Goal: Transaction & Acquisition: Purchase product/service

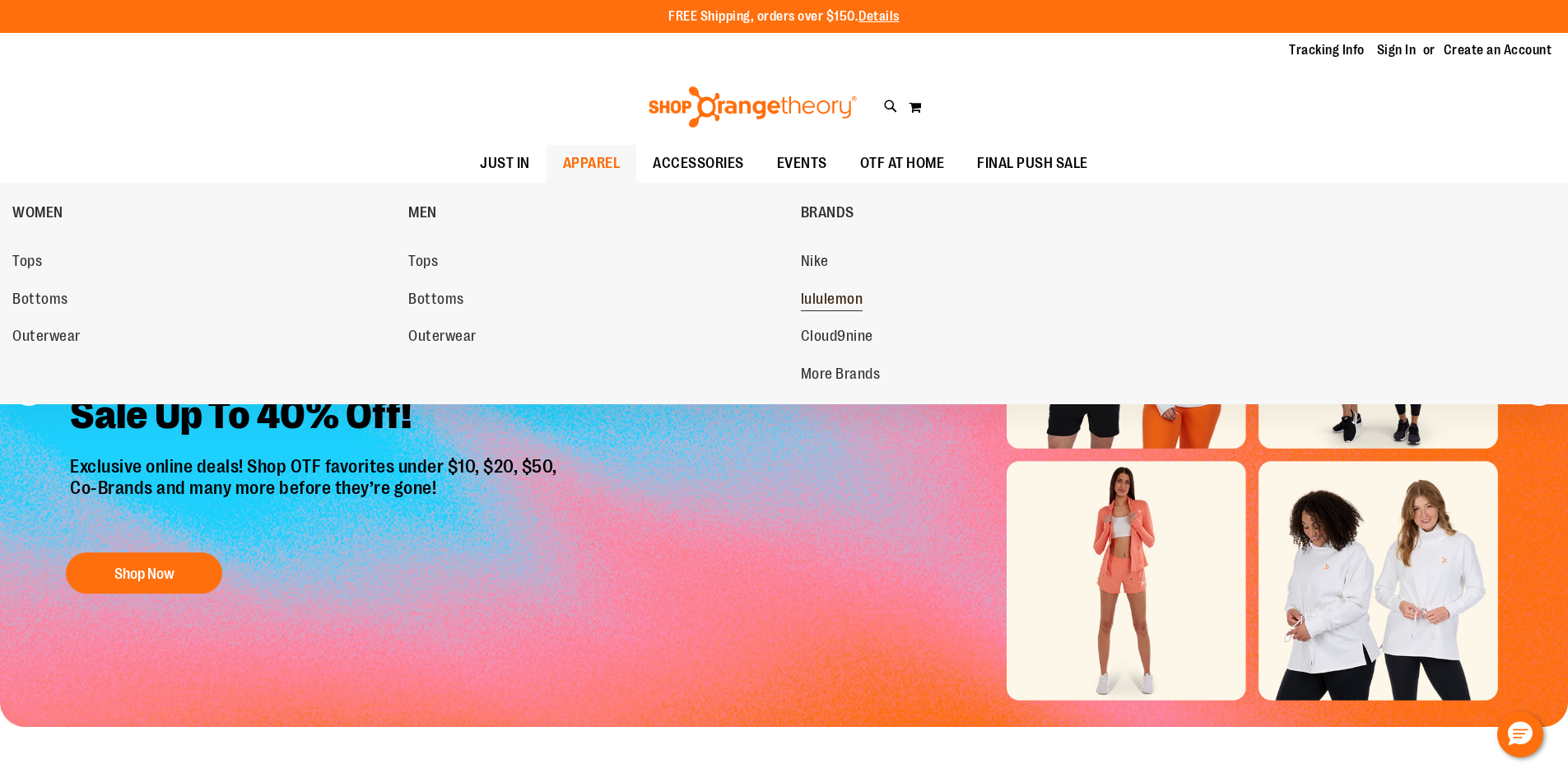
type input "**********"
click at [806, 306] on span "lululemon" at bounding box center [832, 301] width 62 height 20
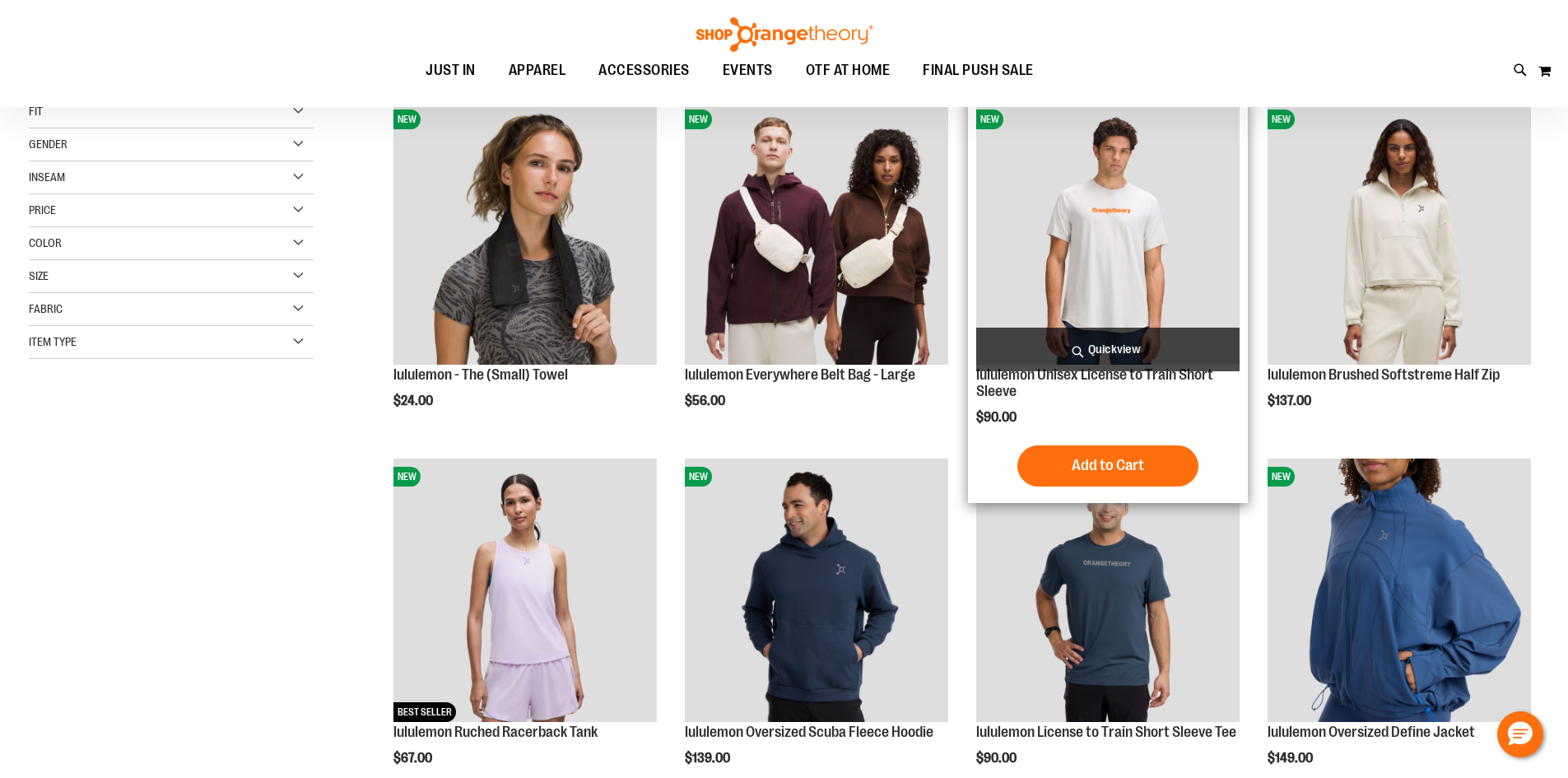
scroll to position [246, 0]
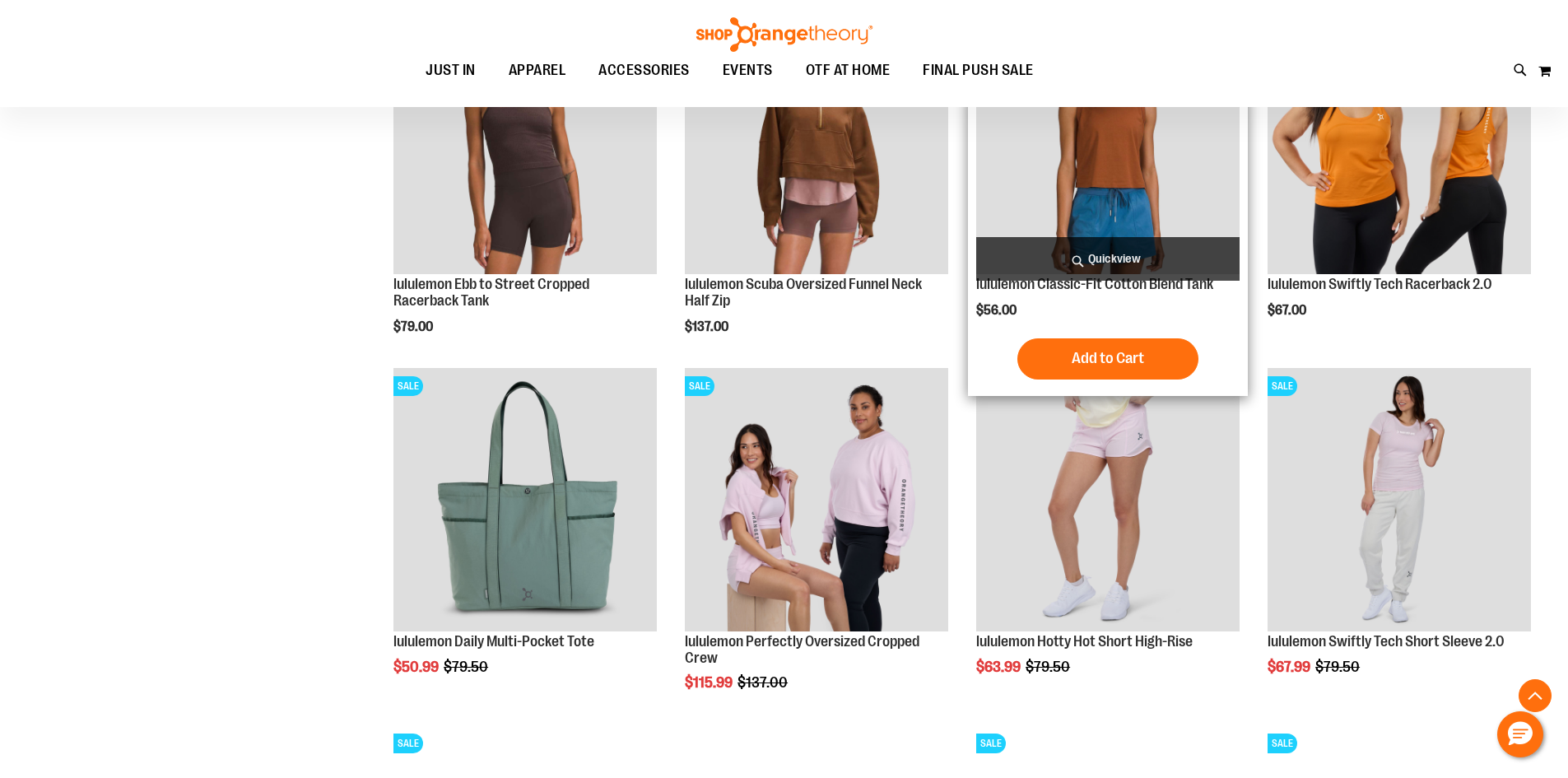
scroll to position [1398, 0]
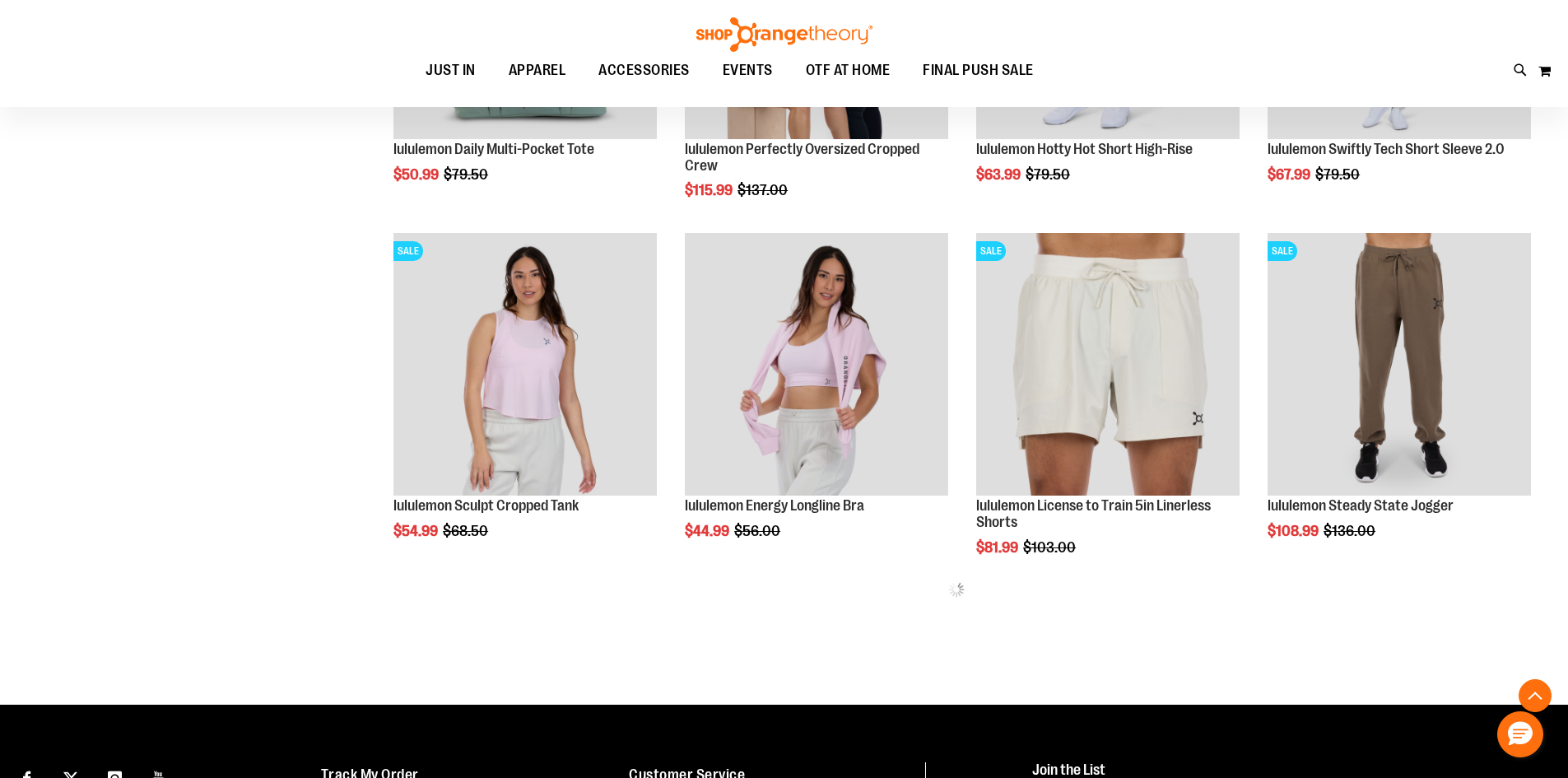
scroll to position [1892, 0]
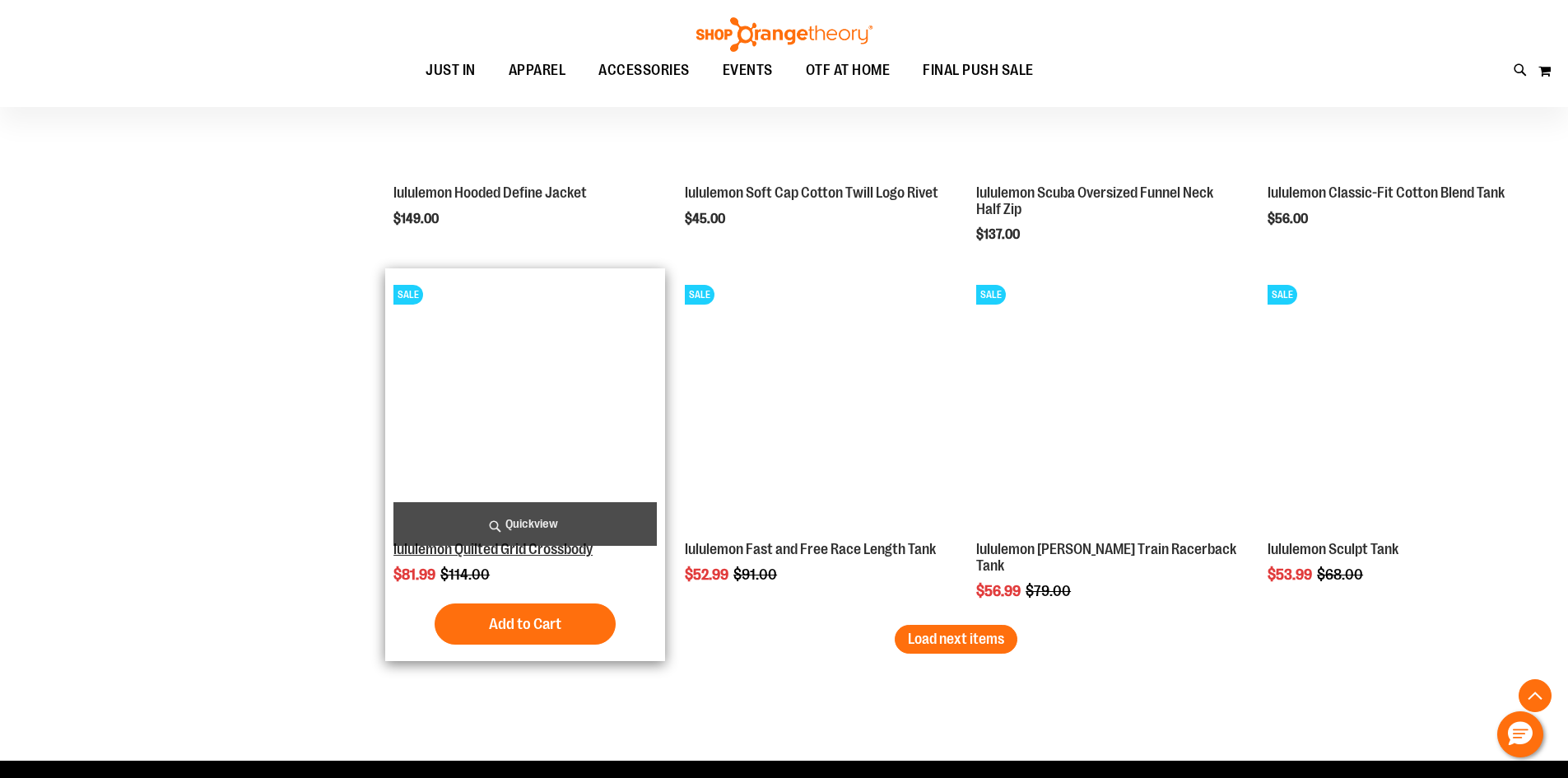
scroll to position [2962, 0]
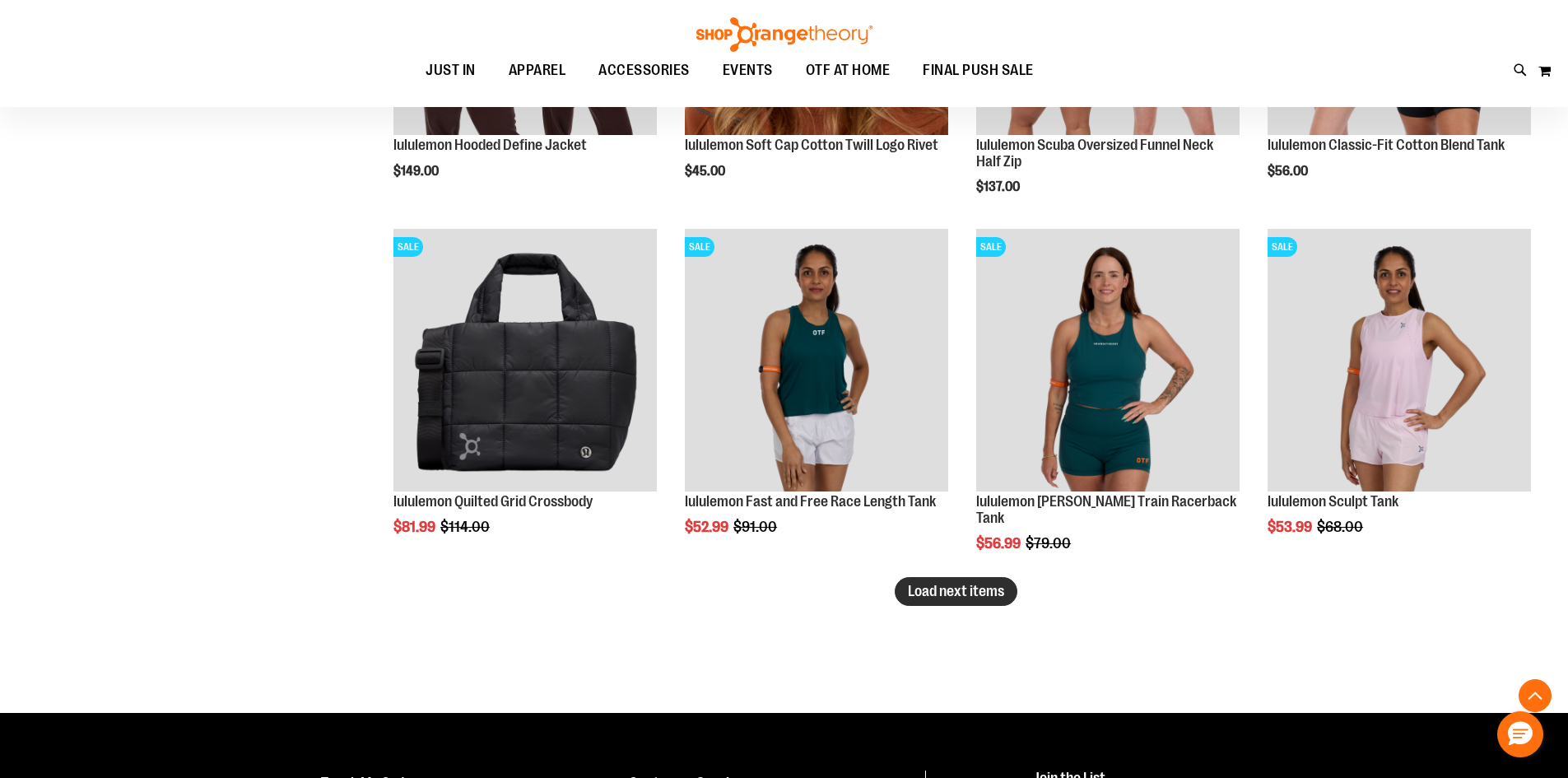
type input "**********"
click at [984, 595] on span "Load next items" at bounding box center [956, 591] width 96 height 17
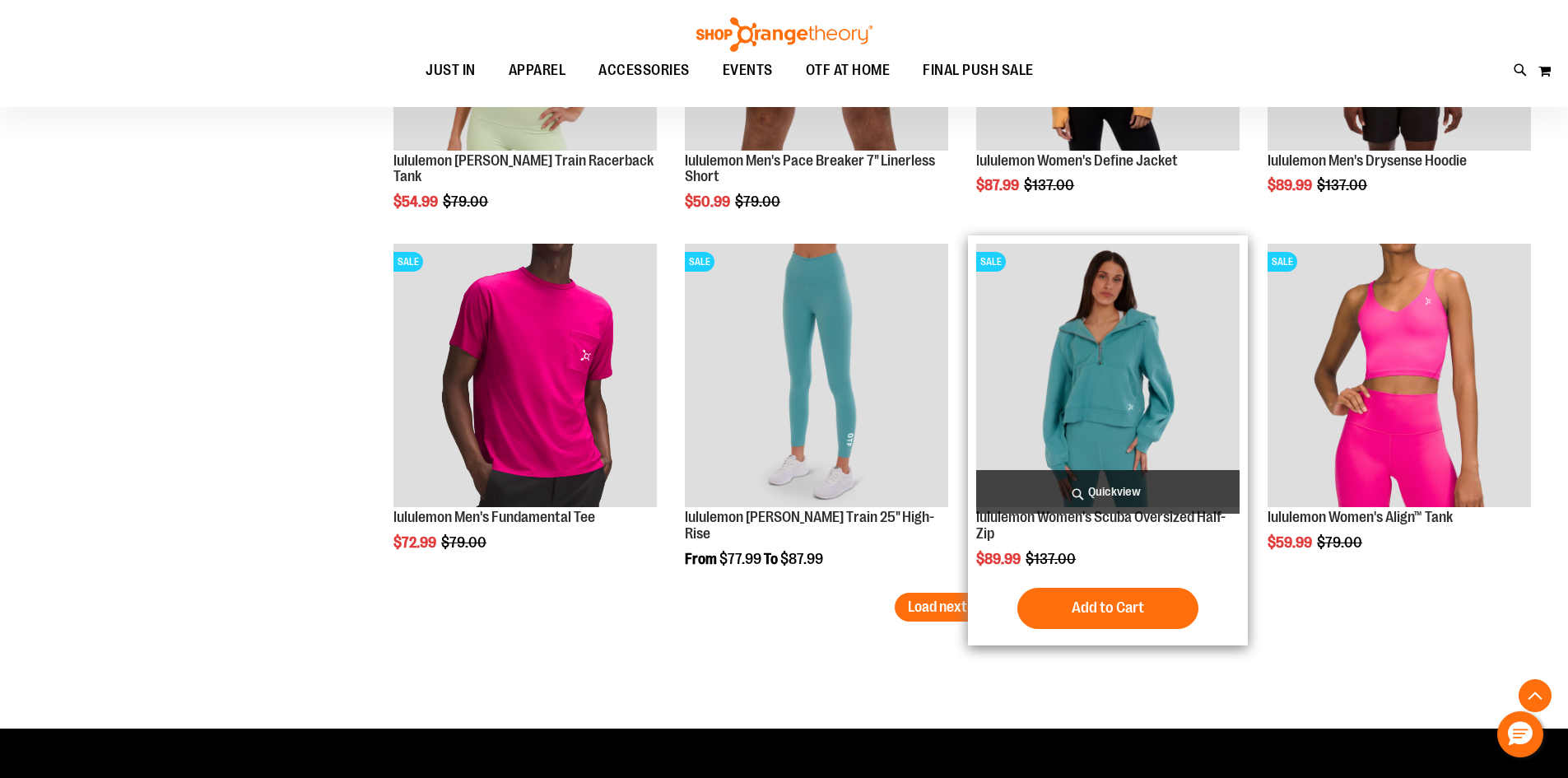
scroll to position [4032, 0]
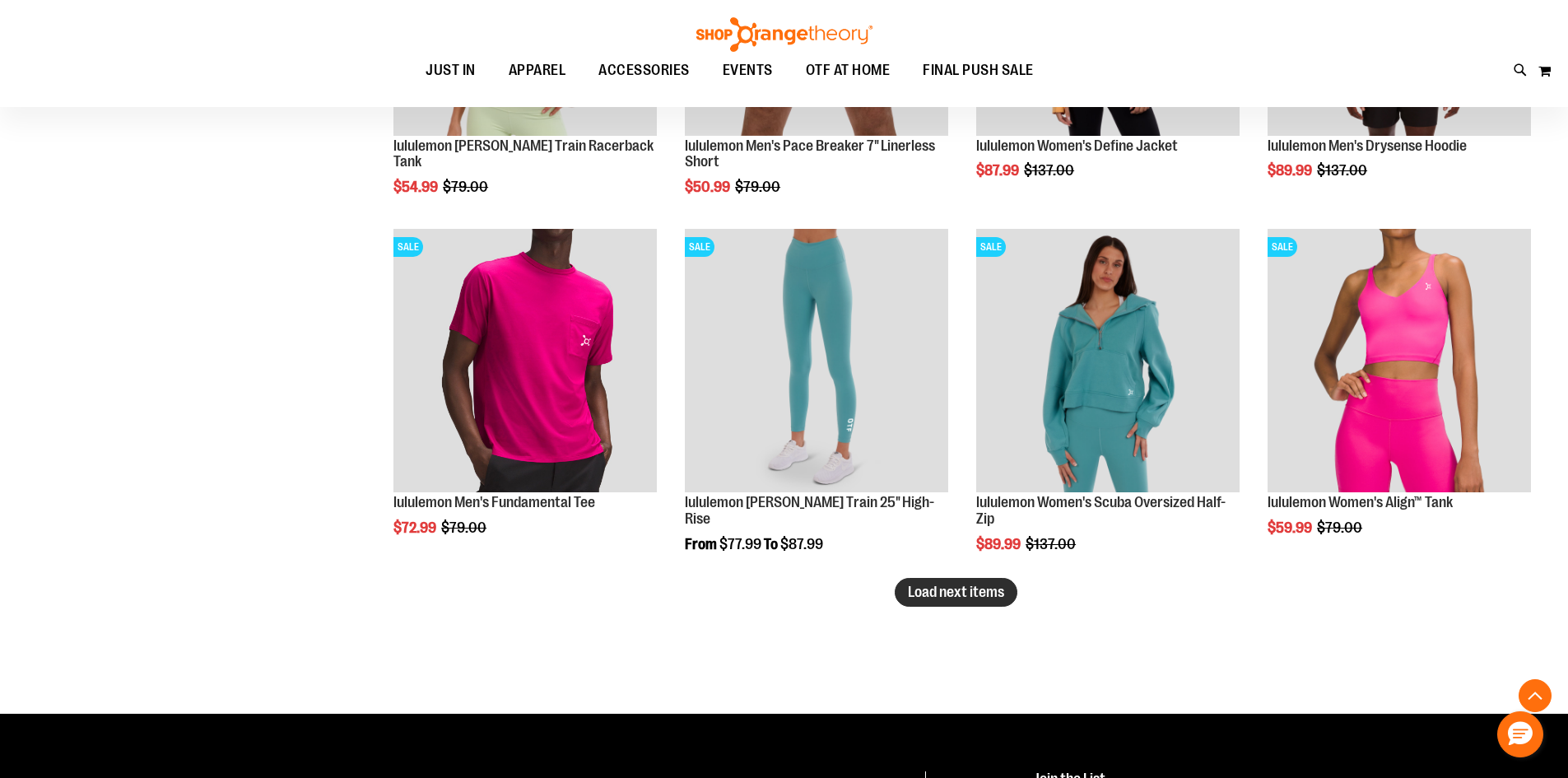
click at [937, 589] on span "Load next items" at bounding box center [956, 592] width 96 height 17
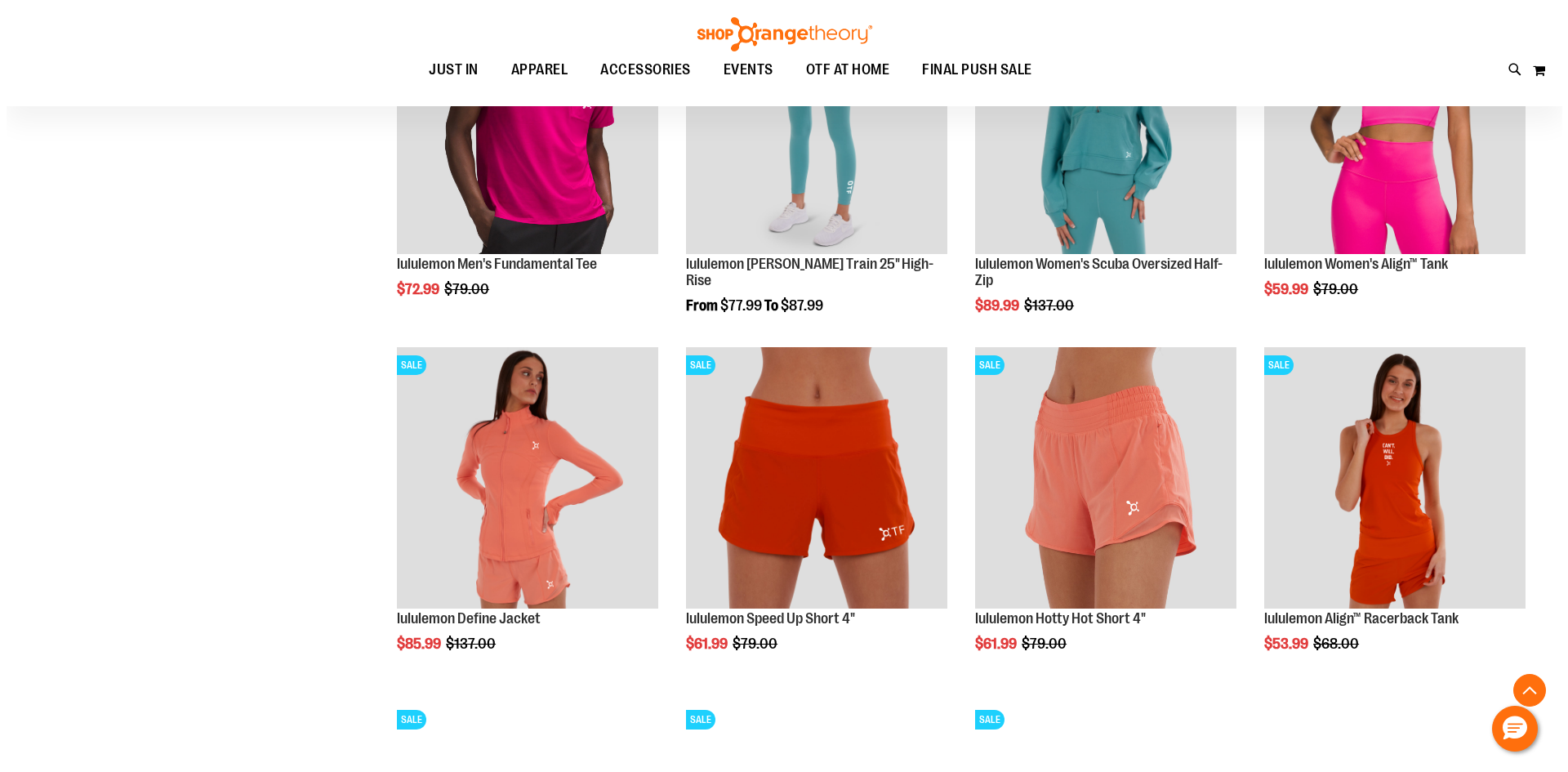
scroll to position [4246, 0]
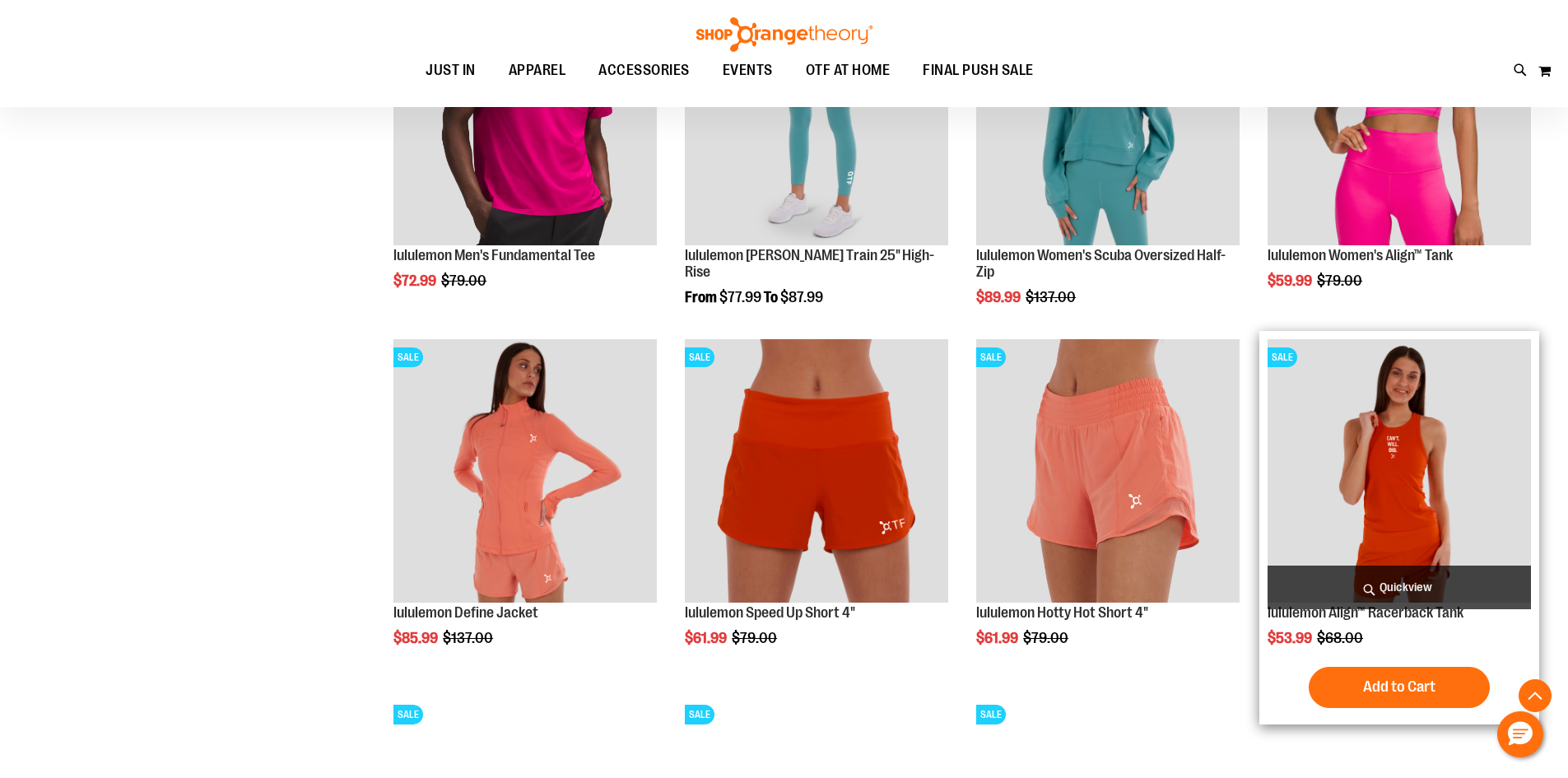
click at [1383, 594] on span "Quickview" at bounding box center [1399, 587] width 263 height 44
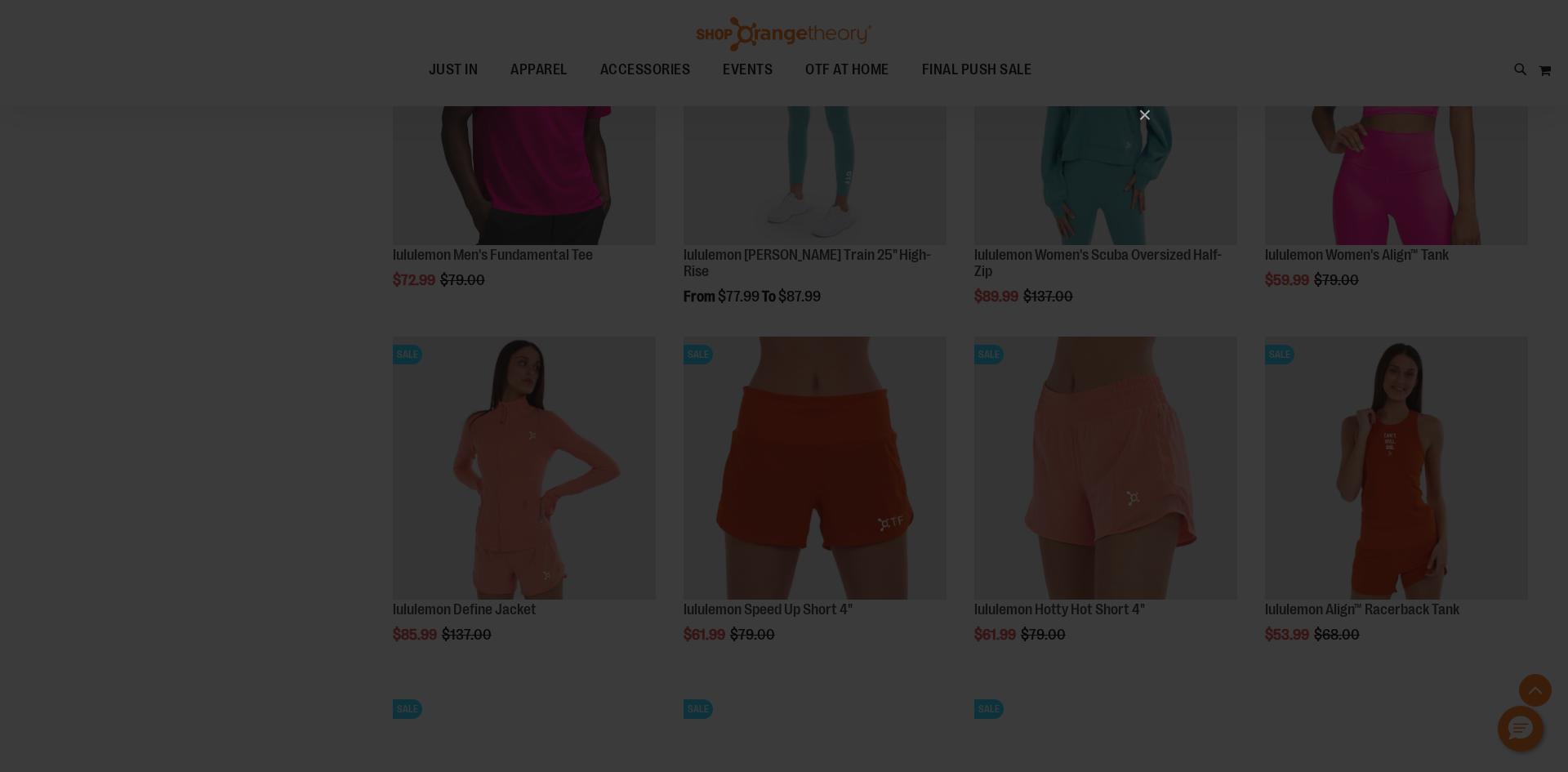
scroll to position [0, 0]
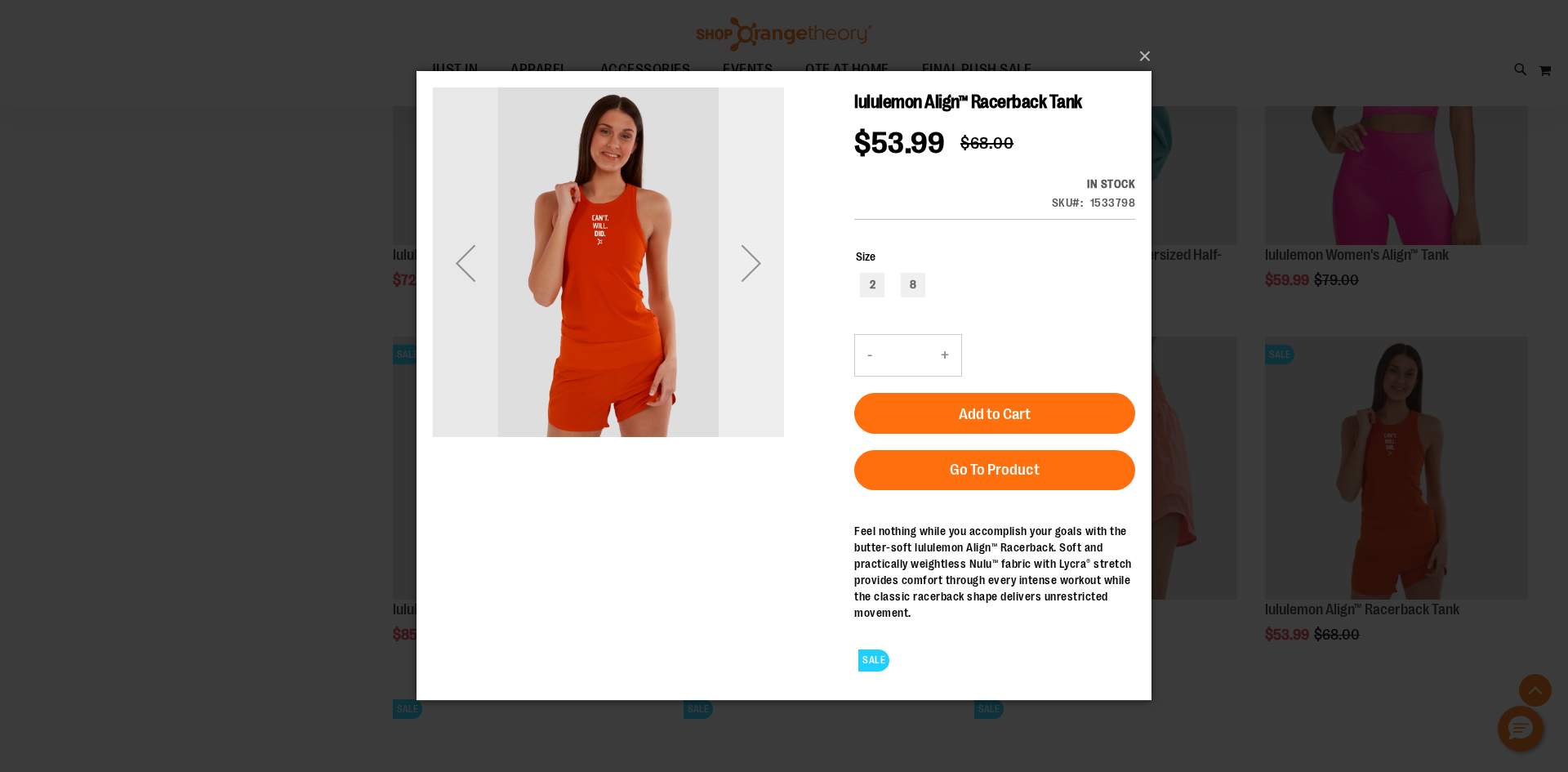
click at [740, 266] on div "Next" at bounding box center [751, 263] width 66 height 66
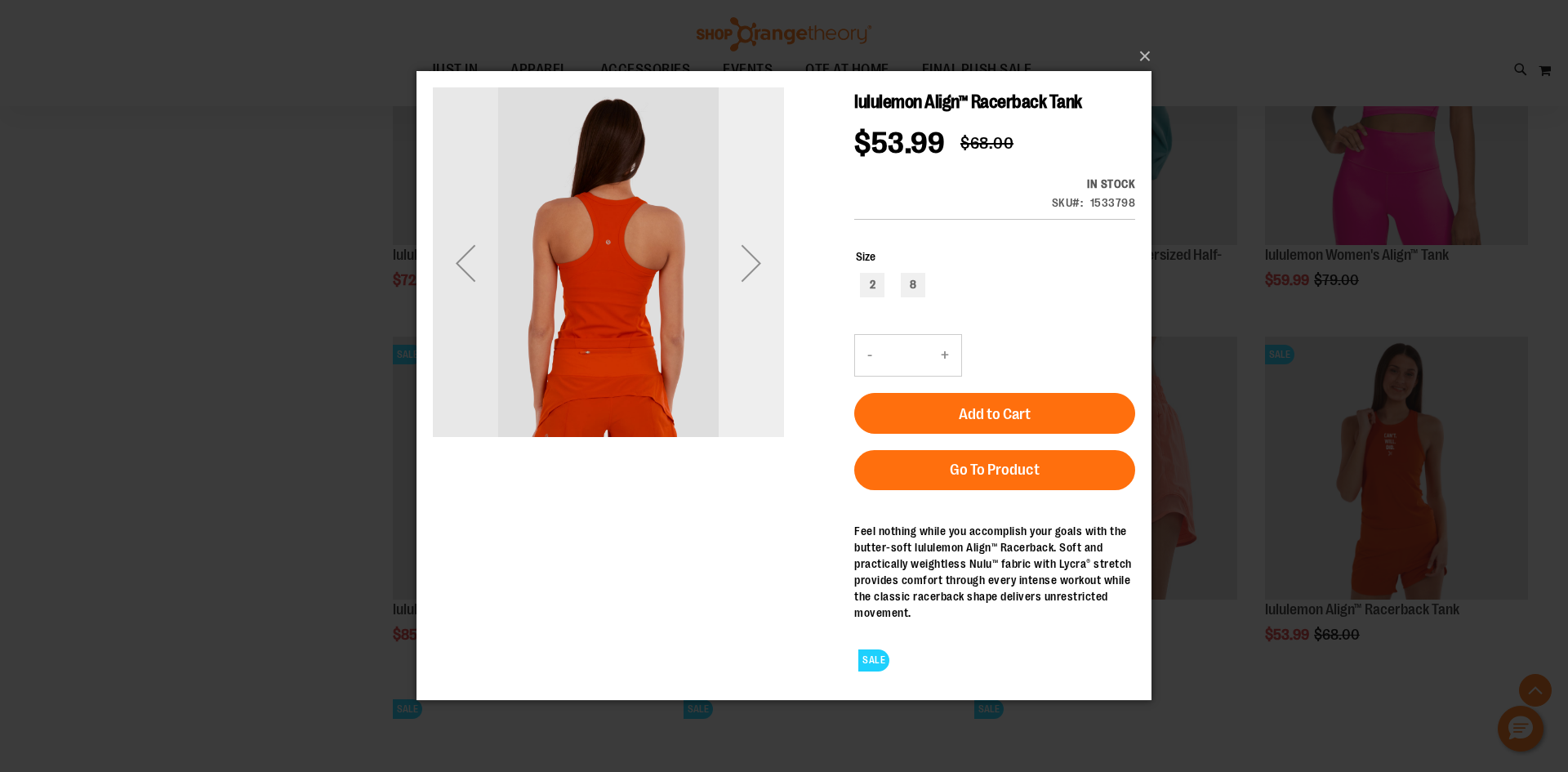
click at [740, 266] on div "Next" at bounding box center [751, 263] width 66 height 66
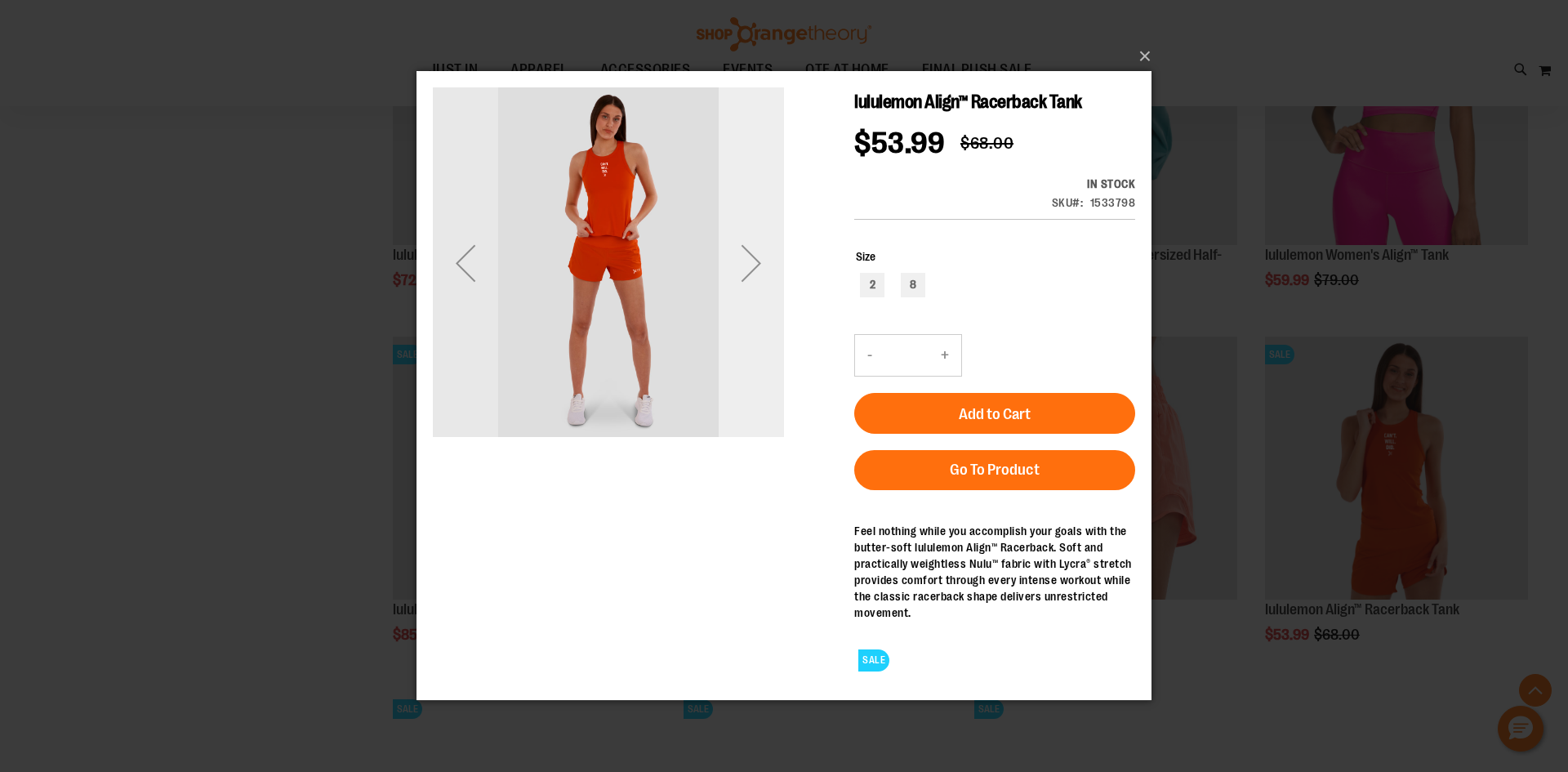
click at [740, 266] on div "Next" at bounding box center [751, 263] width 66 height 66
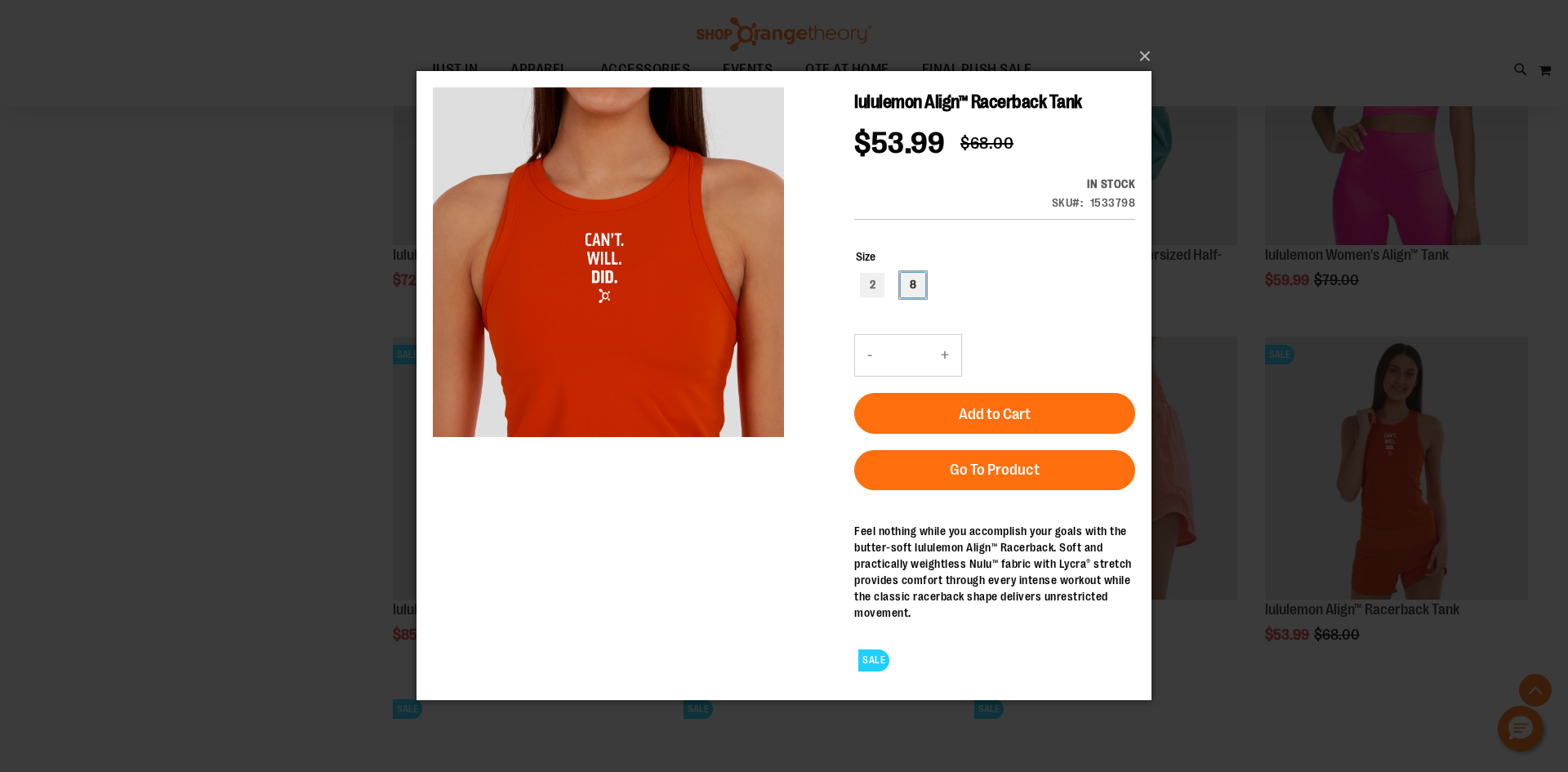
click at [908, 293] on div "8" at bounding box center [913, 285] width 25 height 25
type input "***"
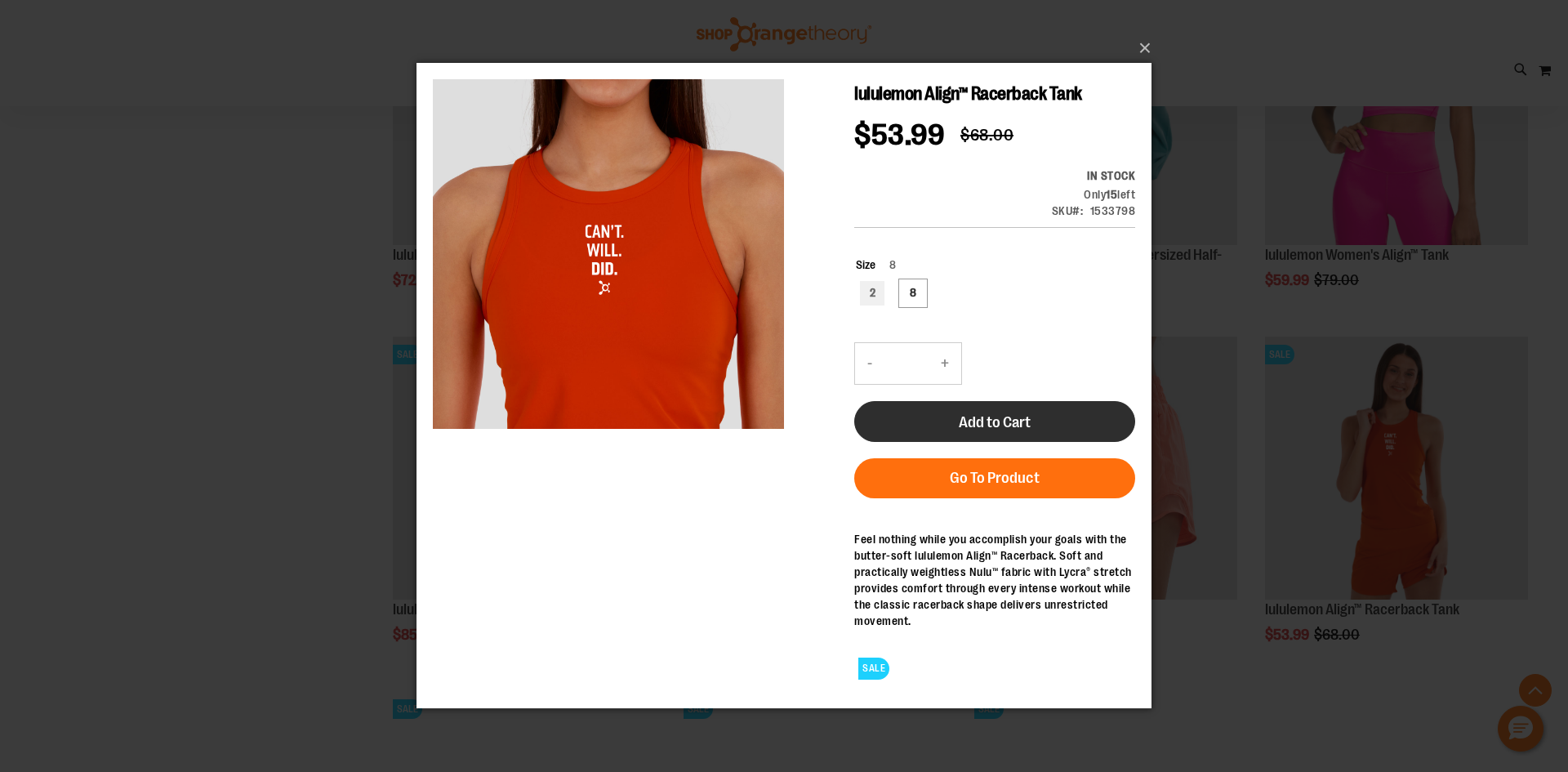
click at [1021, 423] on span "Add to Cart" at bounding box center [994, 422] width 72 height 18
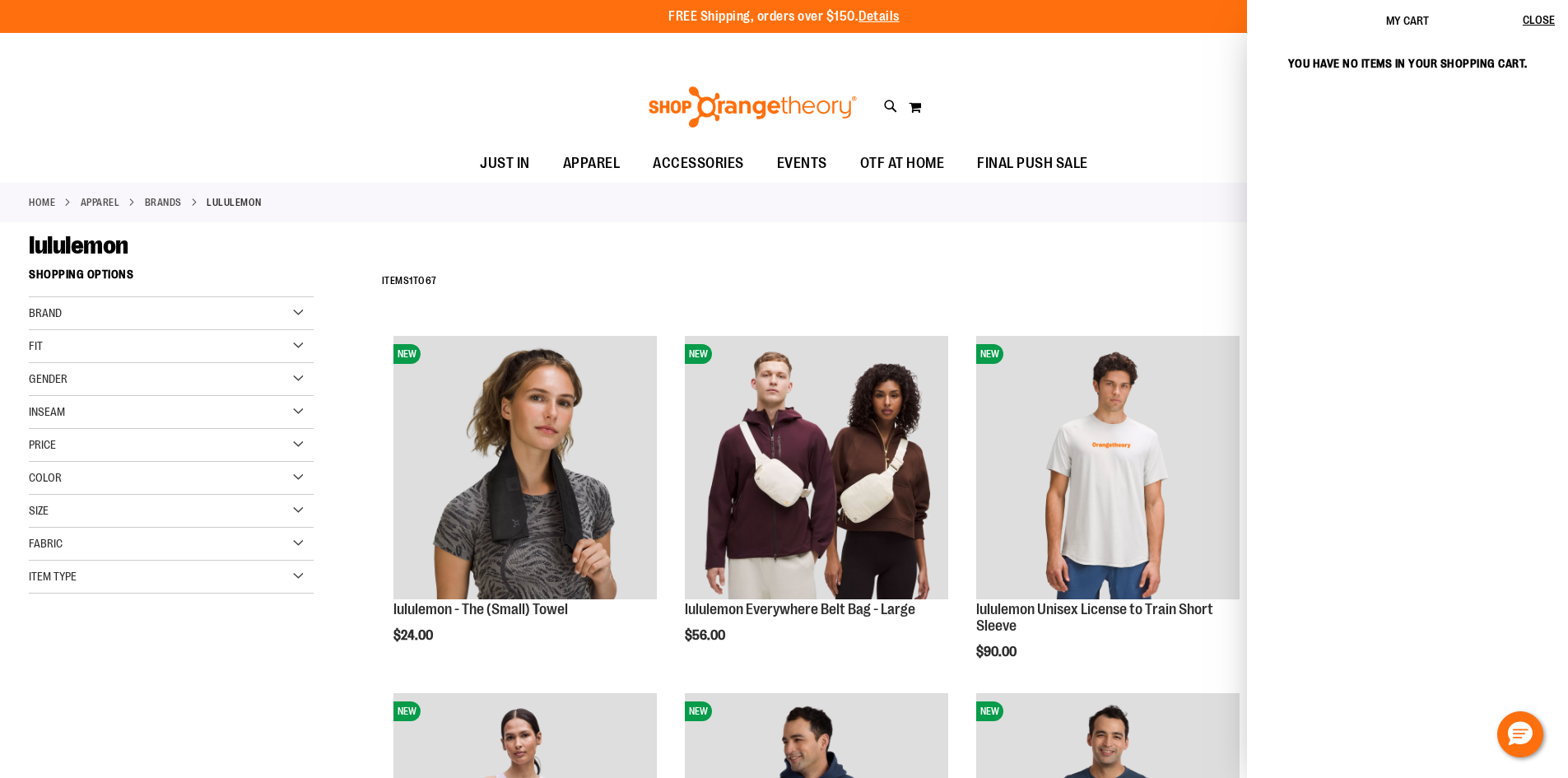
scroll to position [4794, 0]
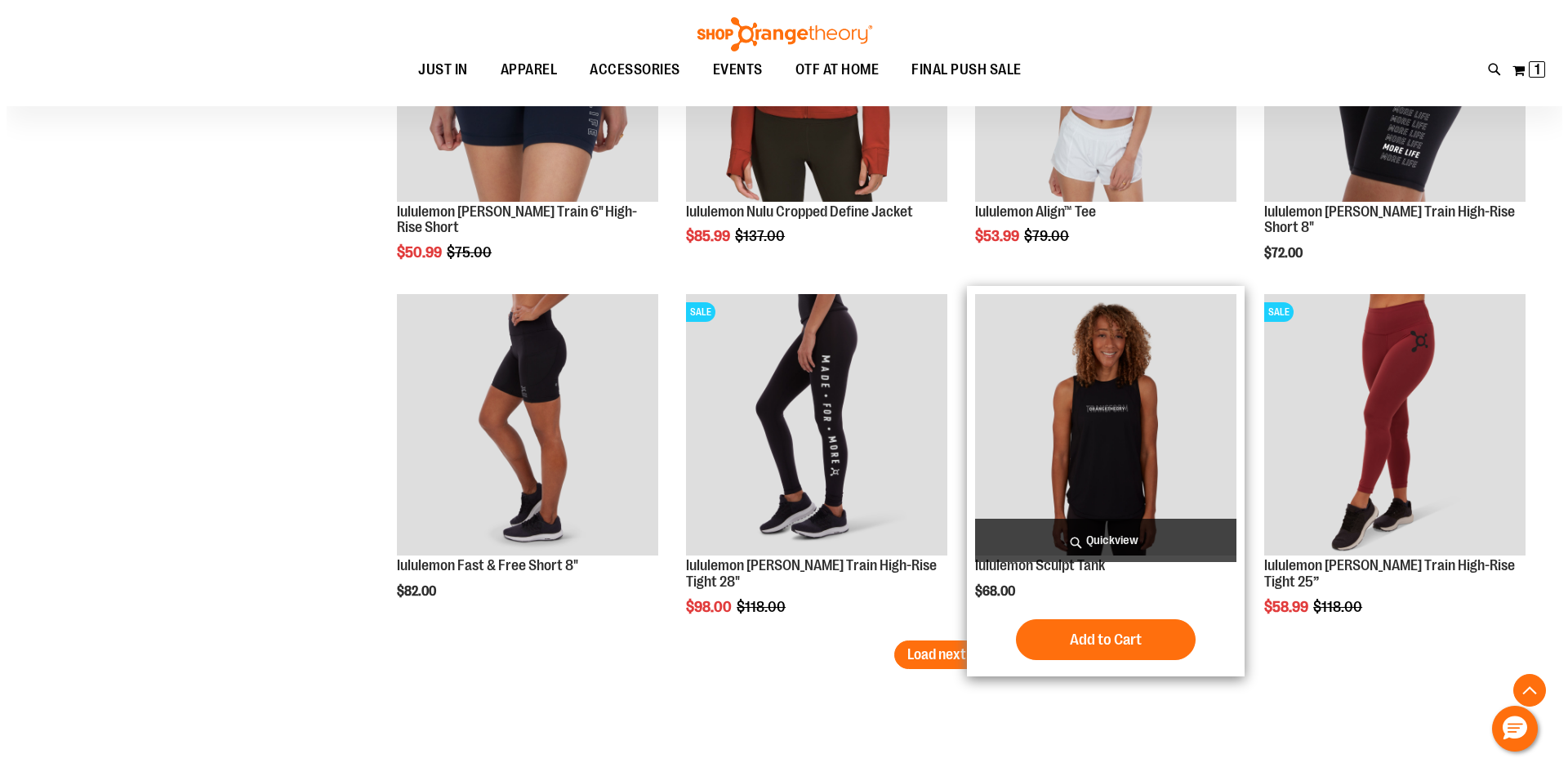
scroll to position [5002, 0]
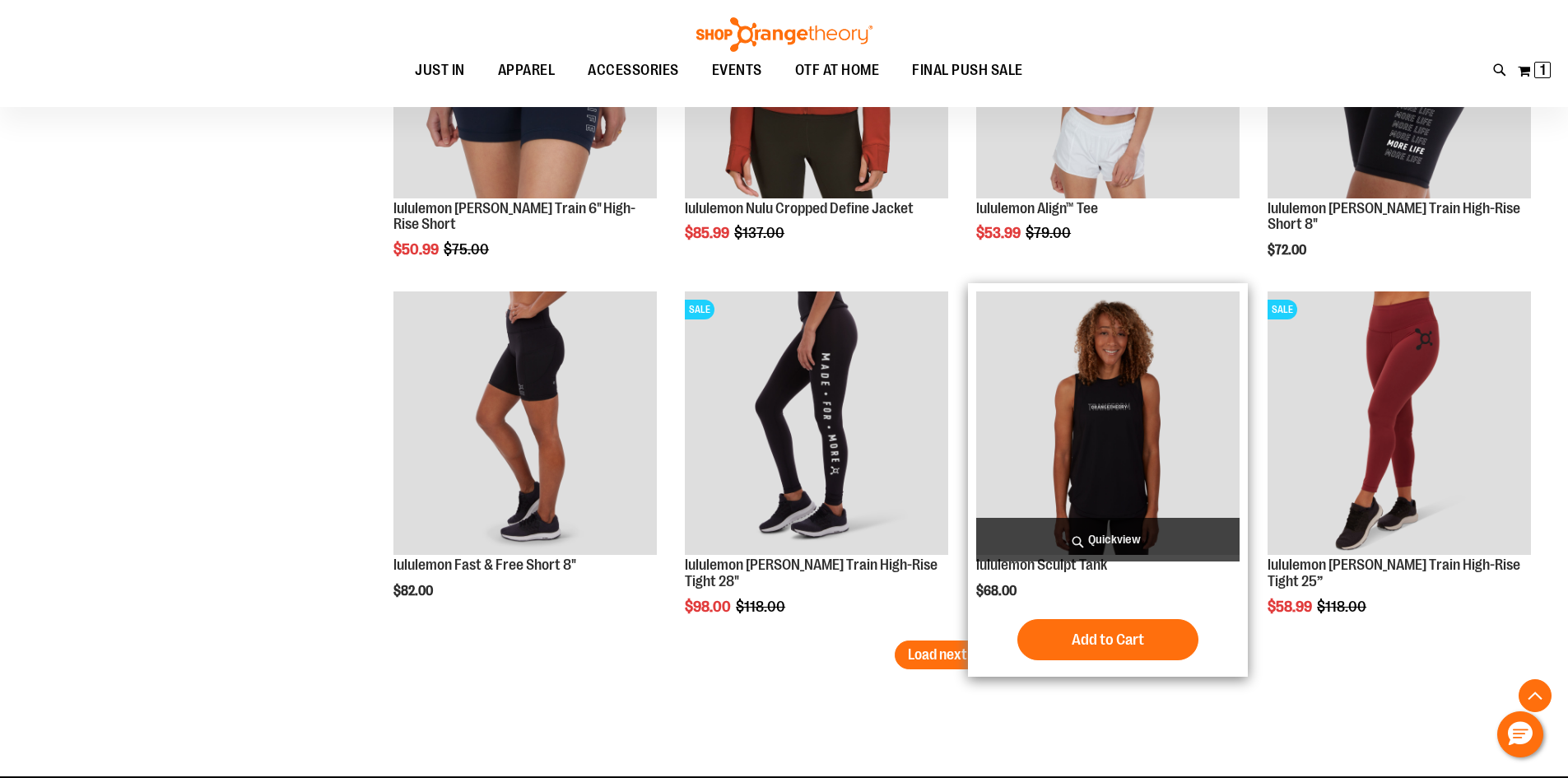
click at [1151, 533] on span "Quickview" at bounding box center [1107, 539] width 263 height 44
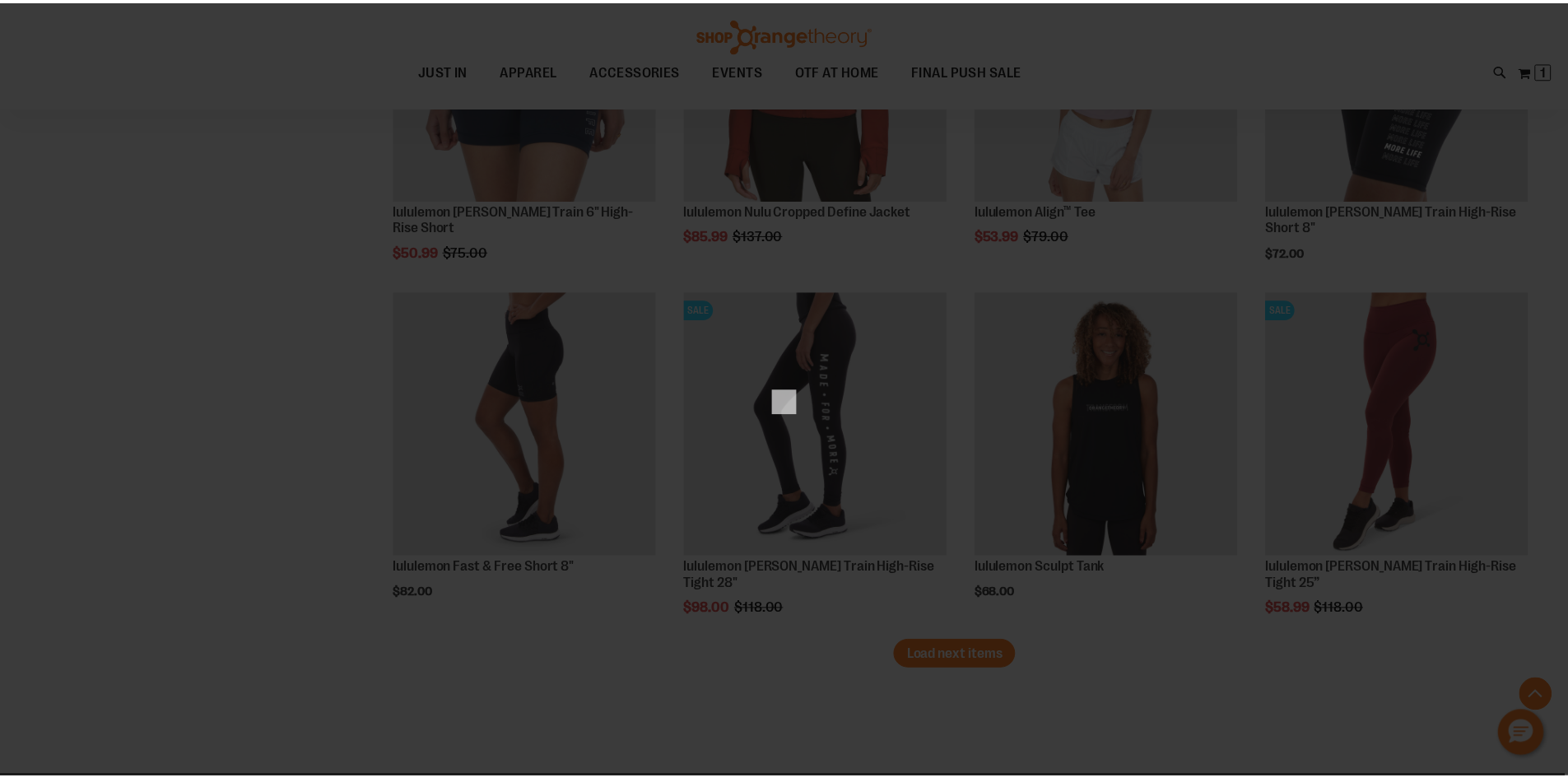
scroll to position [0, 0]
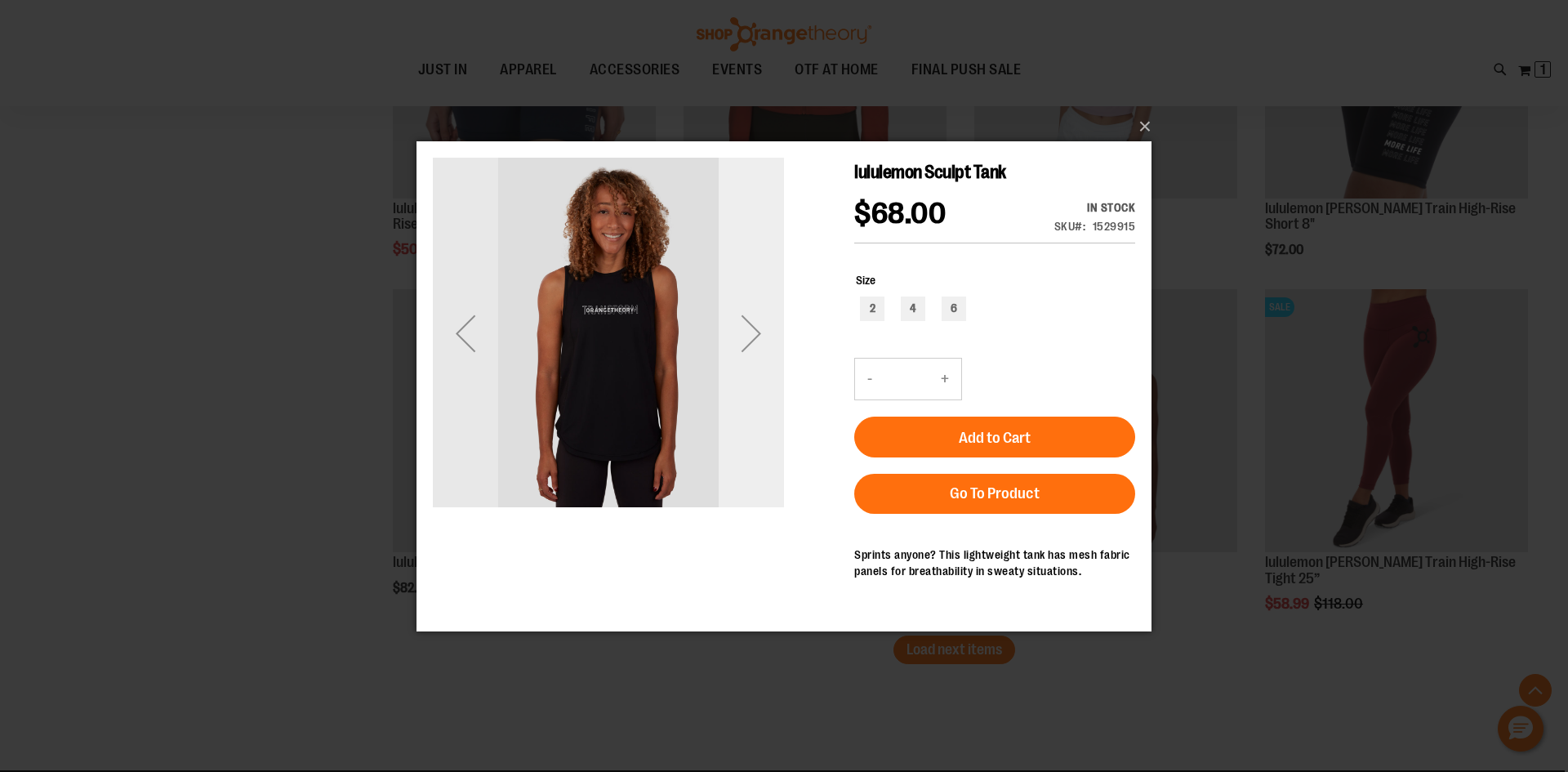
click at [747, 334] on div "Next" at bounding box center [751, 332] width 66 height 66
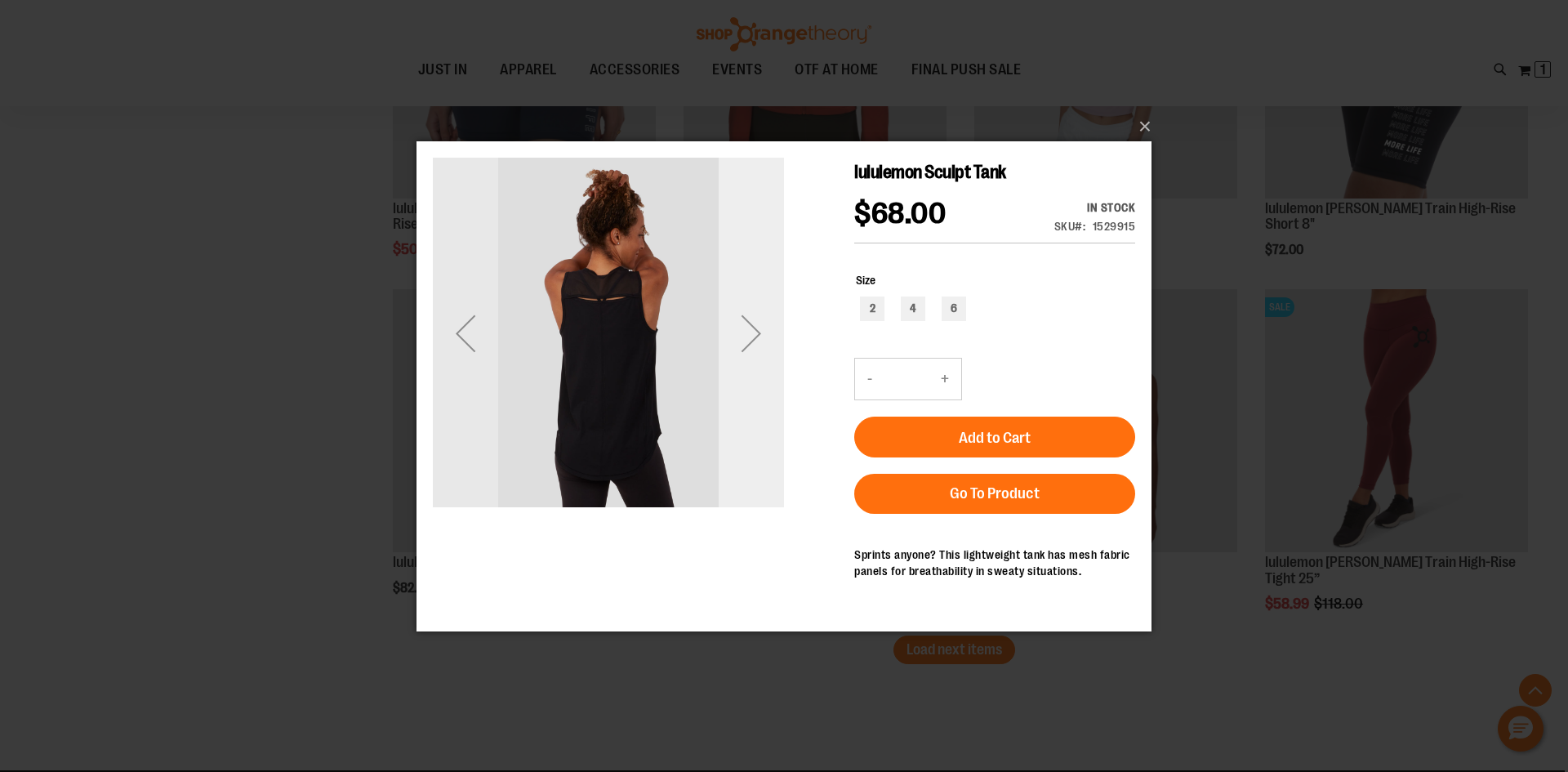
click at [747, 334] on div "Next" at bounding box center [751, 332] width 66 height 66
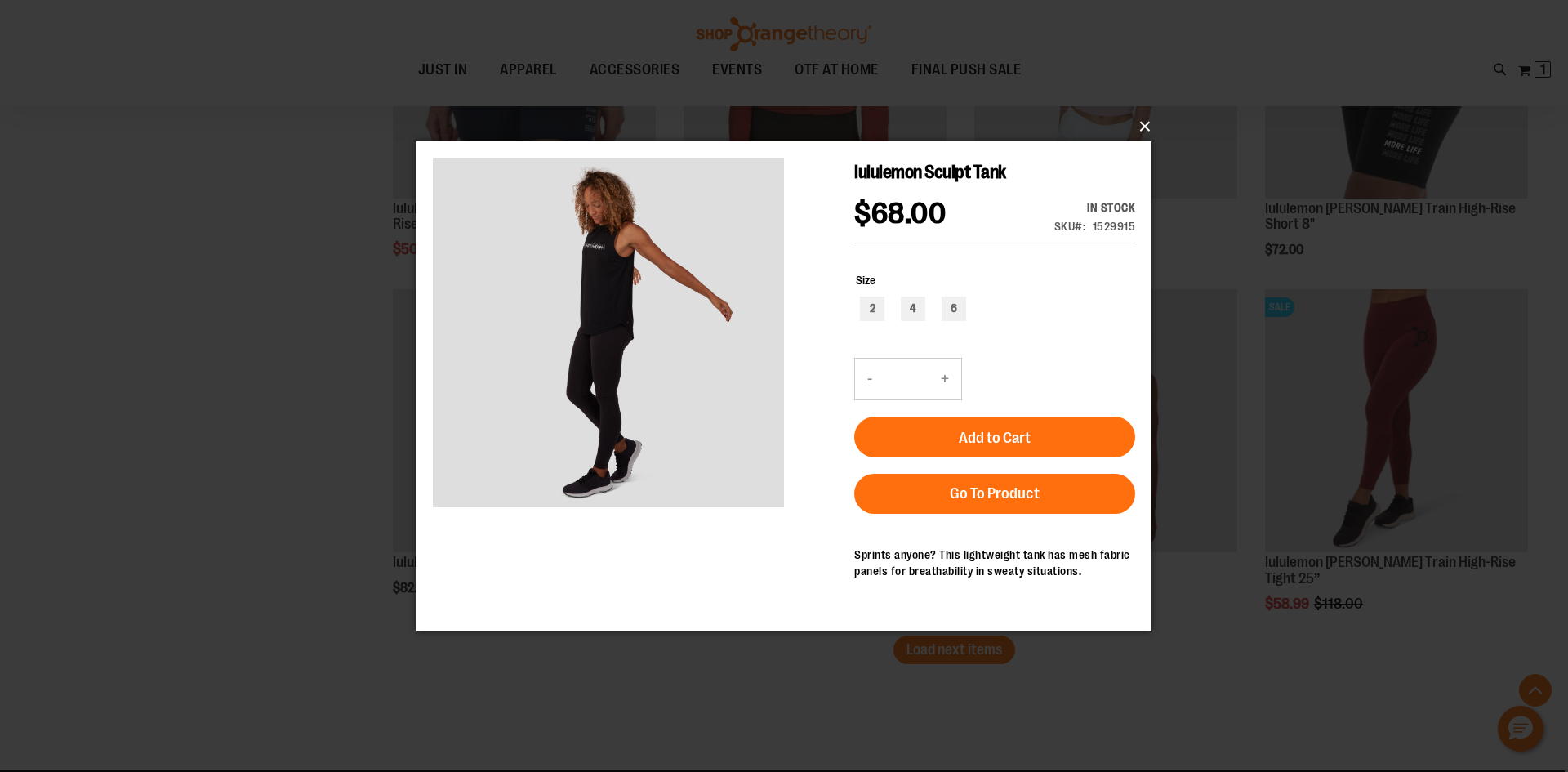
click at [1143, 131] on button "×" at bounding box center [789, 126] width 735 height 36
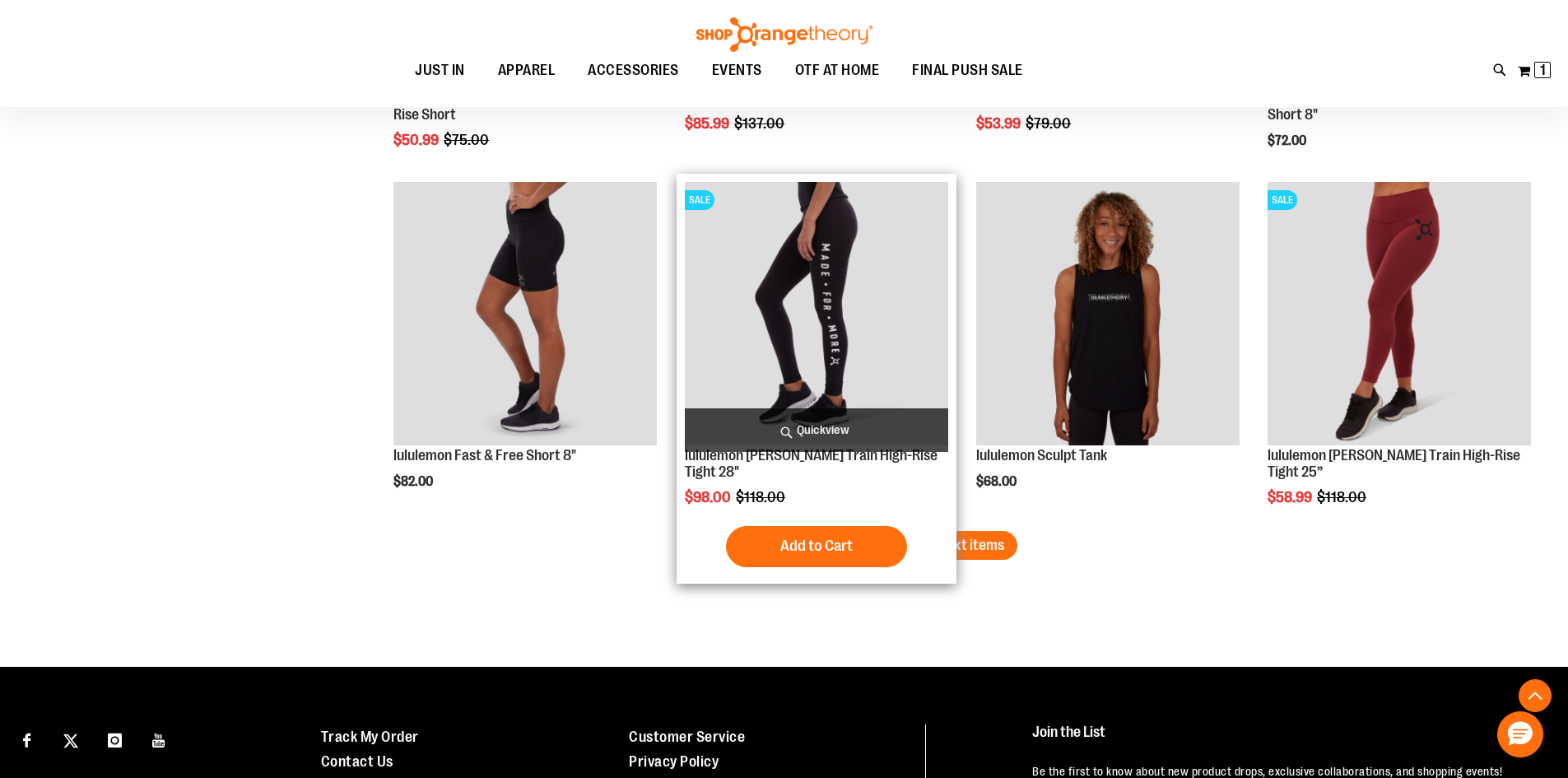
scroll to position [5287, 0]
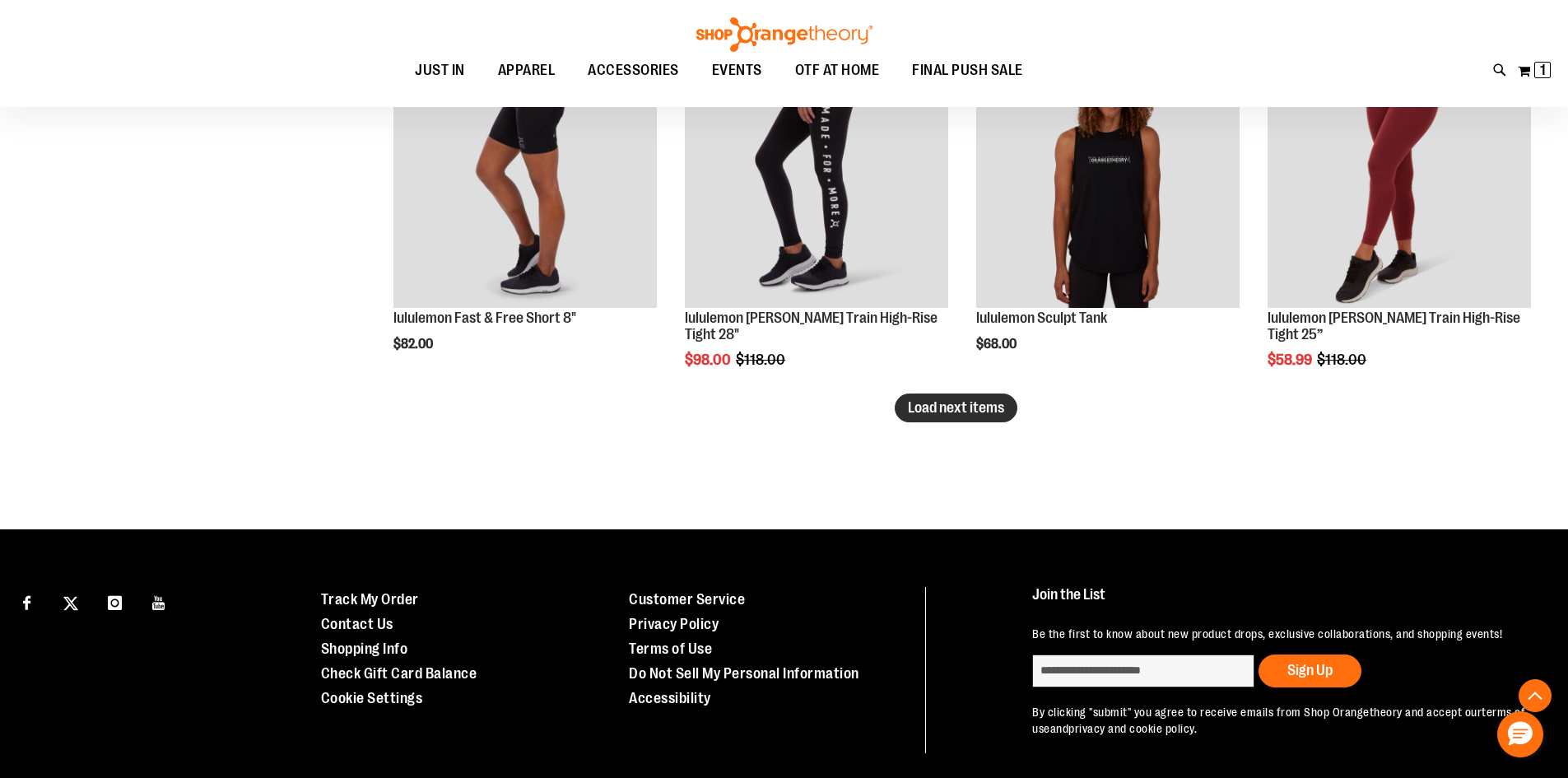
click at [940, 407] on span "Load next items" at bounding box center [956, 407] width 96 height 17
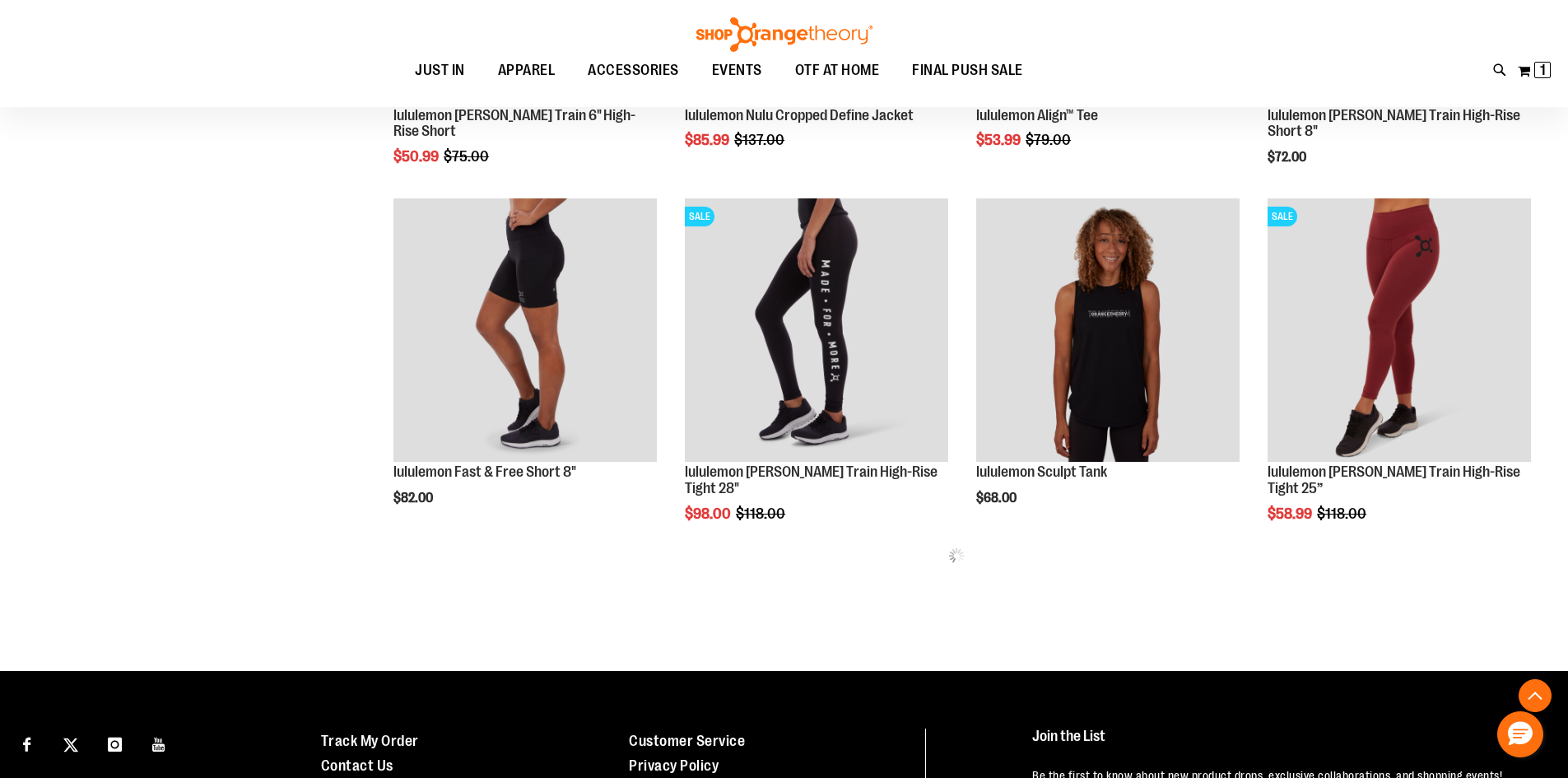
scroll to position [5123, 0]
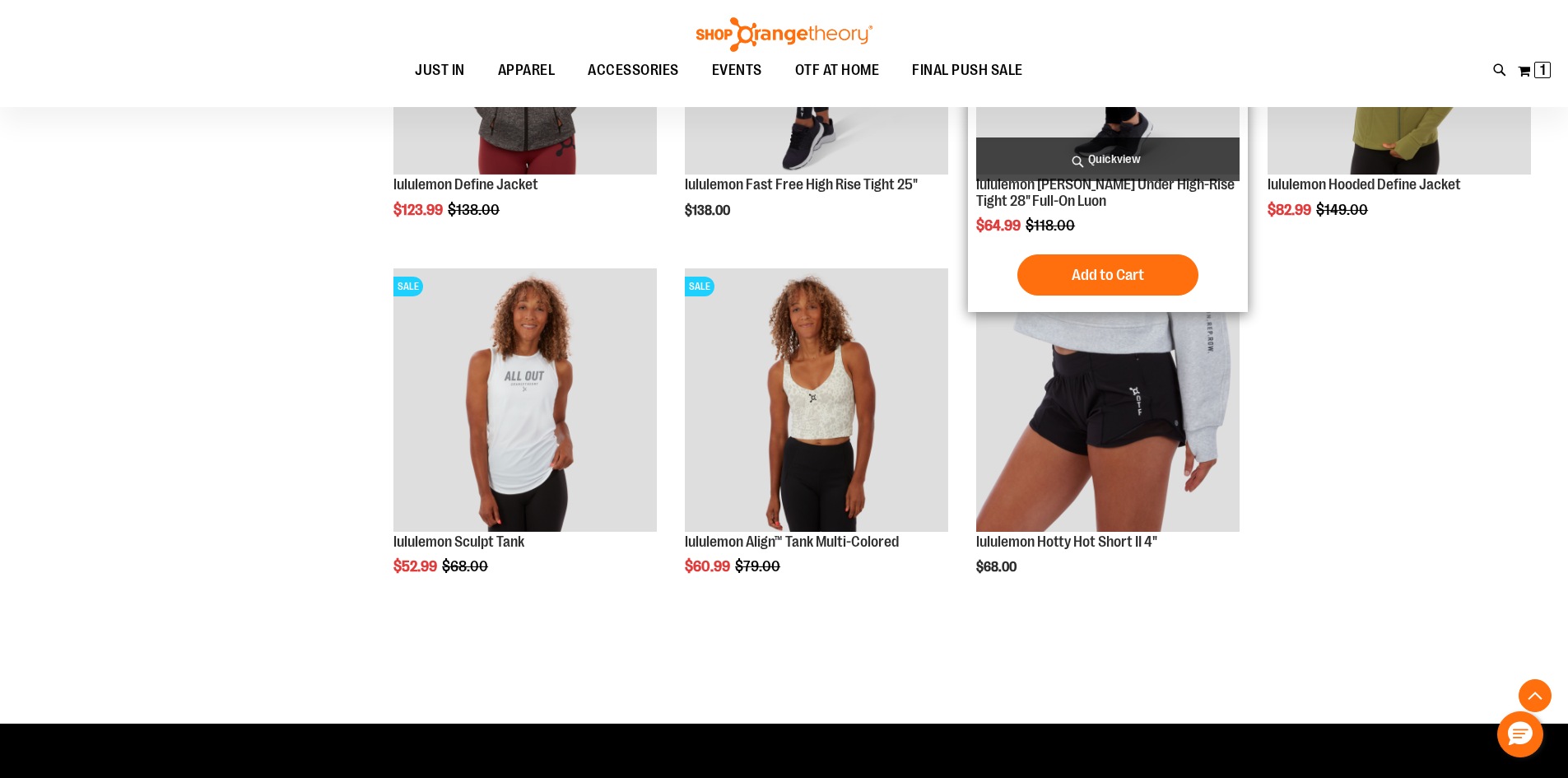
scroll to position [5781, 0]
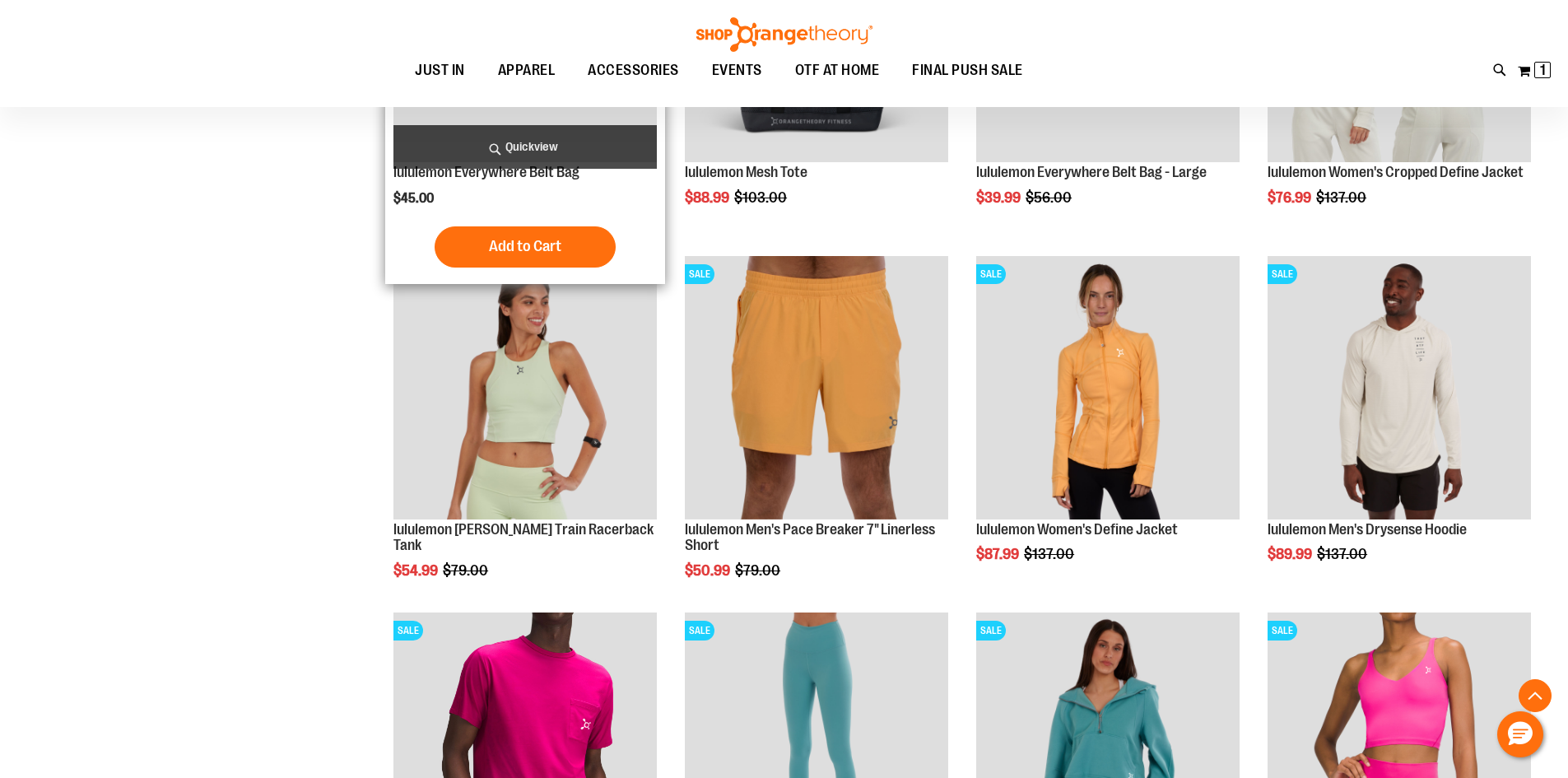
scroll to position [3312, 0]
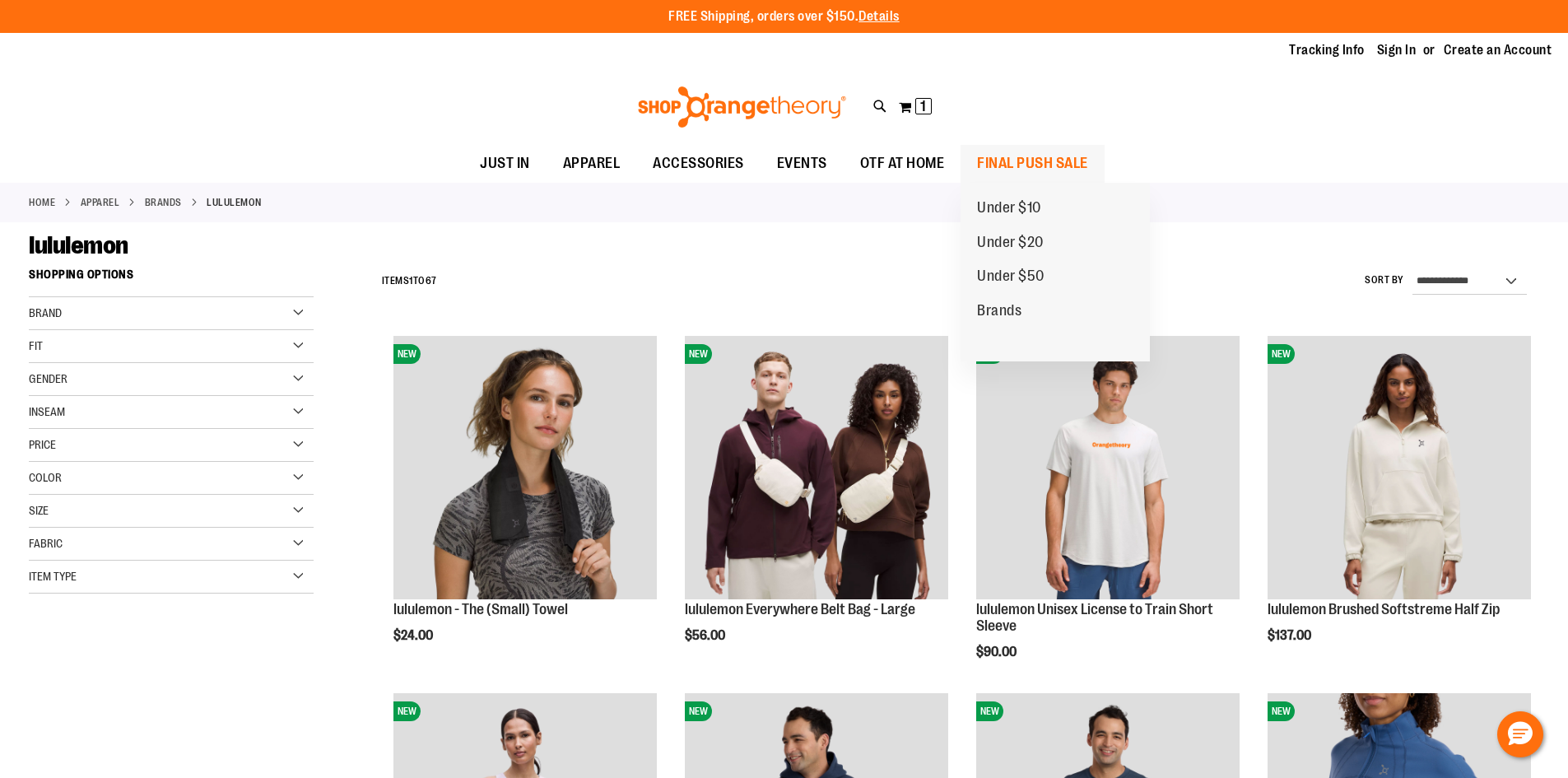
click at [1075, 156] on span "FINAL PUSH SALE" at bounding box center [1032, 163] width 111 height 37
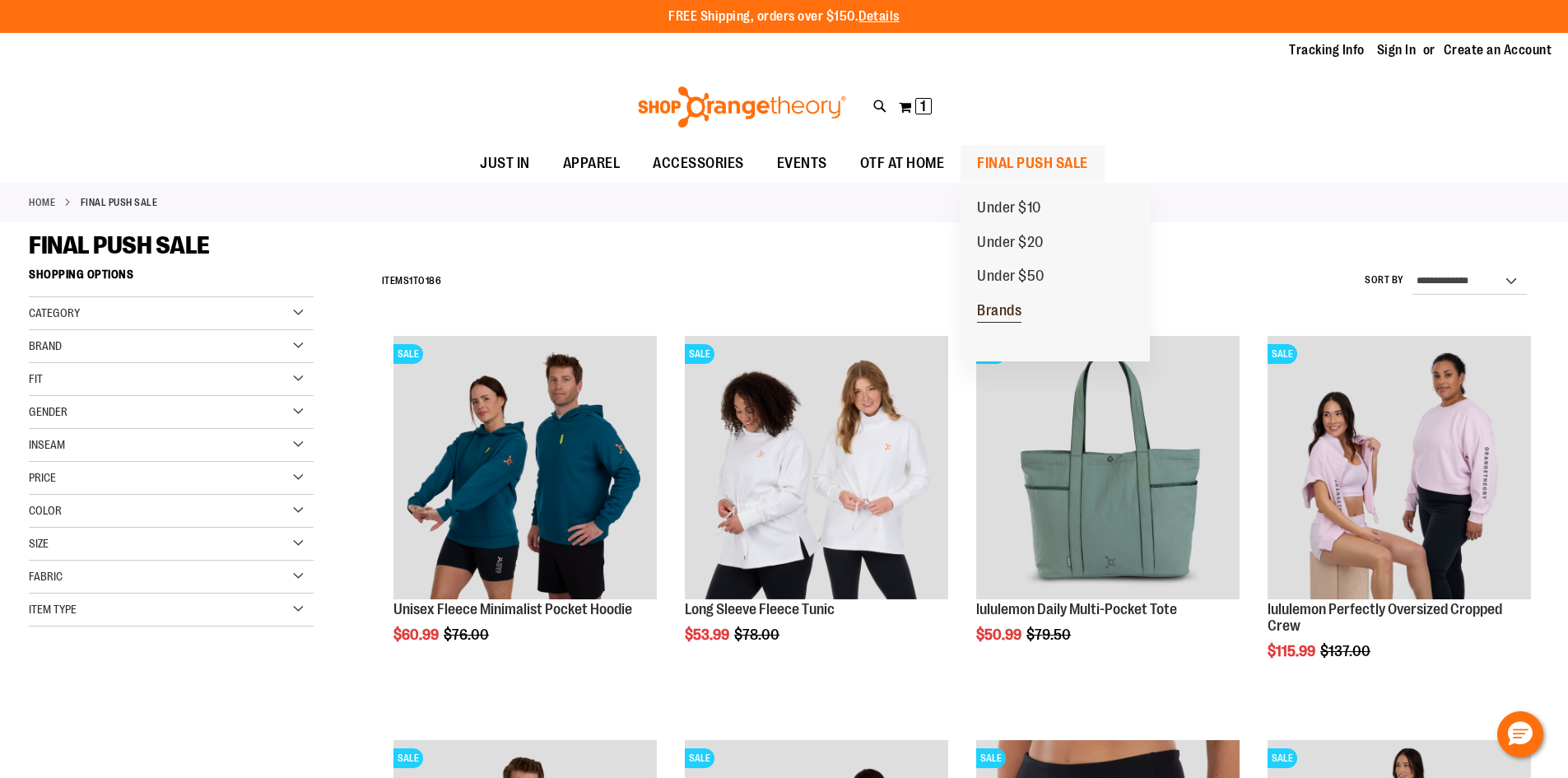
type input "**********"
click at [1012, 302] on span "Brands" at bounding box center [999, 312] width 44 height 20
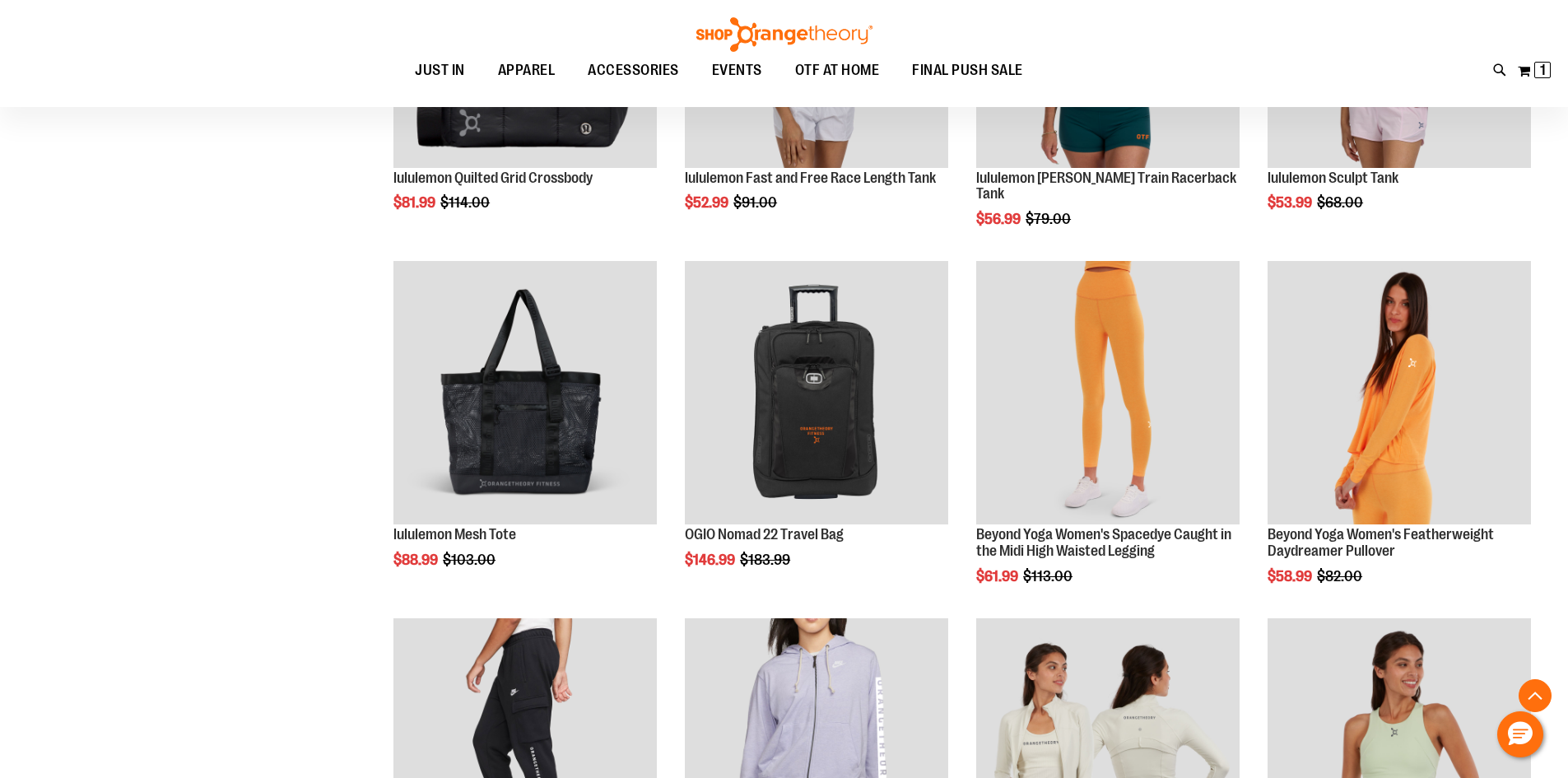
scroll to position [1151, 0]
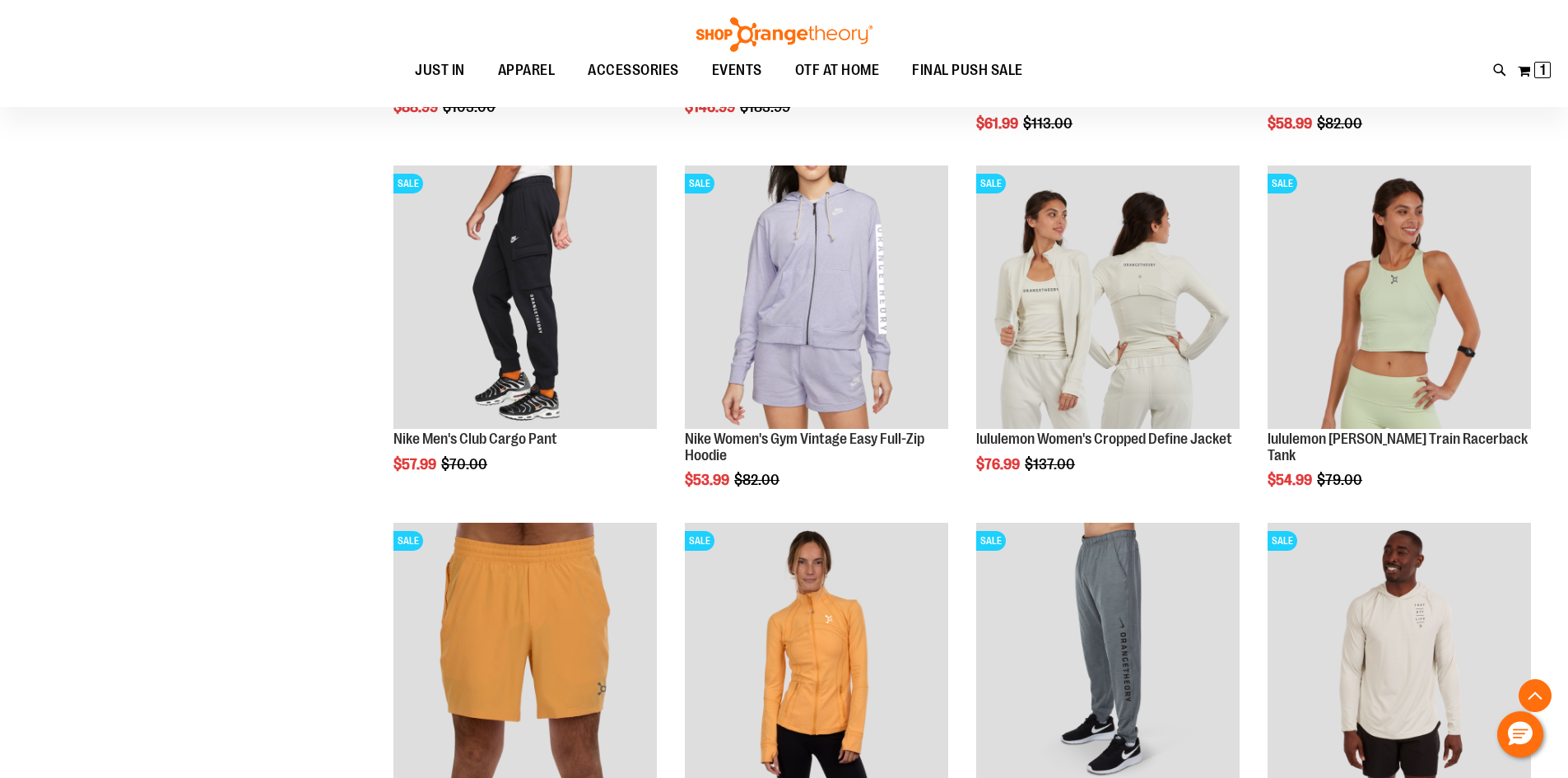
scroll to position [1645, 0]
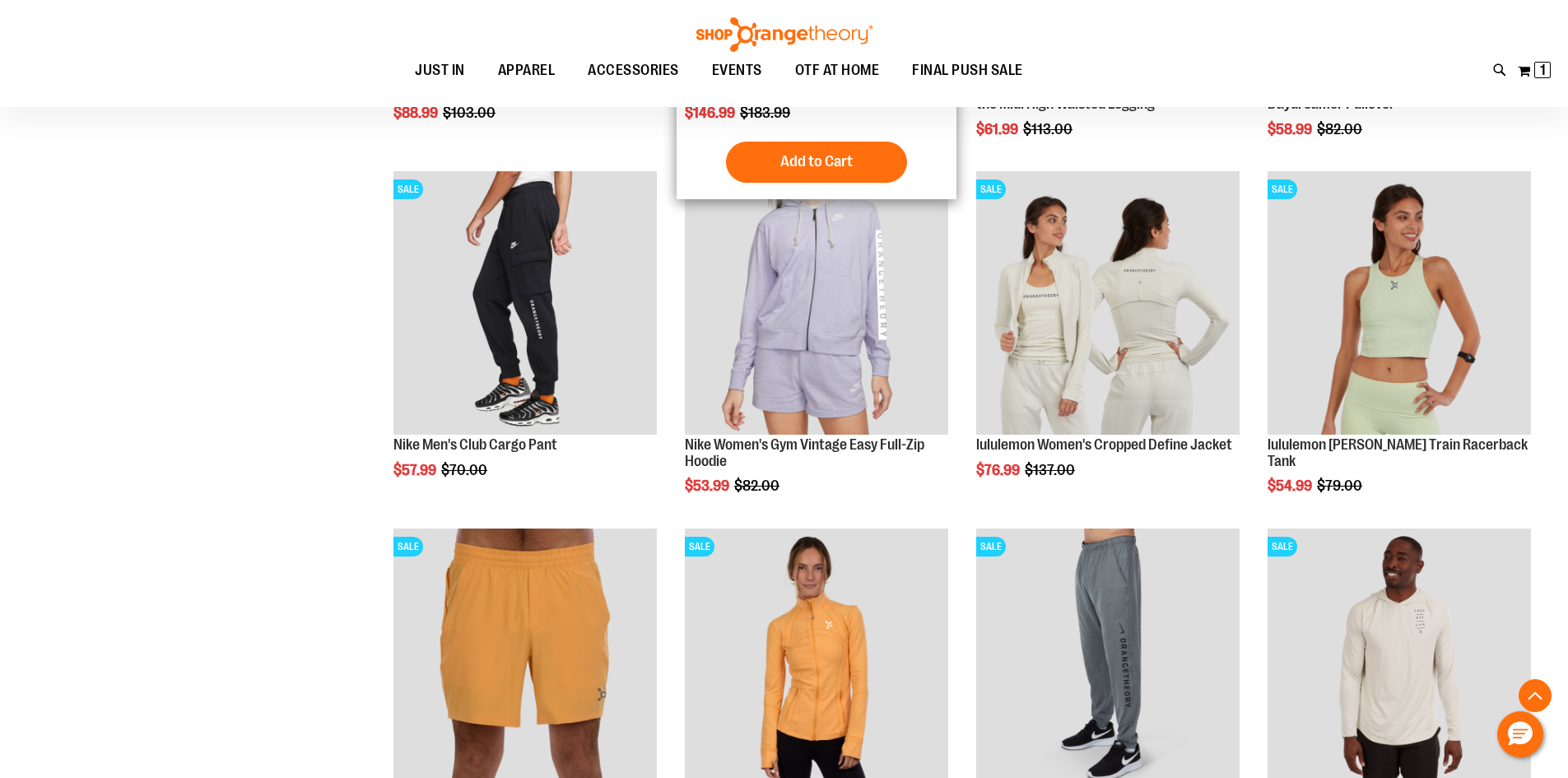
scroll to position [1645, 0]
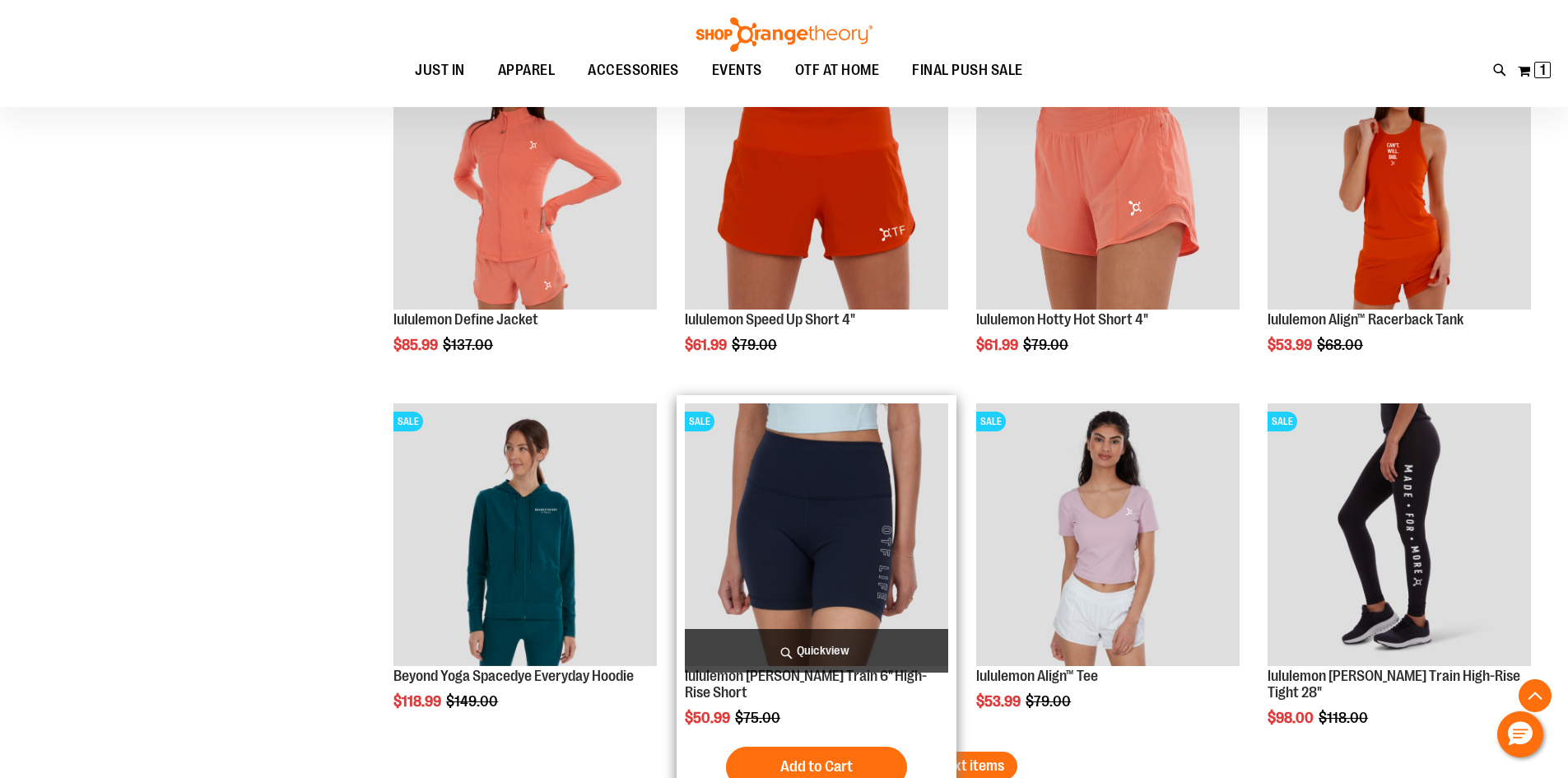
scroll to position [2633, 0]
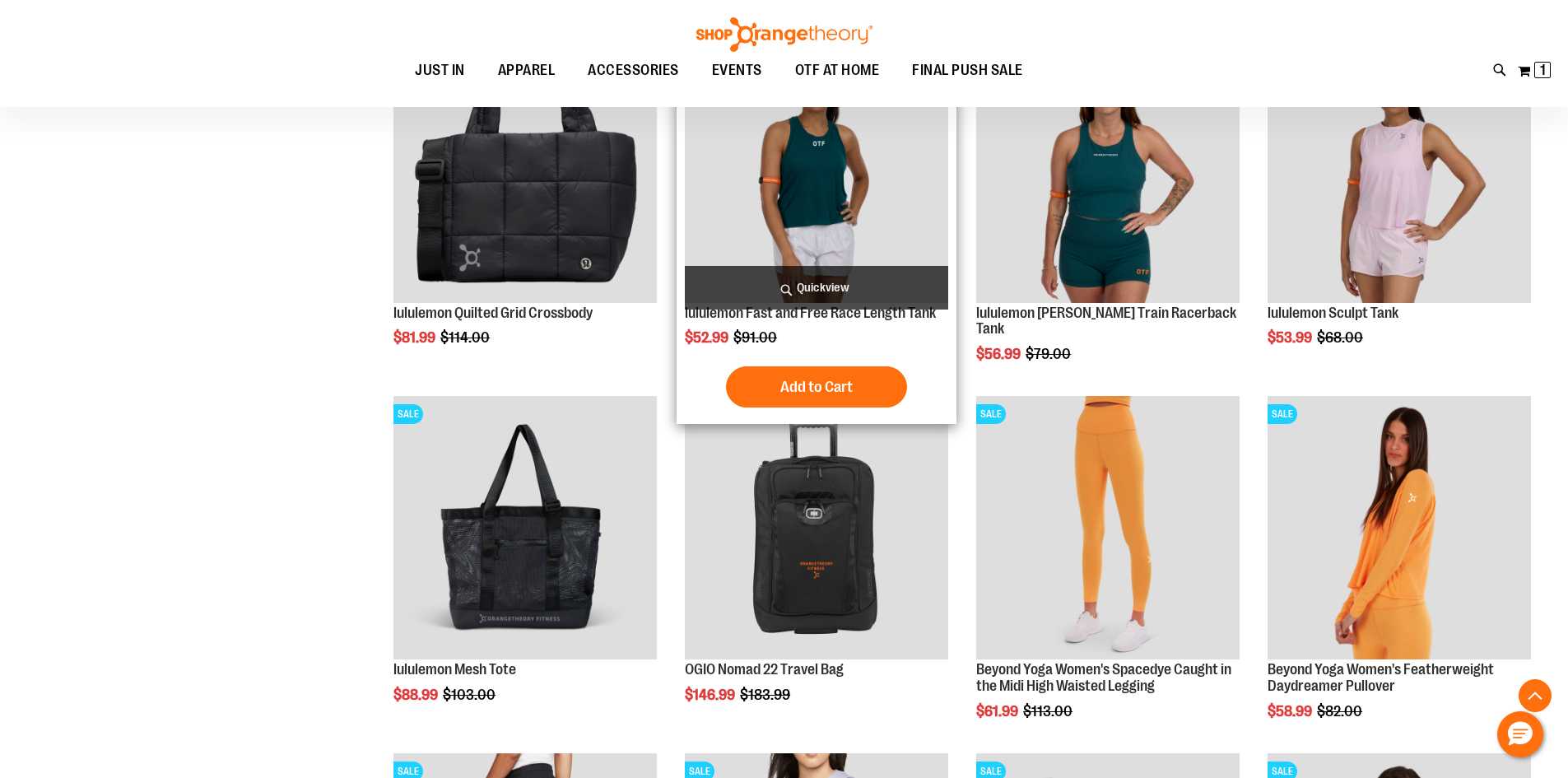
scroll to position [818, 0]
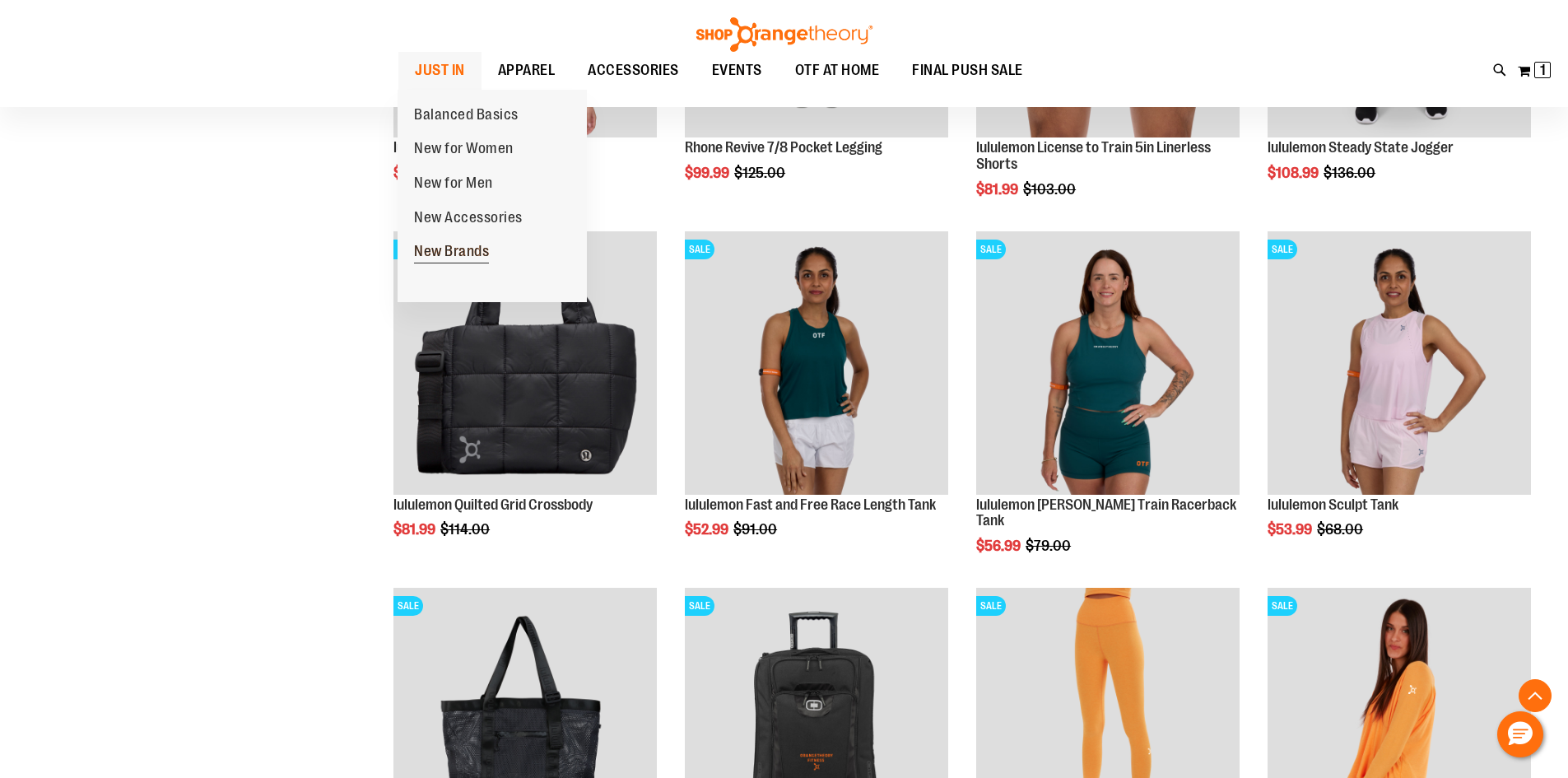
type input "**********"
click at [460, 246] on span "New Brands" at bounding box center [451, 253] width 75 height 20
click at [438, 240] on link "New Brands" at bounding box center [451, 252] width 108 height 35
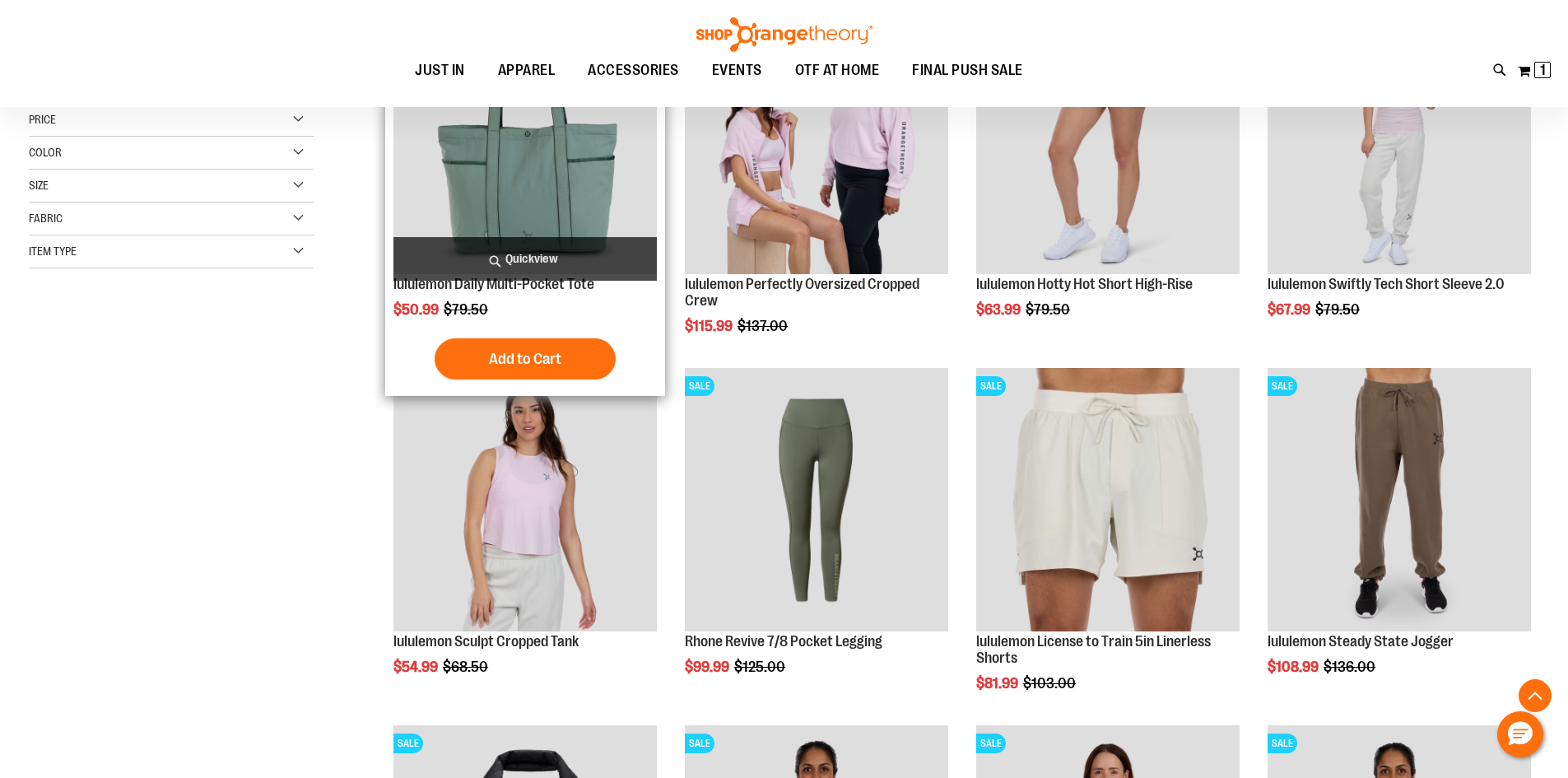
scroll to position [208, 0]
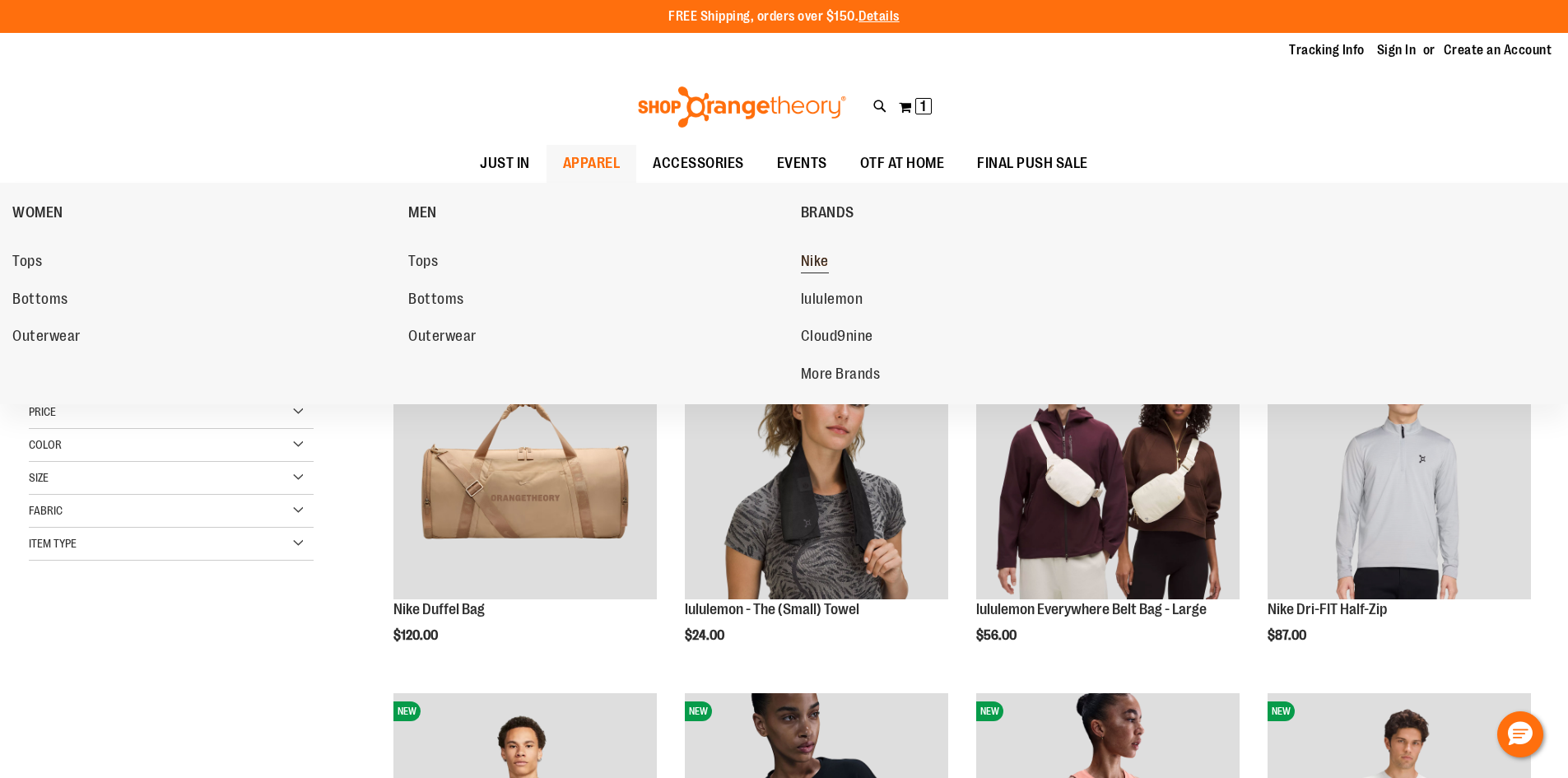
type input "**********"
click at [812, 256] on span "Nike" at bounding box center [815, 262] width 28 height 20
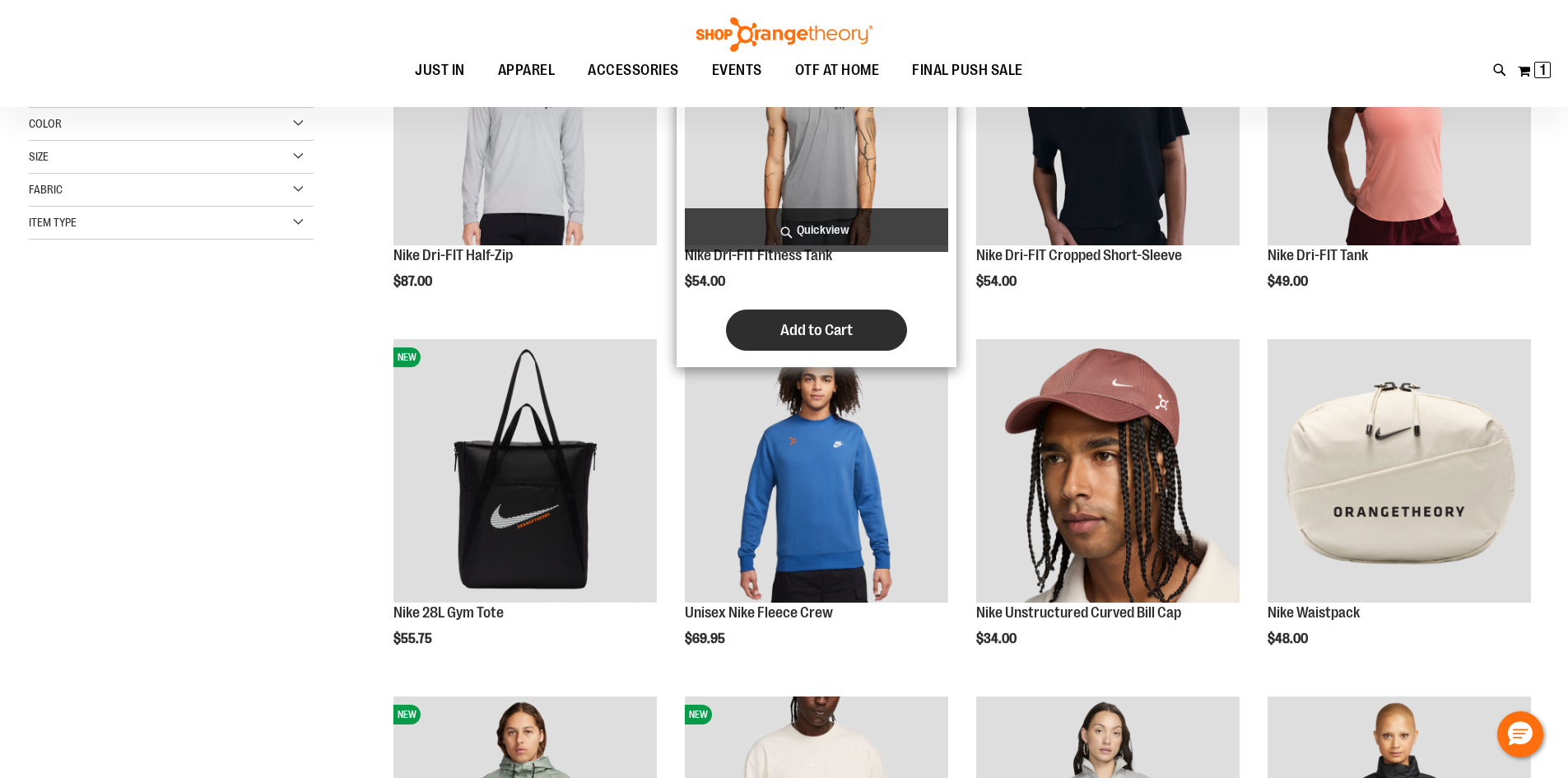
scroll to position [411, 0]
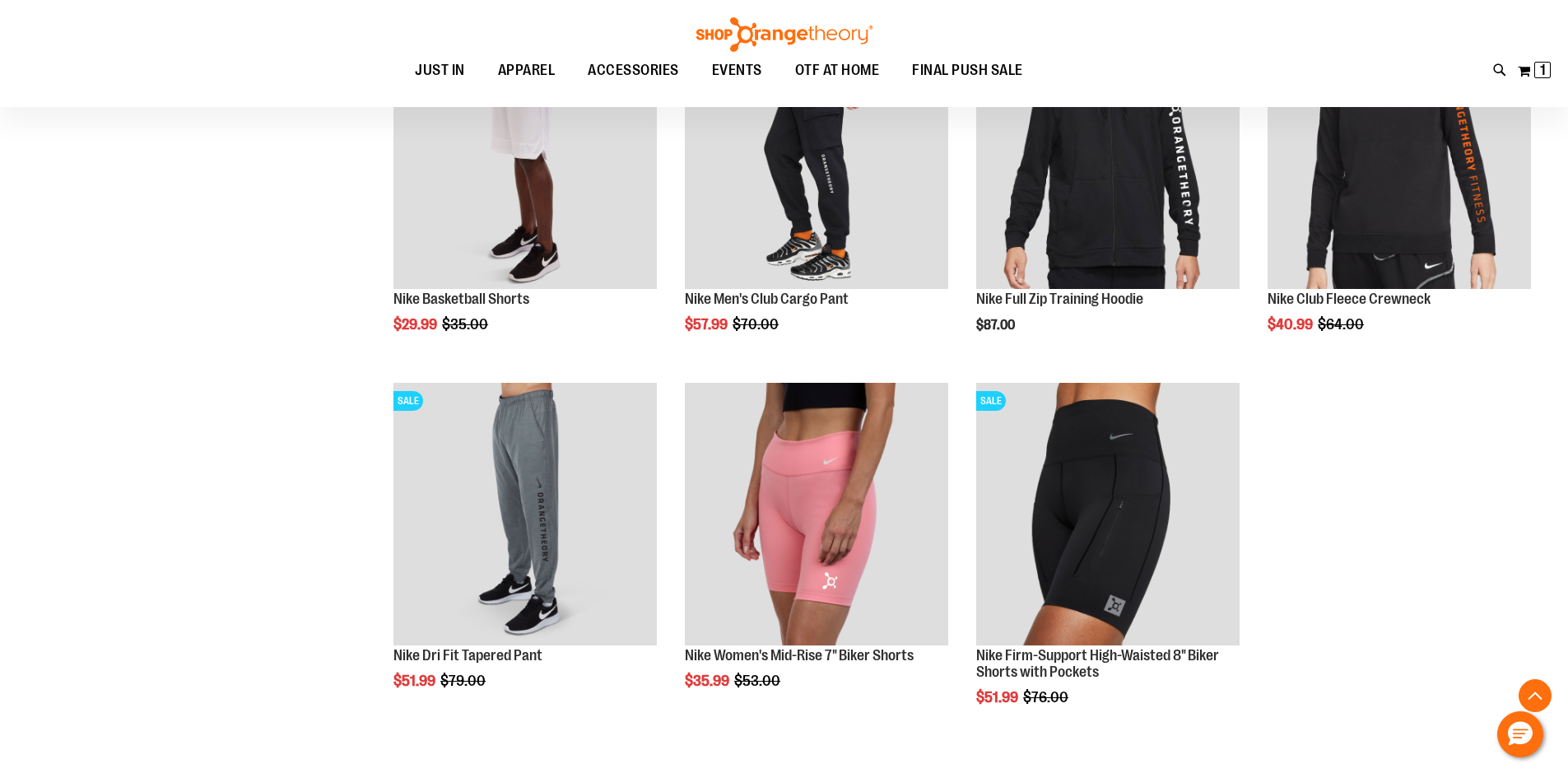
scroll to position [1728, 0]
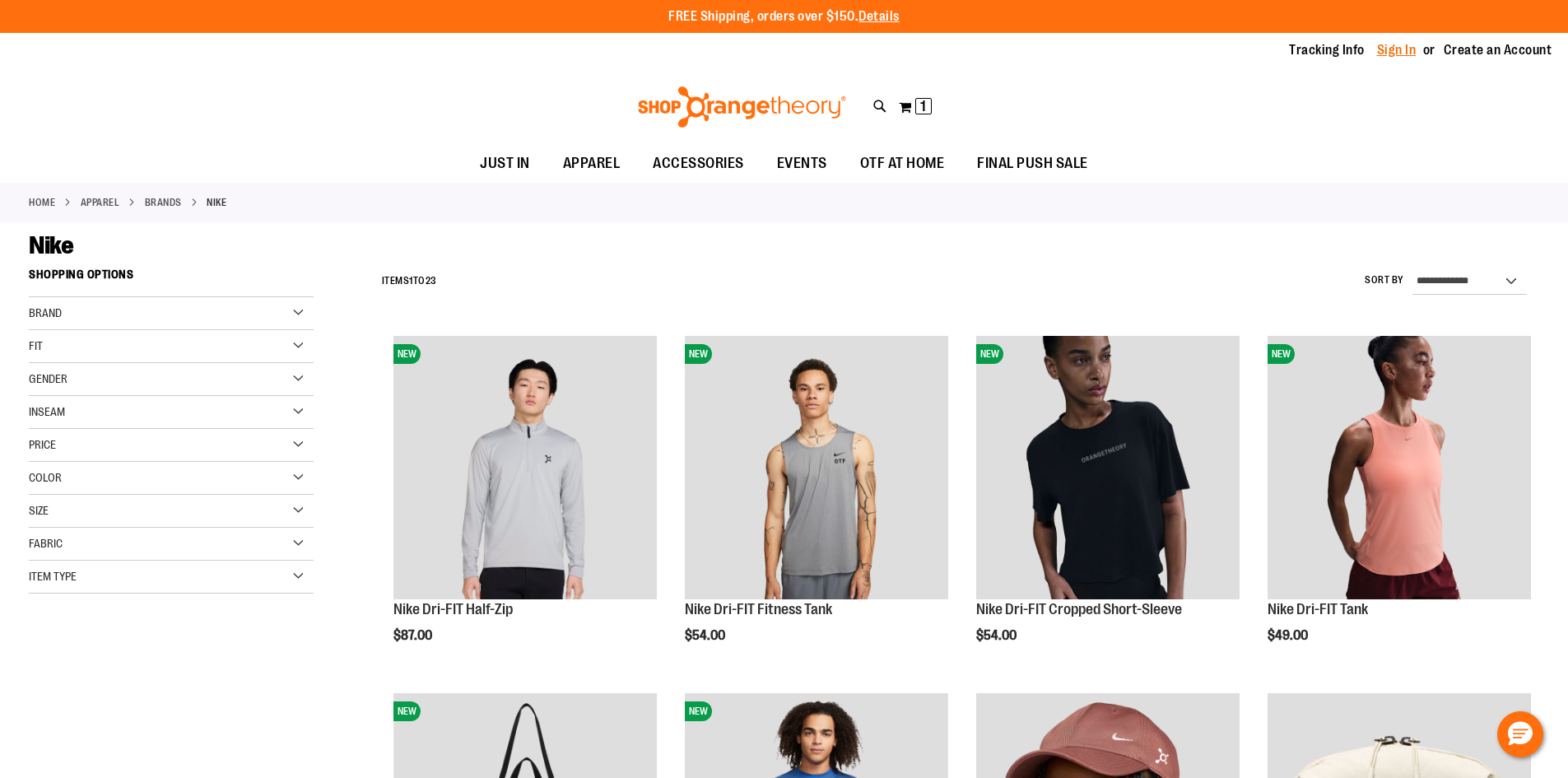
type input "**********"
click at [1405, 45] on link "Sign In" at bounding box center [1396, 50] width 39 height 18
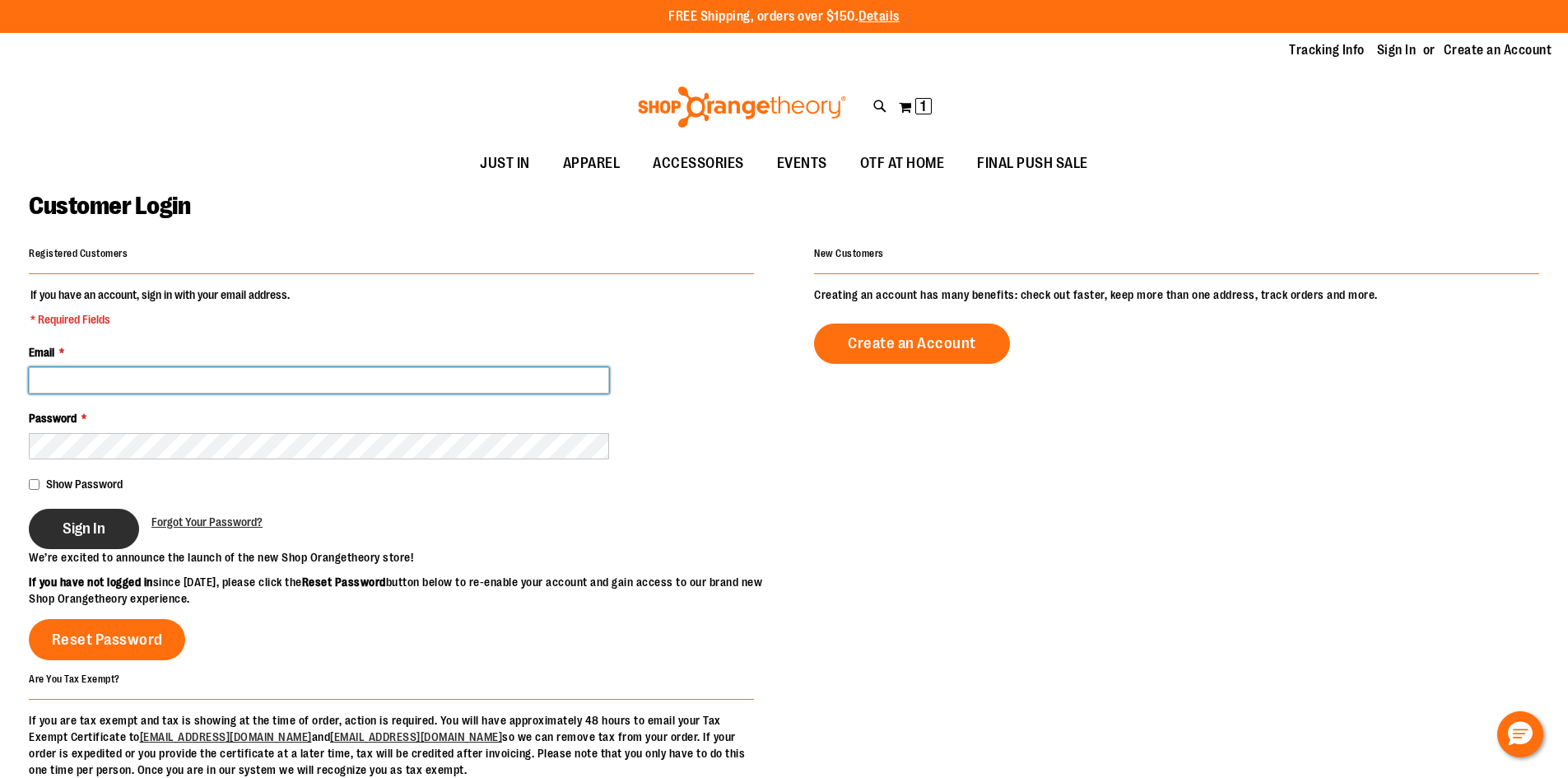
type input "**********"
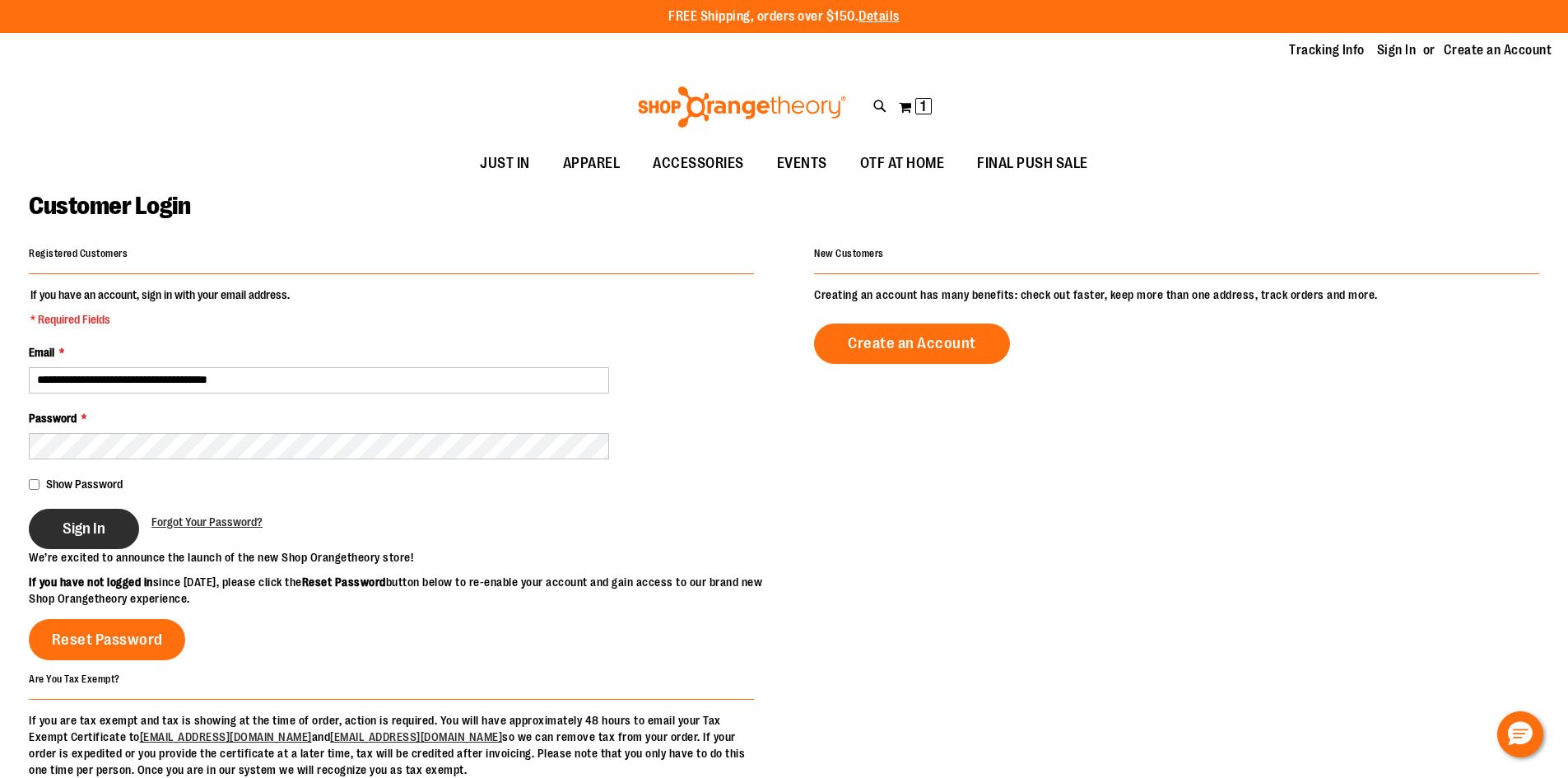
type input "**********"
click at [91, 524] on span "Sign In" at bounding box center [83, 528] width 43 height 18
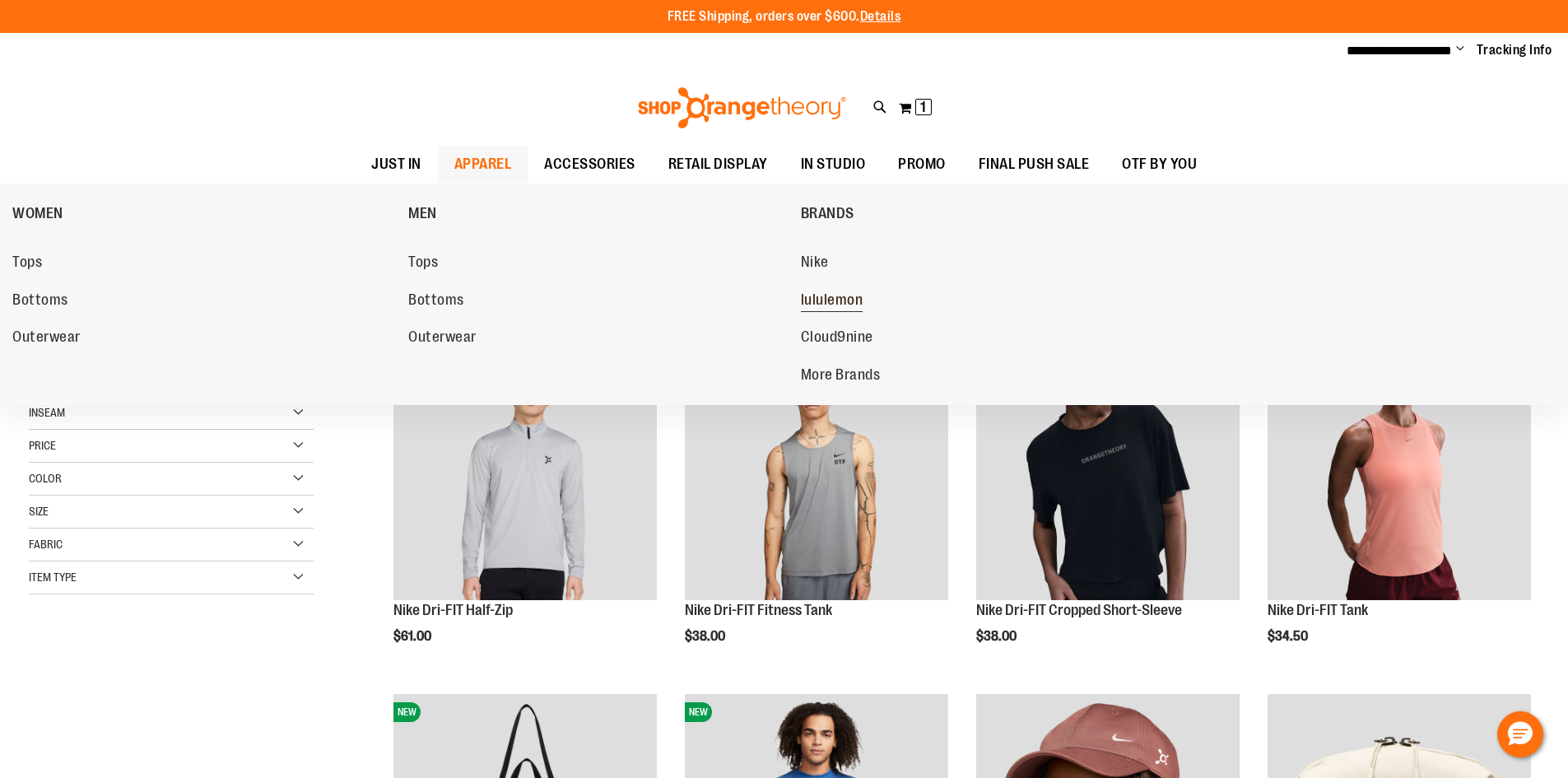
type input "**********"
click at [823, 300] on span "lululemon" at bounding box center [832, 302] width 62 height 20
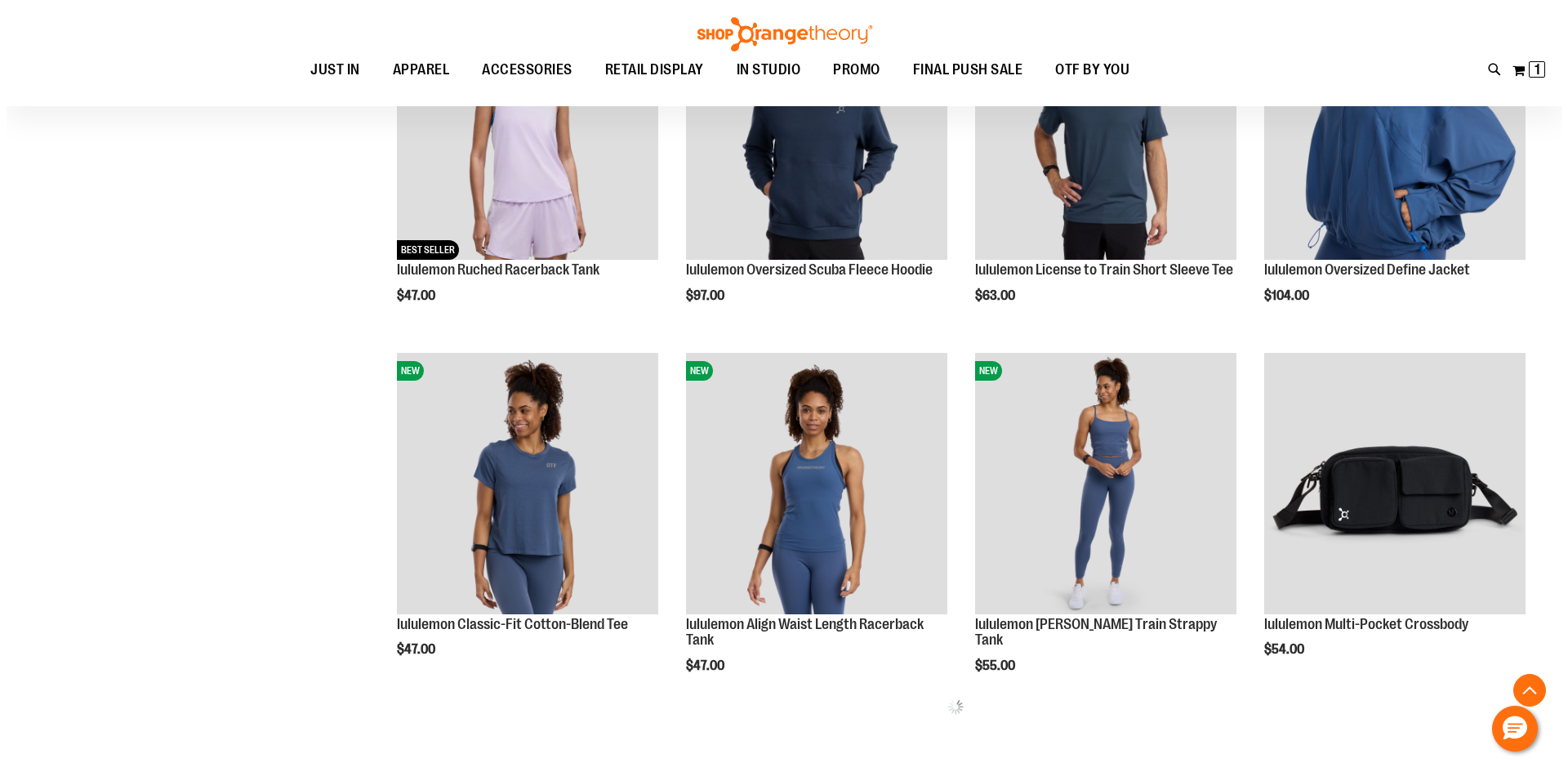
scroll to position [653, 0]
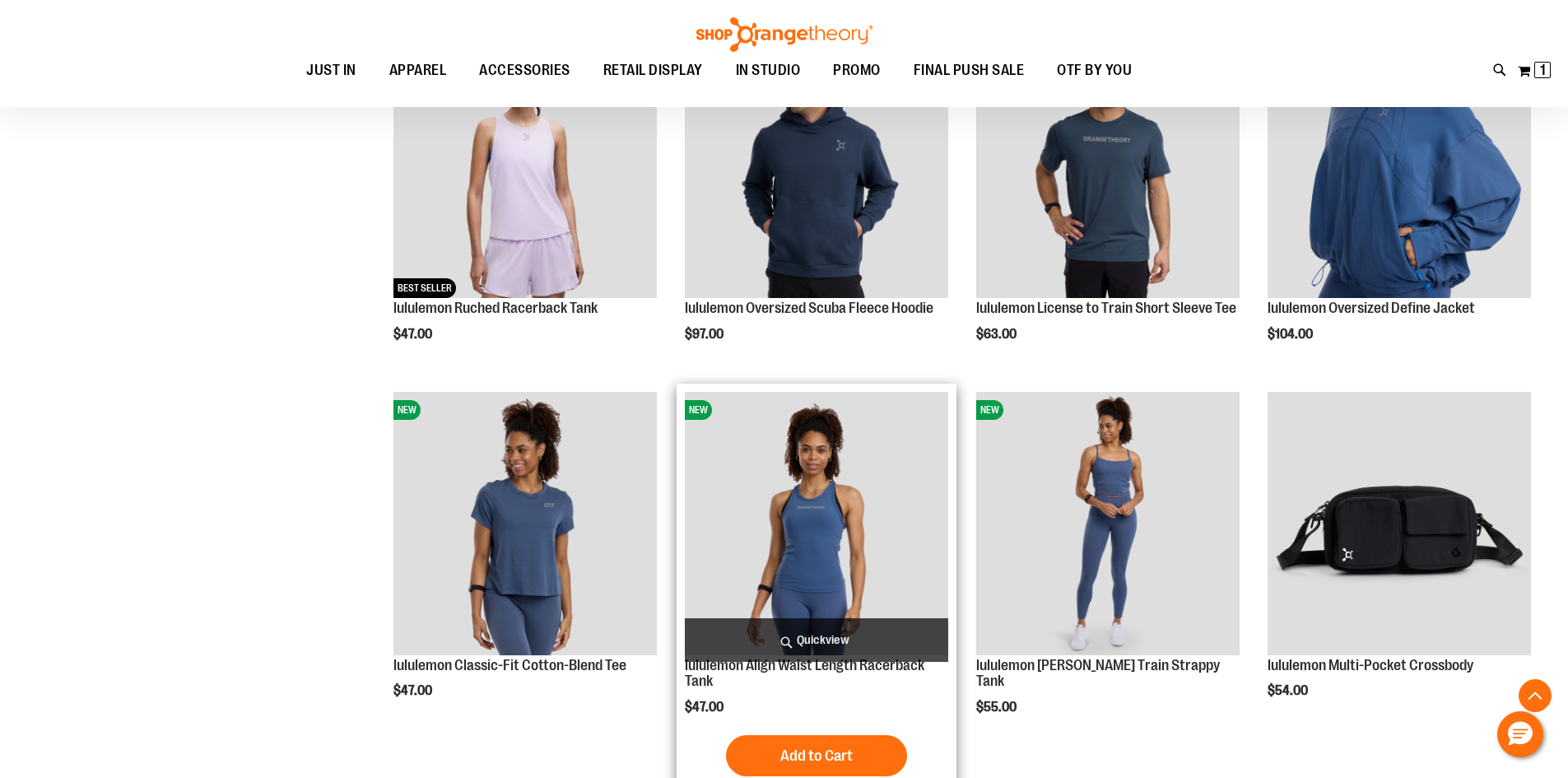
type input "**********"
click at [810, 636] on span "Quickview" at bounding box center [816, 640] width 263 height 44
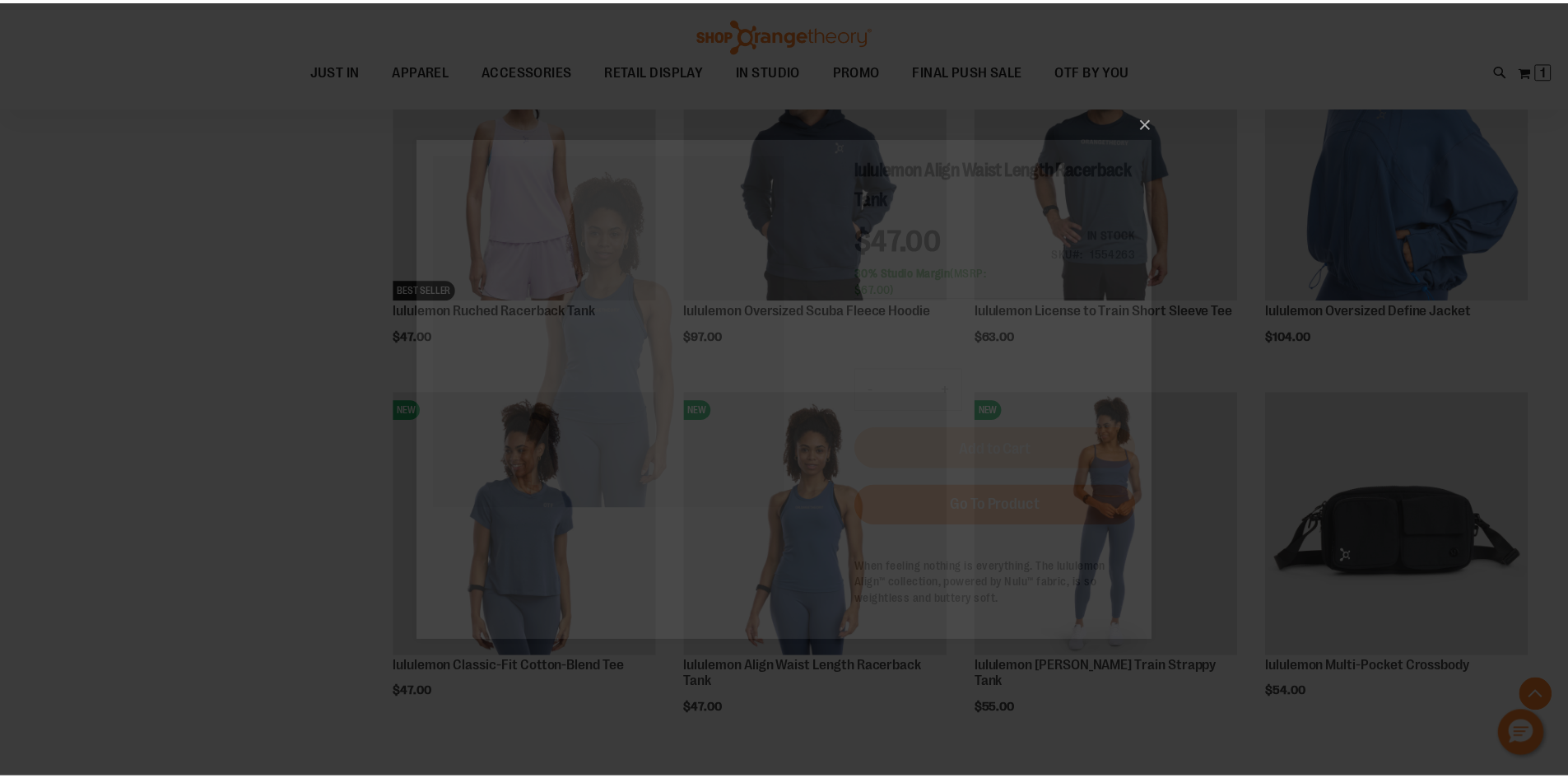
scroll to position [0, 0]
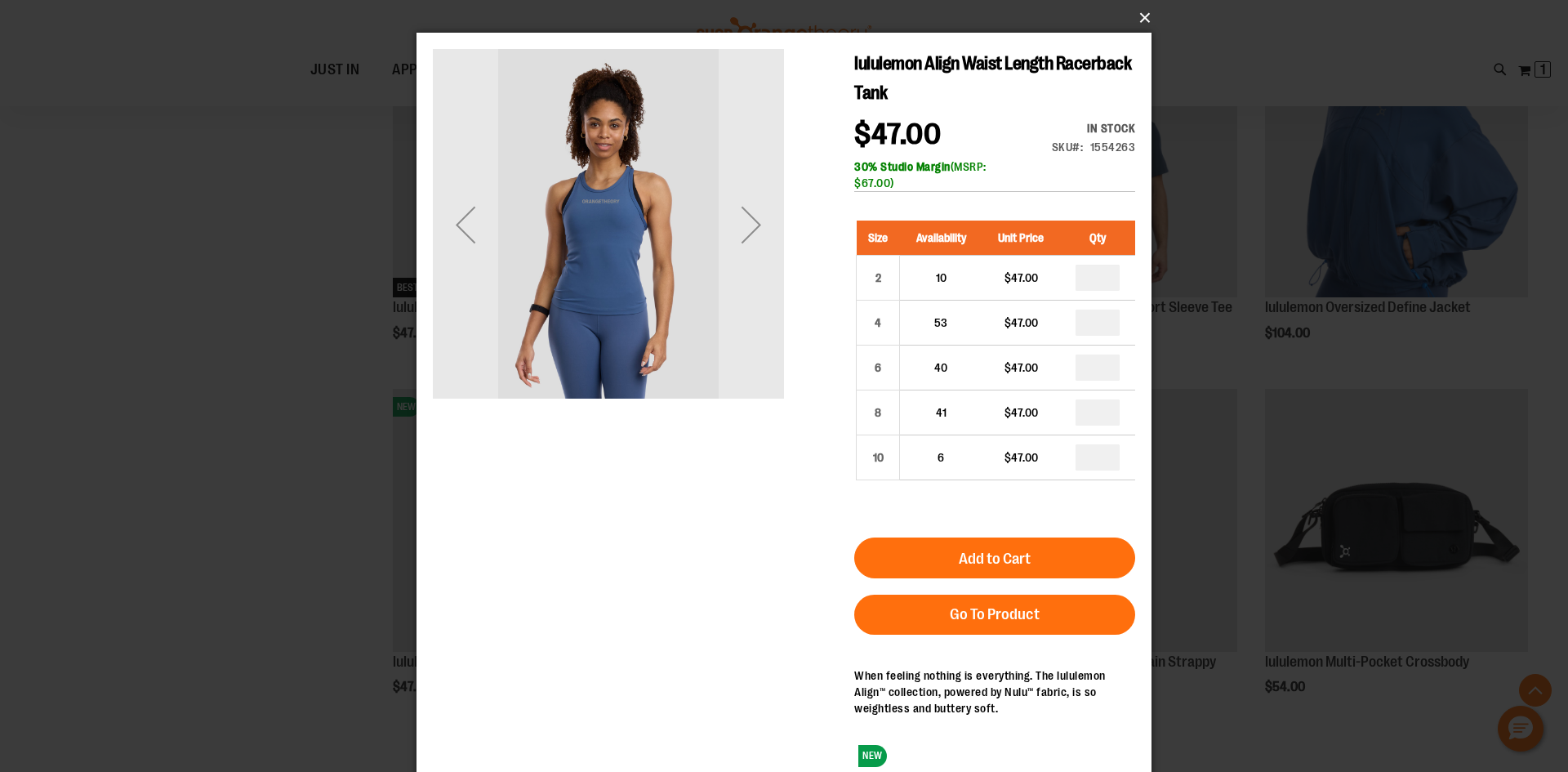
click at [1145, 26] on button "×" at bounding box center [789, 17] width 735 height 36
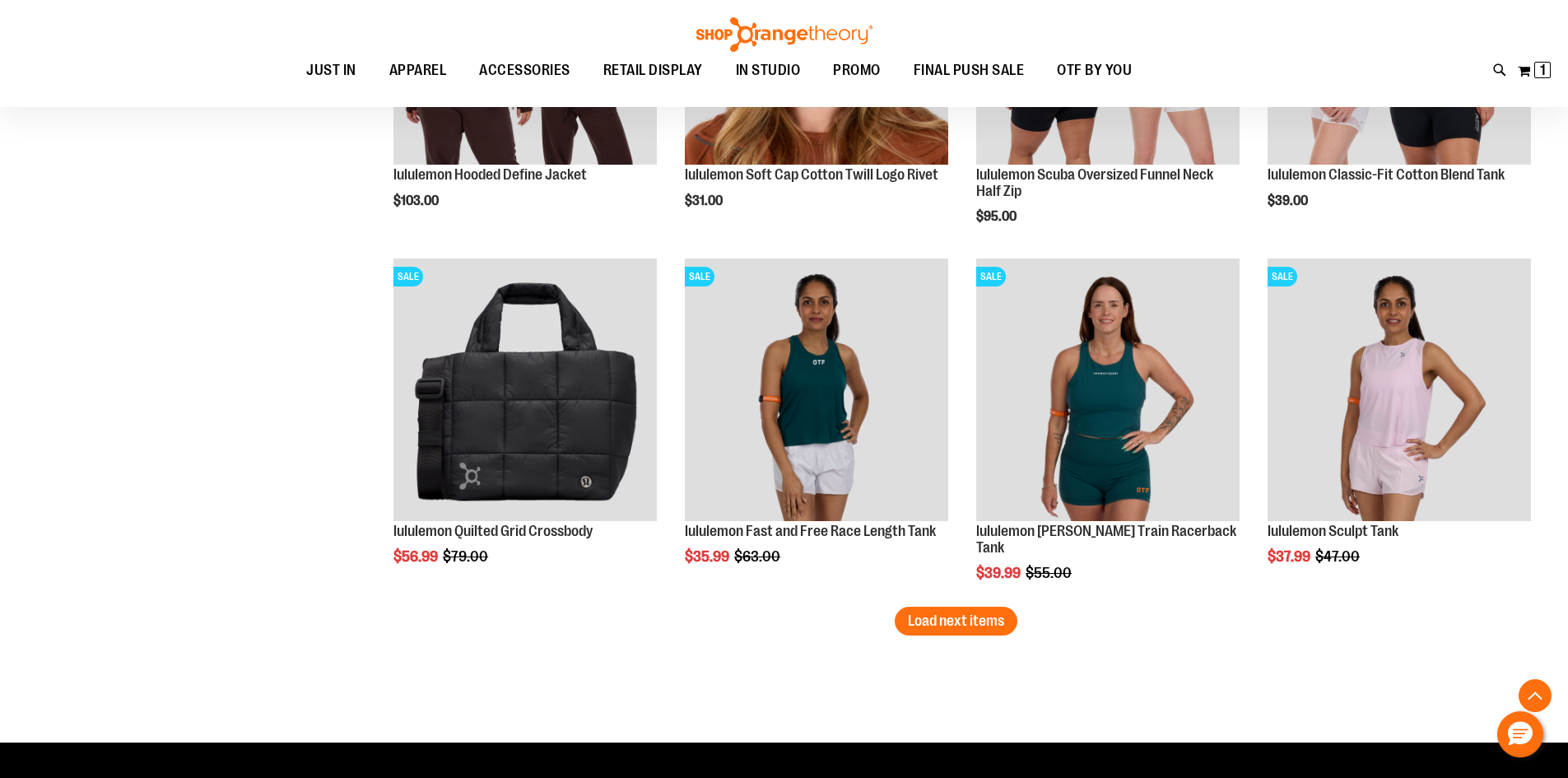
scroll to position [3044, 0]
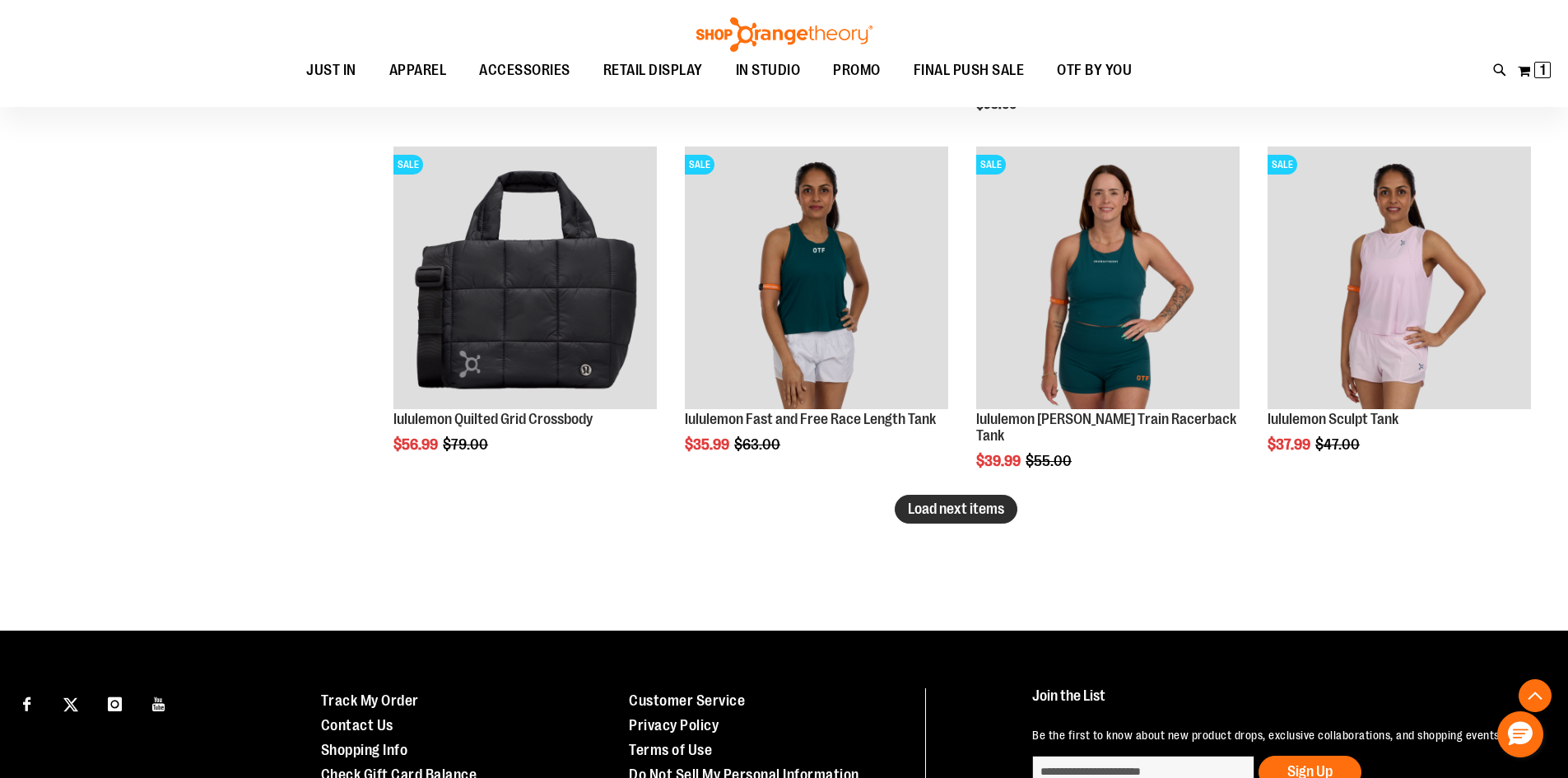
click at [937, 513] on span "Load next items" at bounding box center [956, 508] width 96 height 17
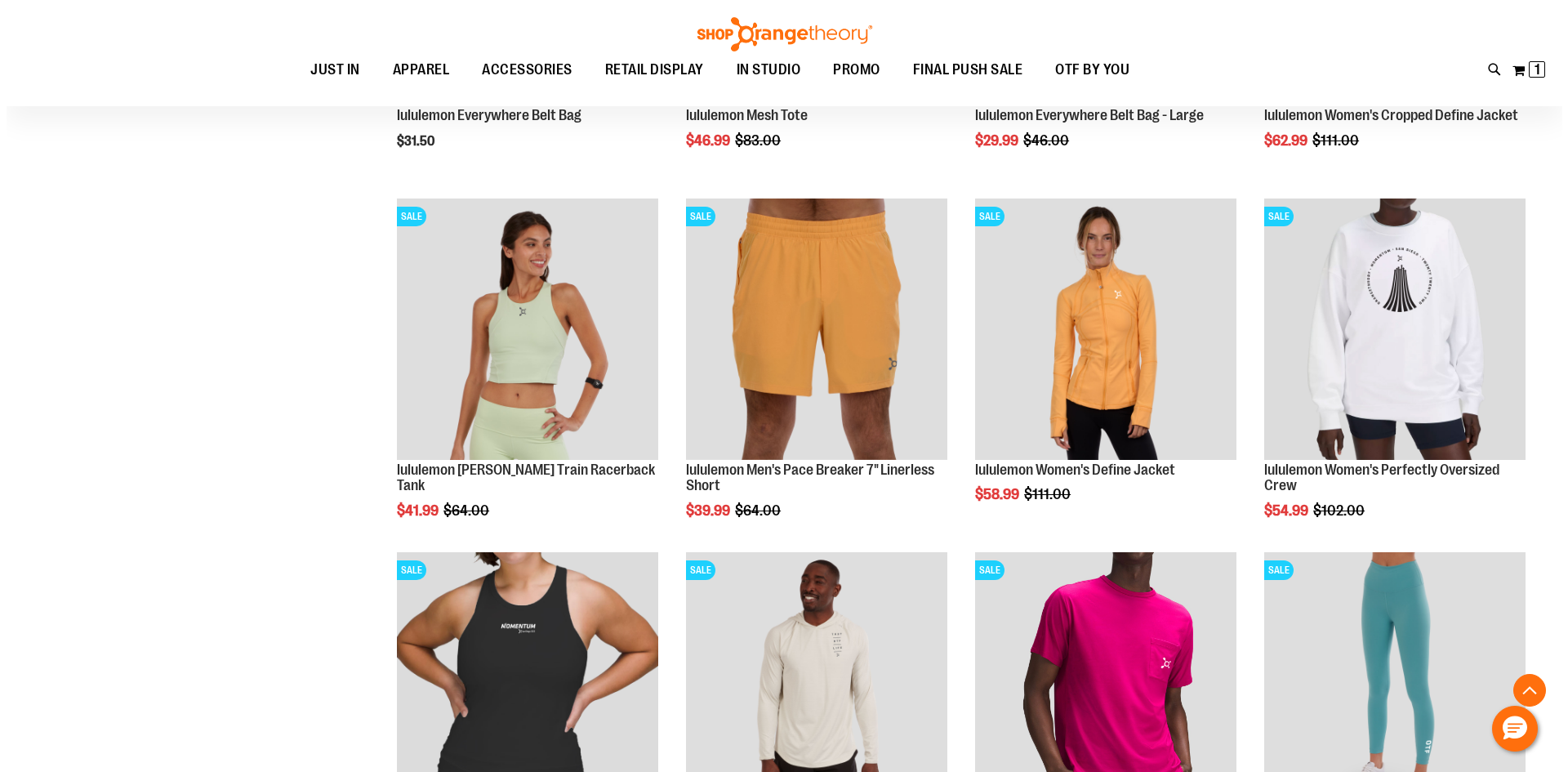
scroll to position [3756, 0]
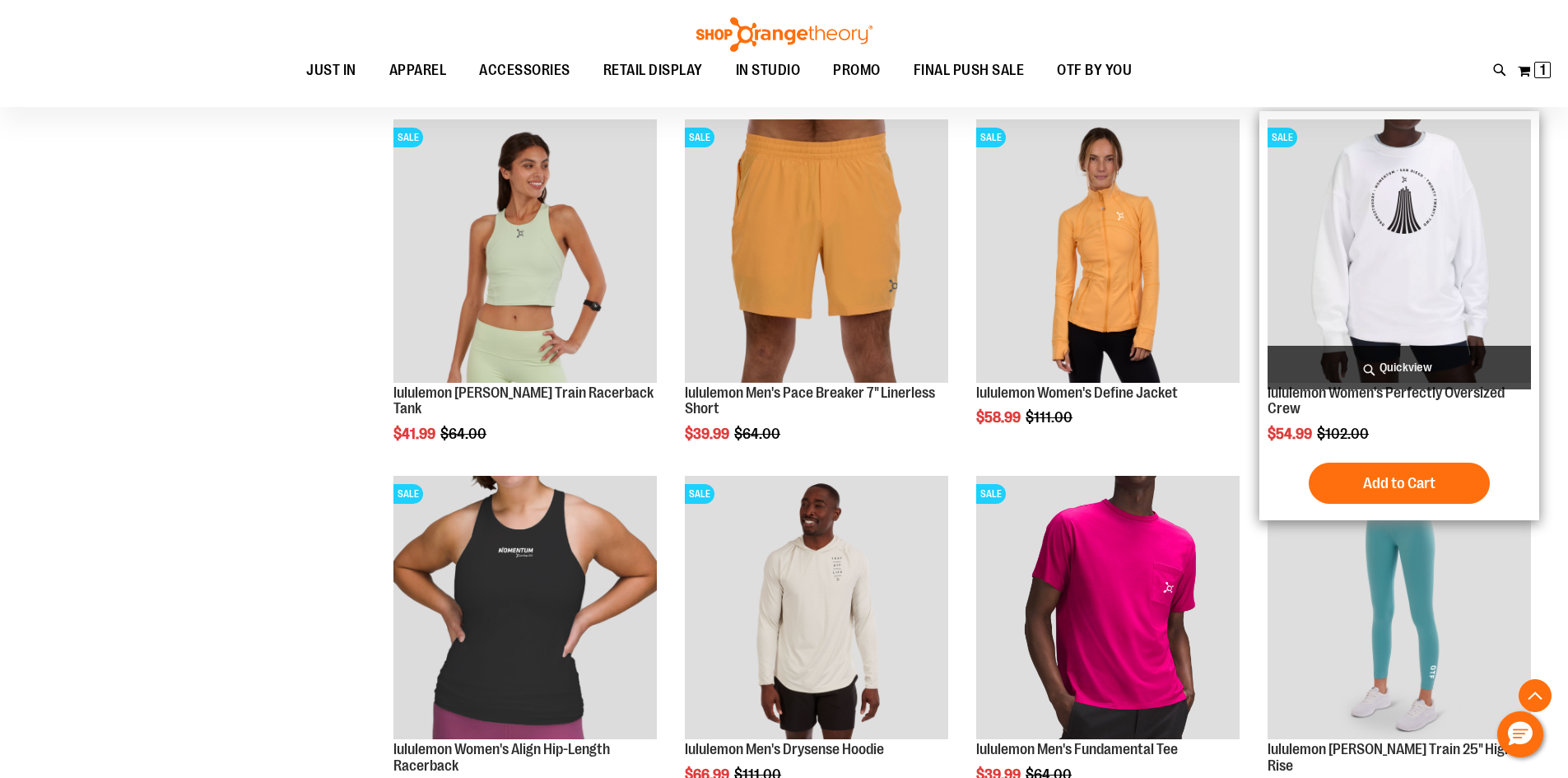
click at [1358, 365] on span "Quickview" at bounding box center [1399, 368] width 263 height 44
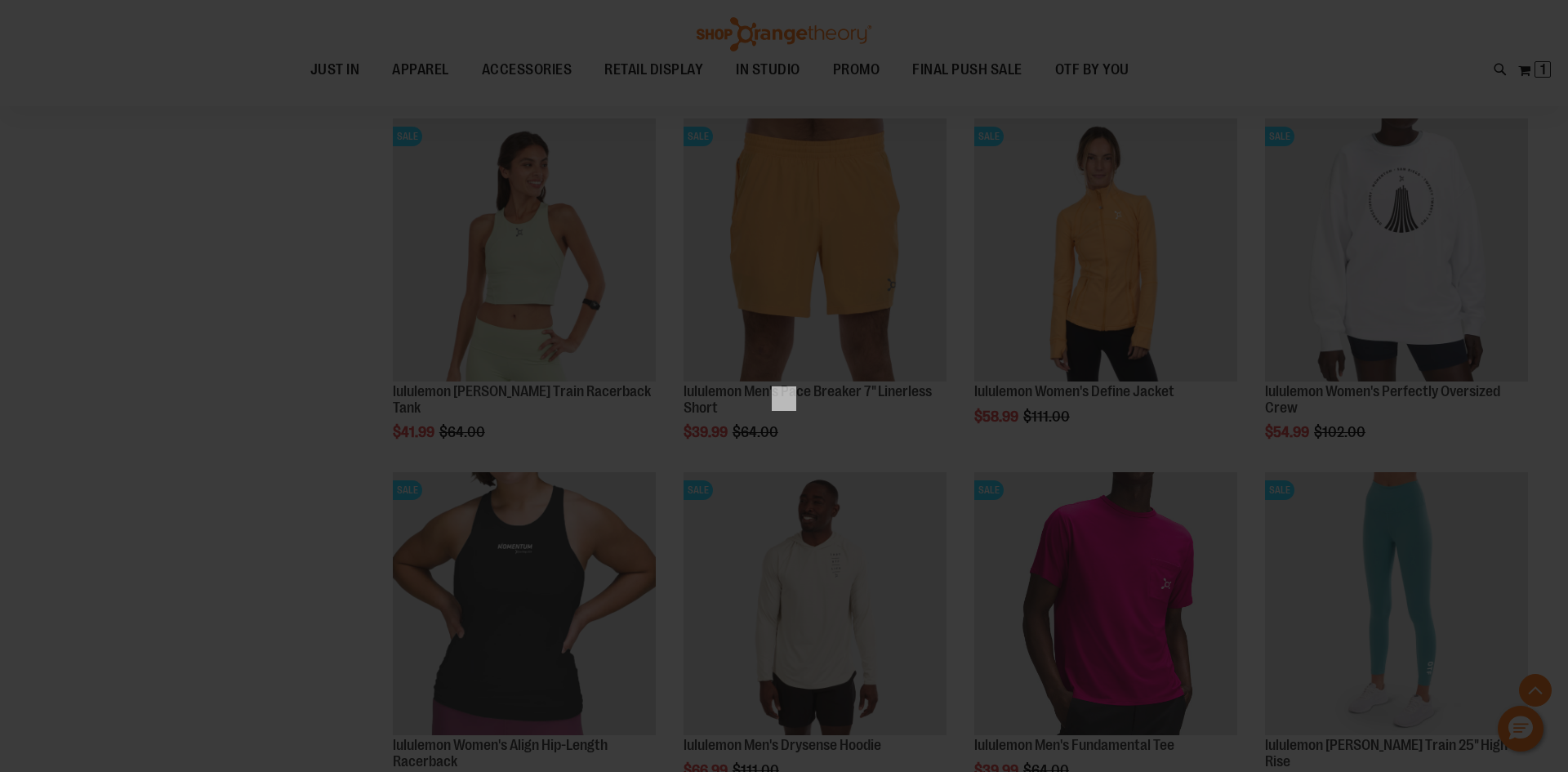
scroll to position [0, 0]
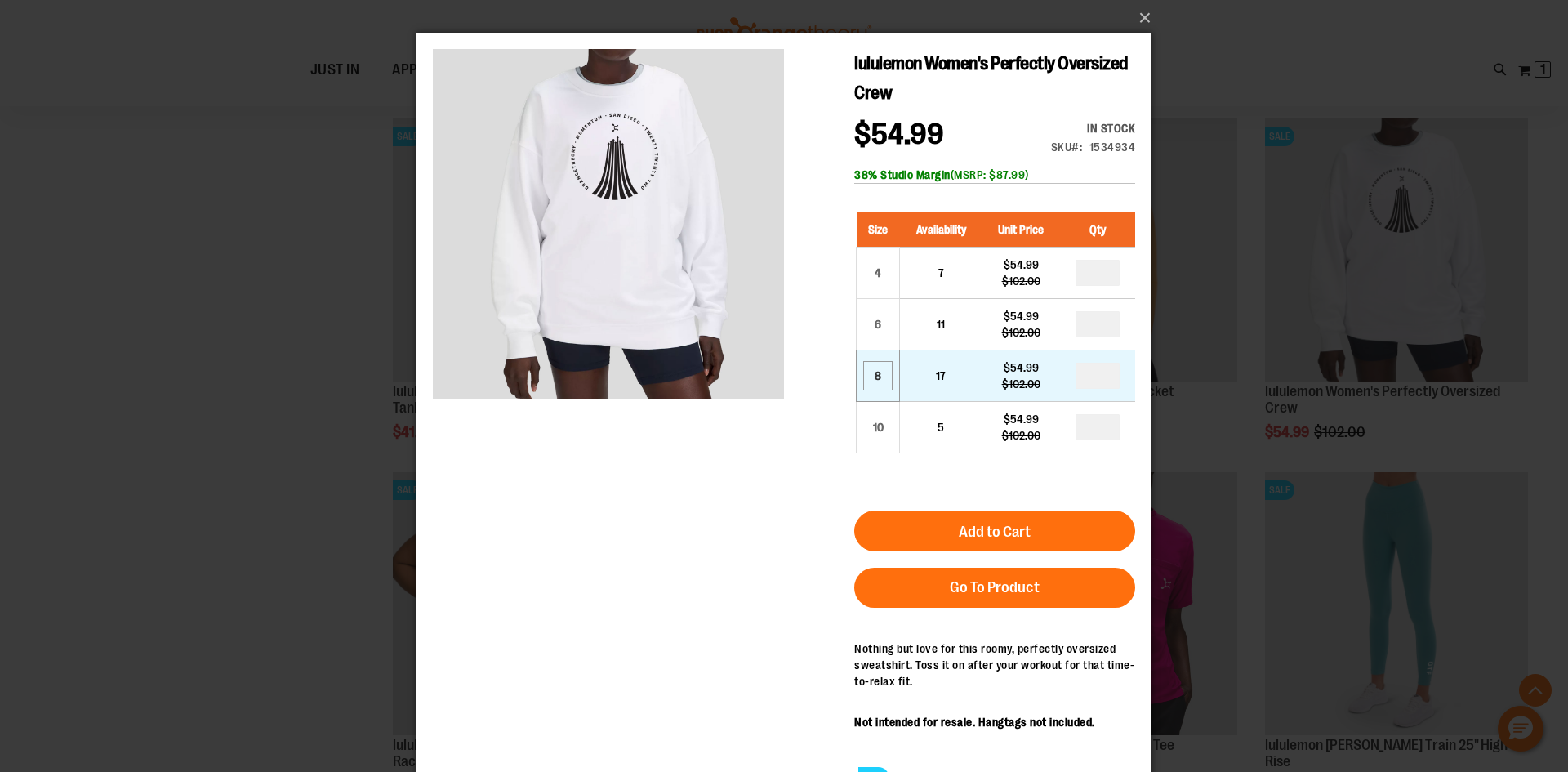
click at [871, 381] on div "8" at bounding box center [878, 375] width 25 height 25
click at [891, 377] on div "8" at bounding box center [878, 375] width 25 height 25
click at [1106, 377] on input "number" at bounding box center [1098, 375] width 44 height 26
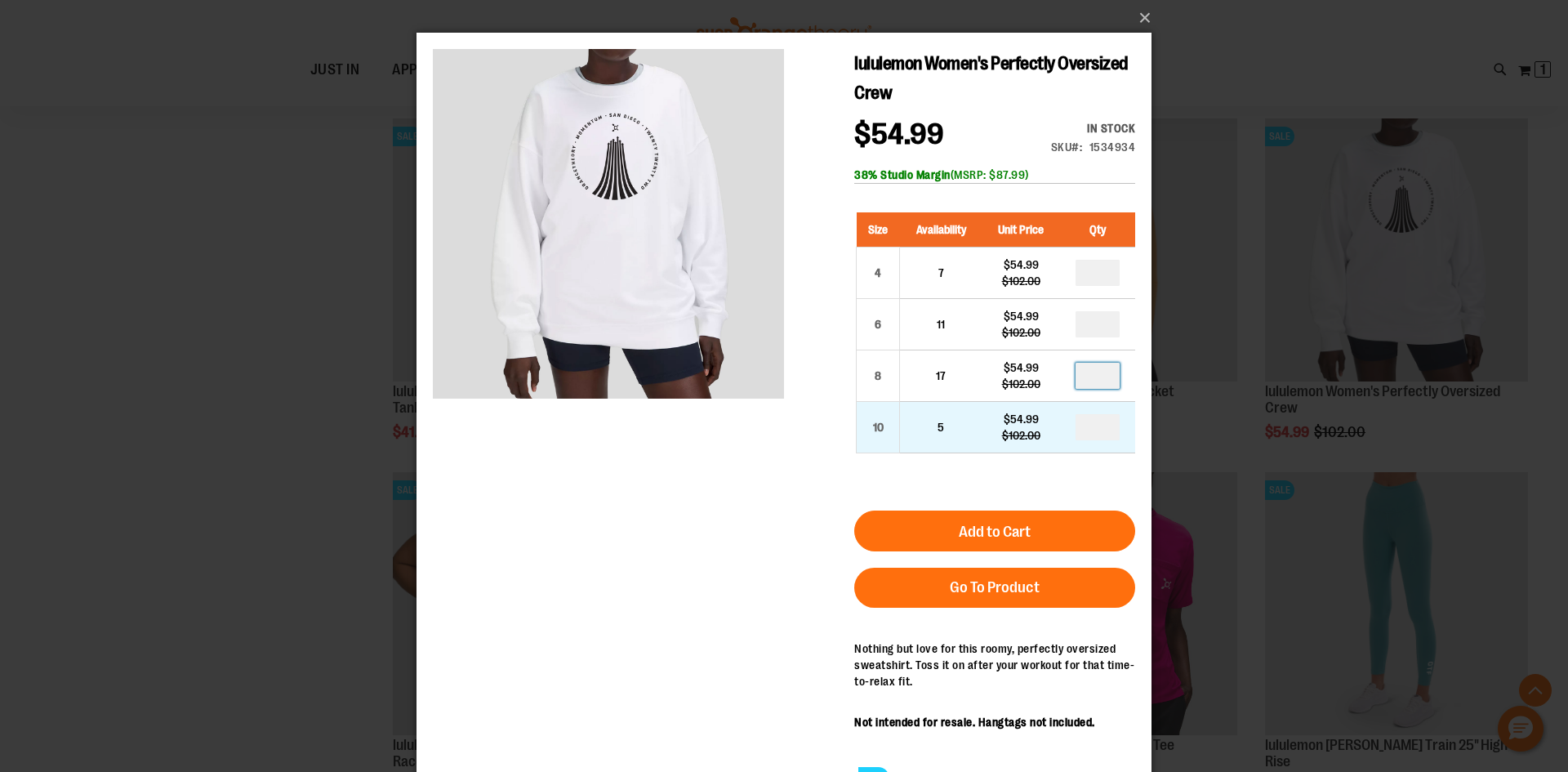
type input "*"
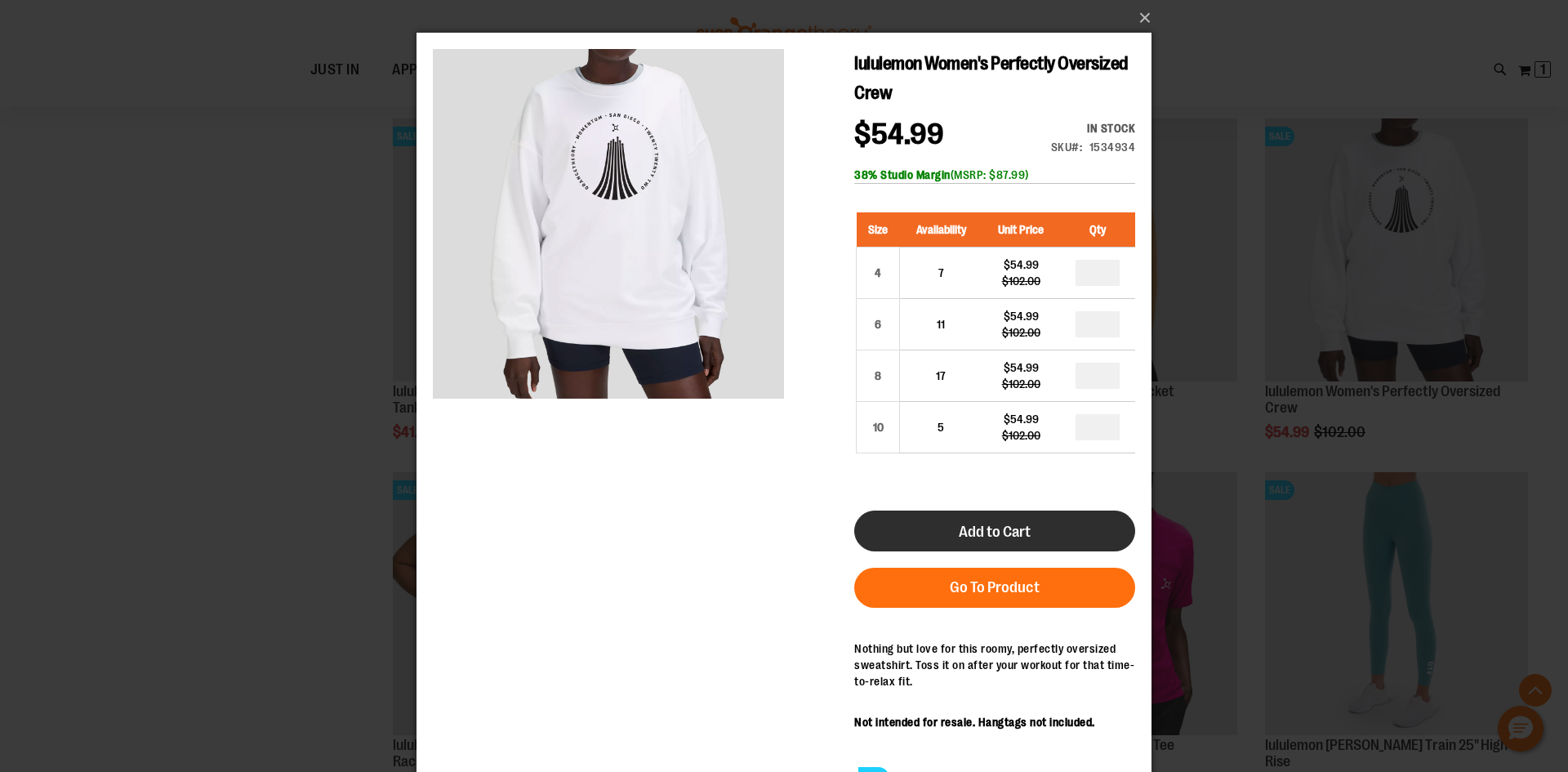
click at [1044, 517] on button "Add to Cart" at bounding box center [994, 531] width 281 height 41
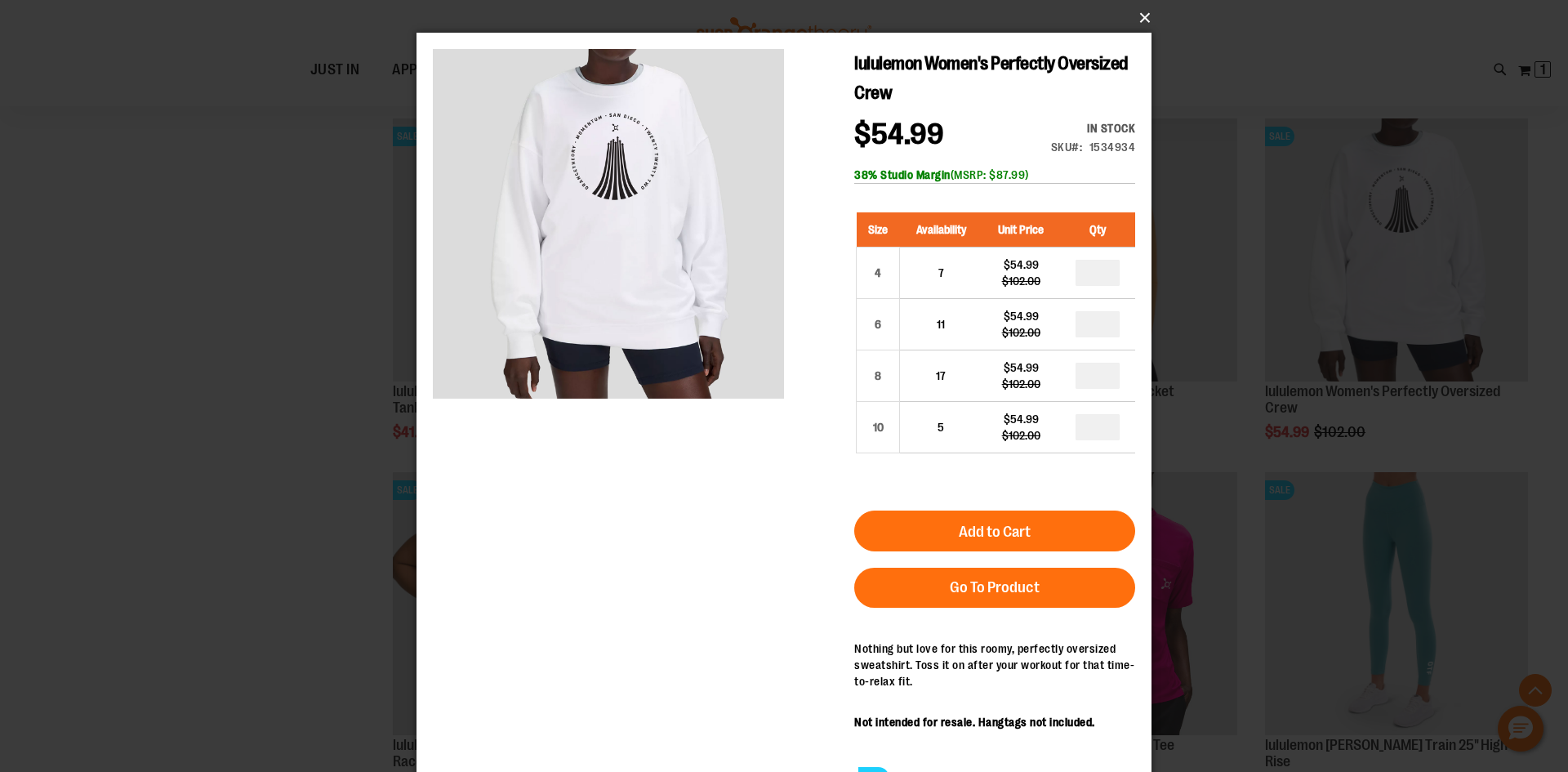
click at [1144, 13] on button "×" at bounding box center [789, 17] width 735 height 36
click at [1145, 15] on button "×" at bounding box center [789, 17] width 735 height 36
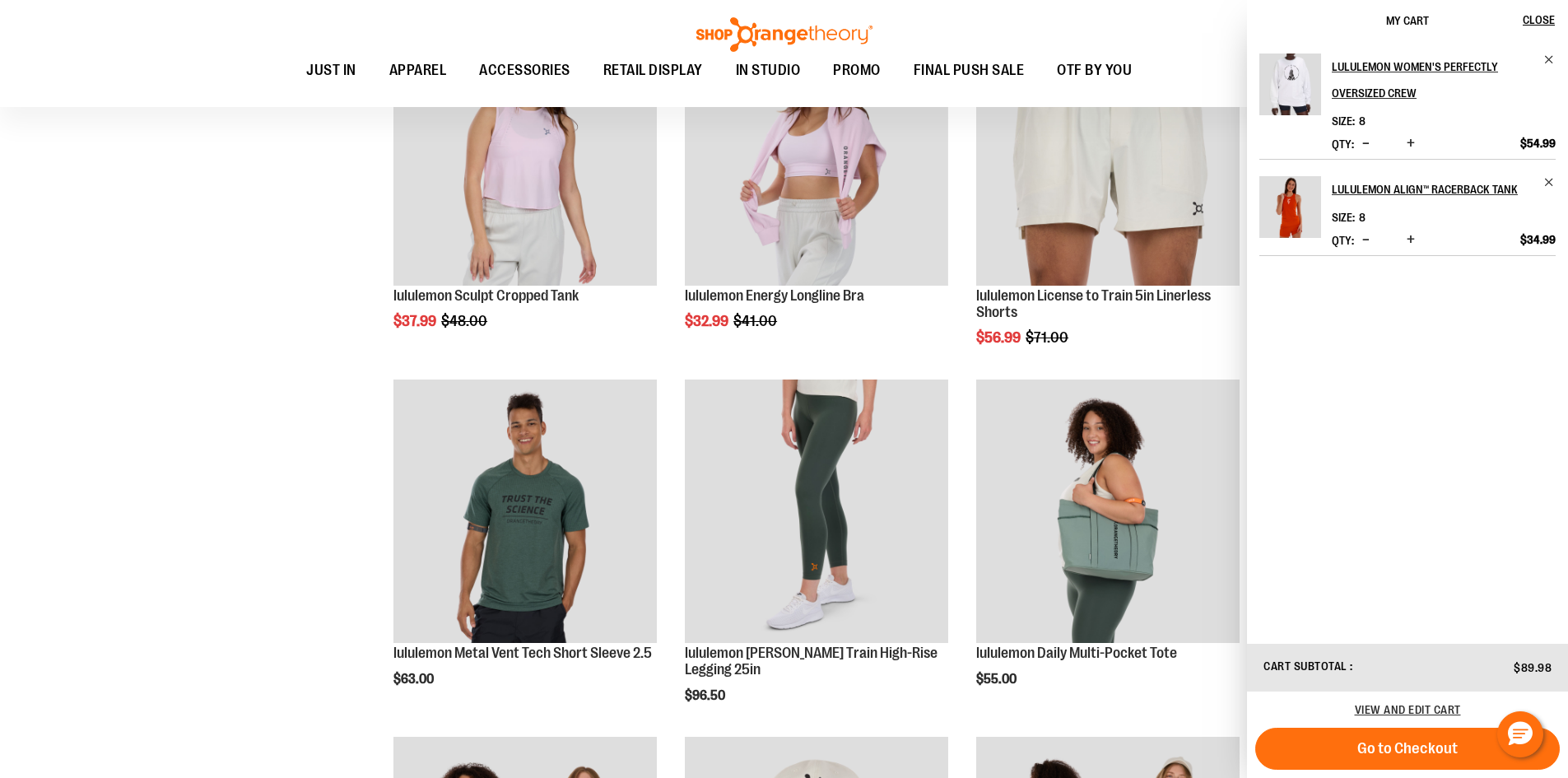
scroll to position [2221, 0]
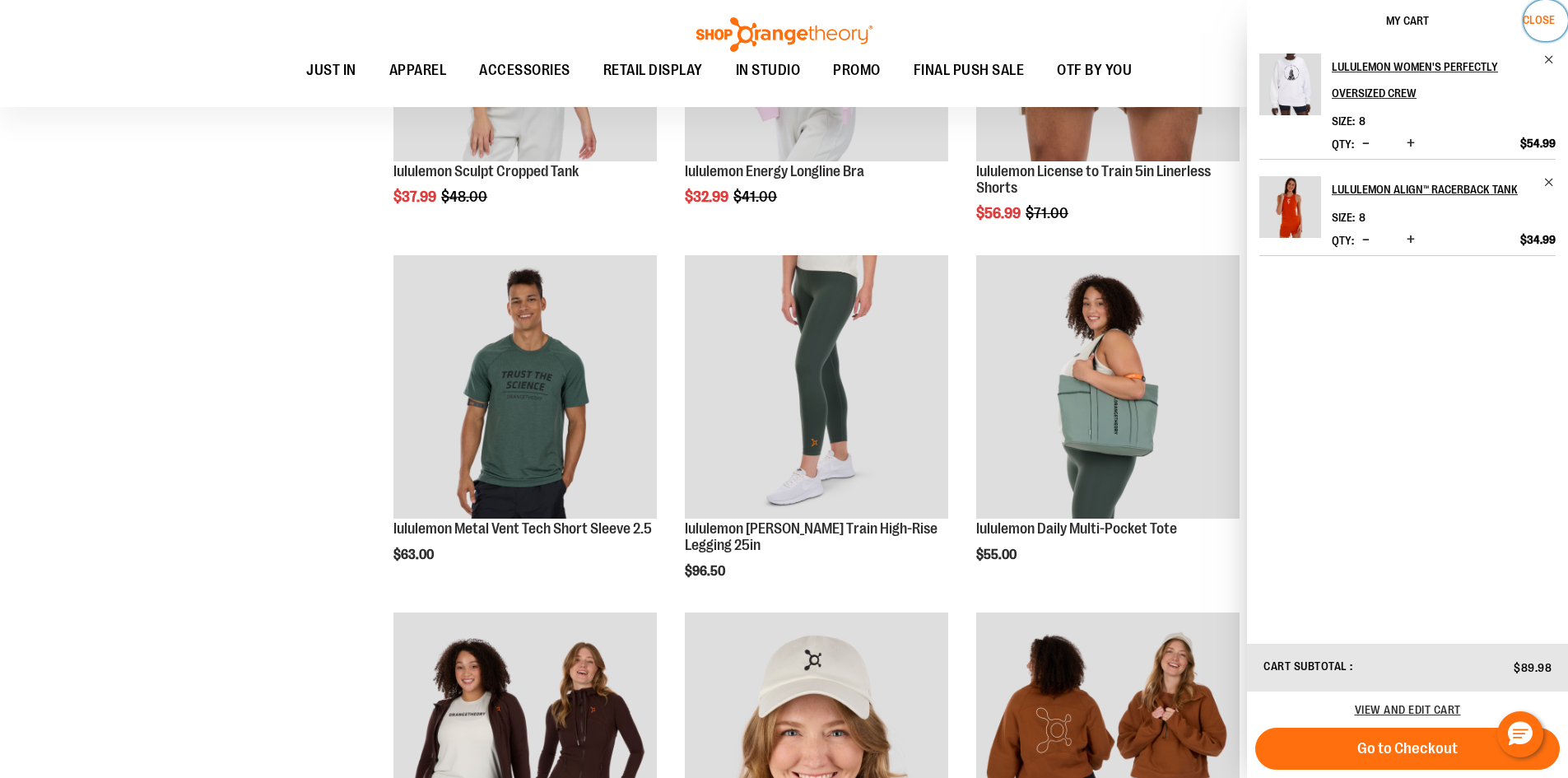
click at [1542, 11] on button "Close" at bounding box center [1546, 20] width 44 height 41
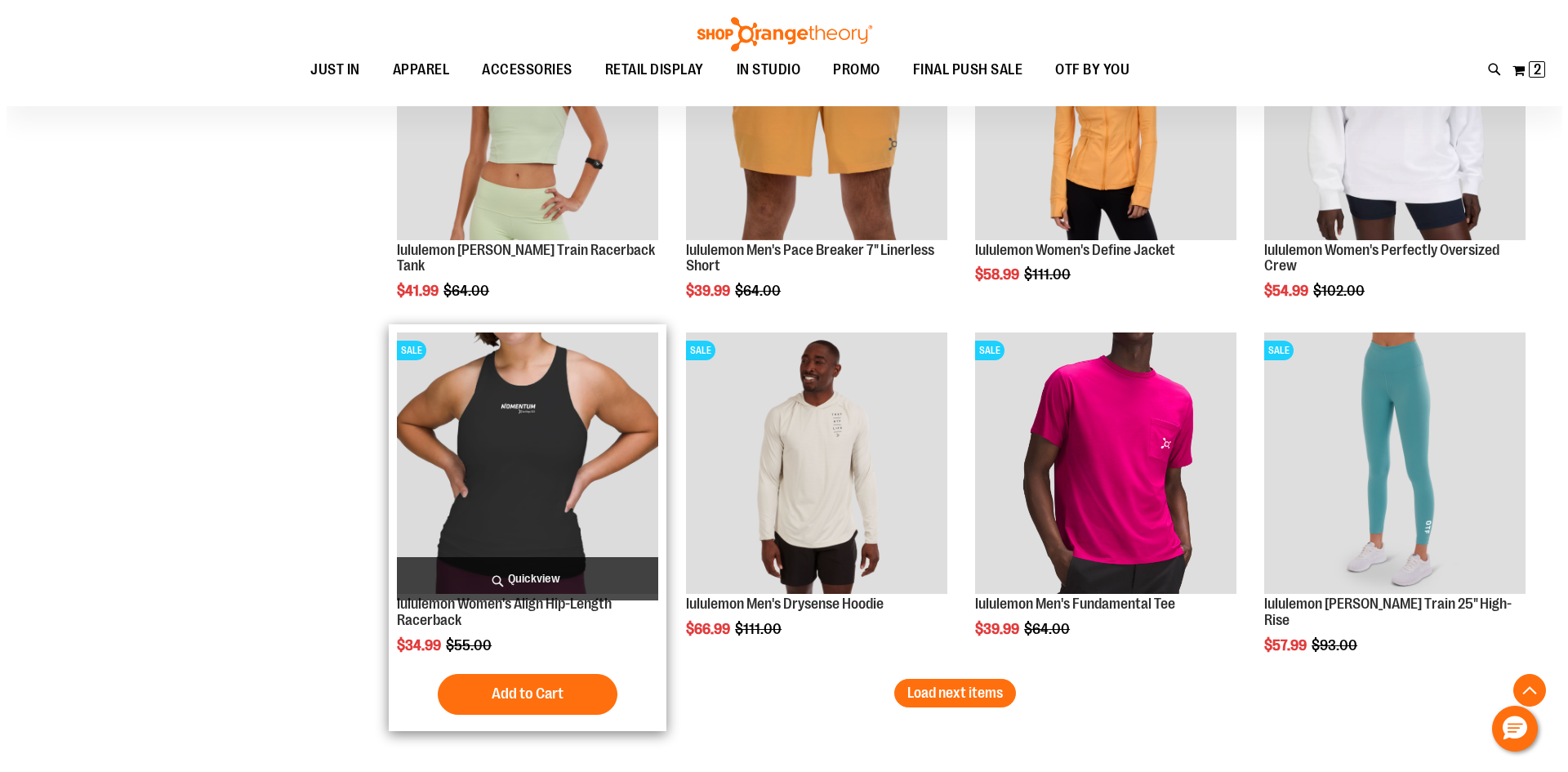
scroll to position [3902, 0]
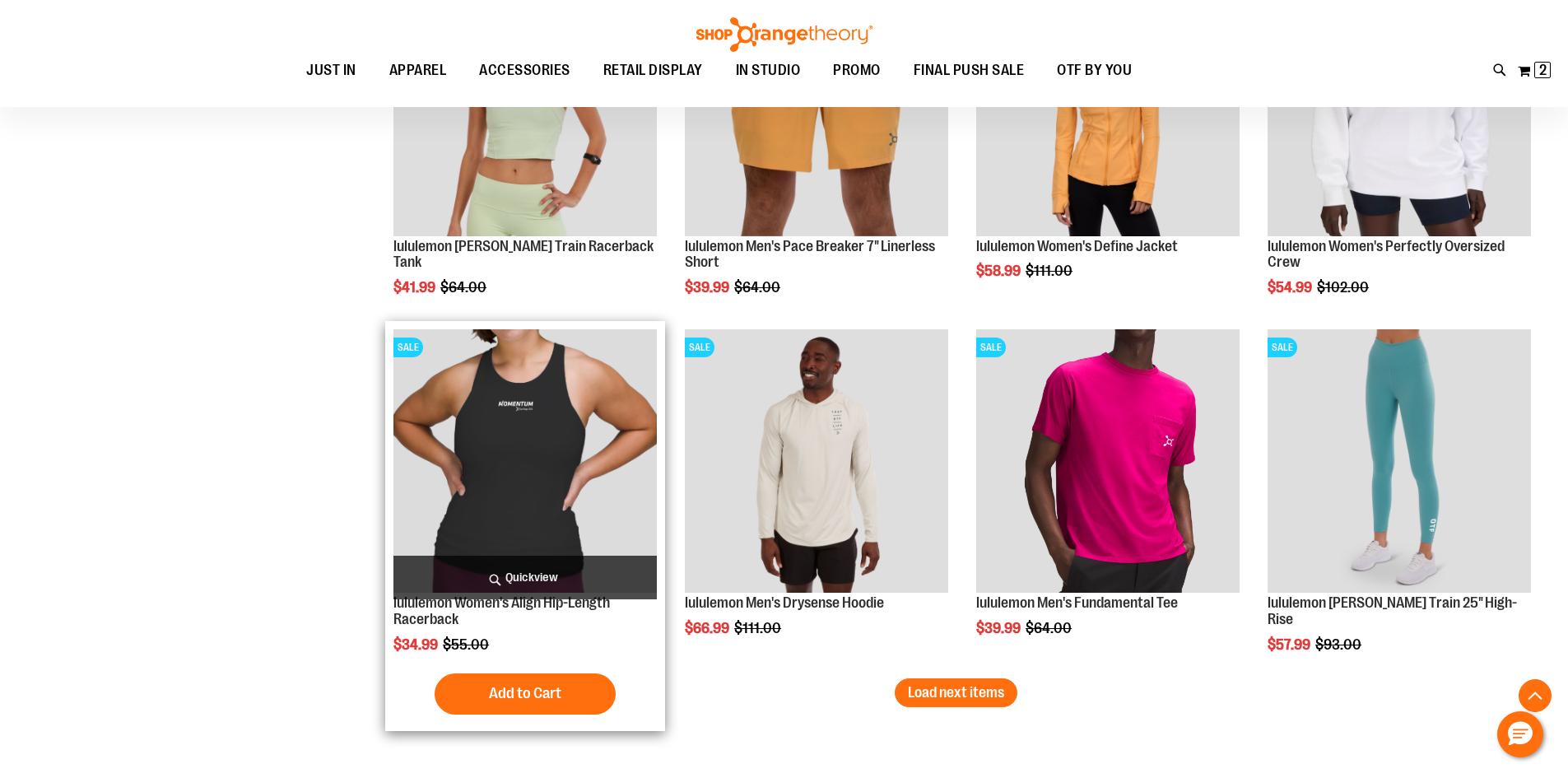
click at [536, 578] on span "Quickview" at bounding box center [525, 578] width 263 height 44
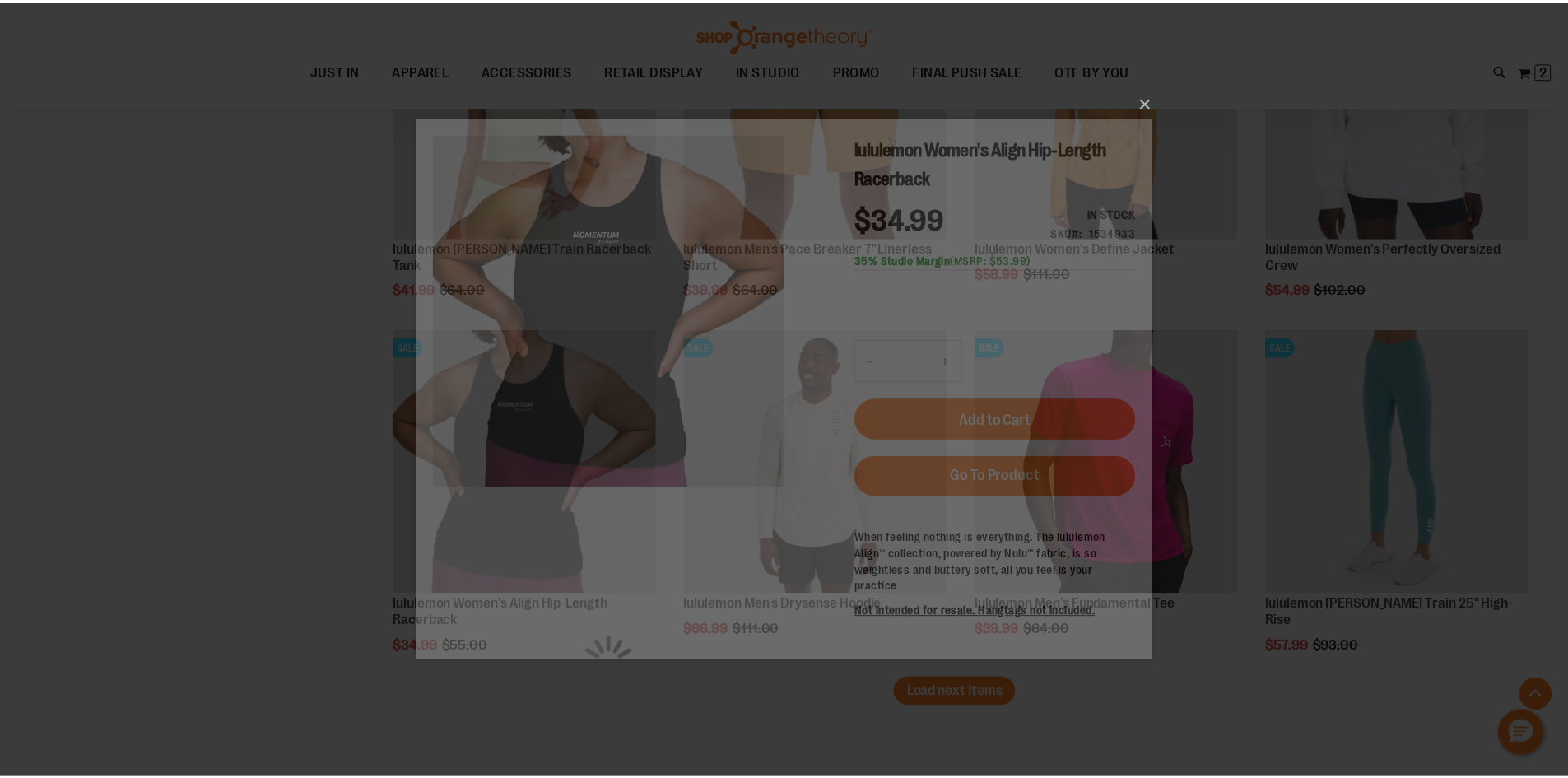
scroll to position [0, 0]
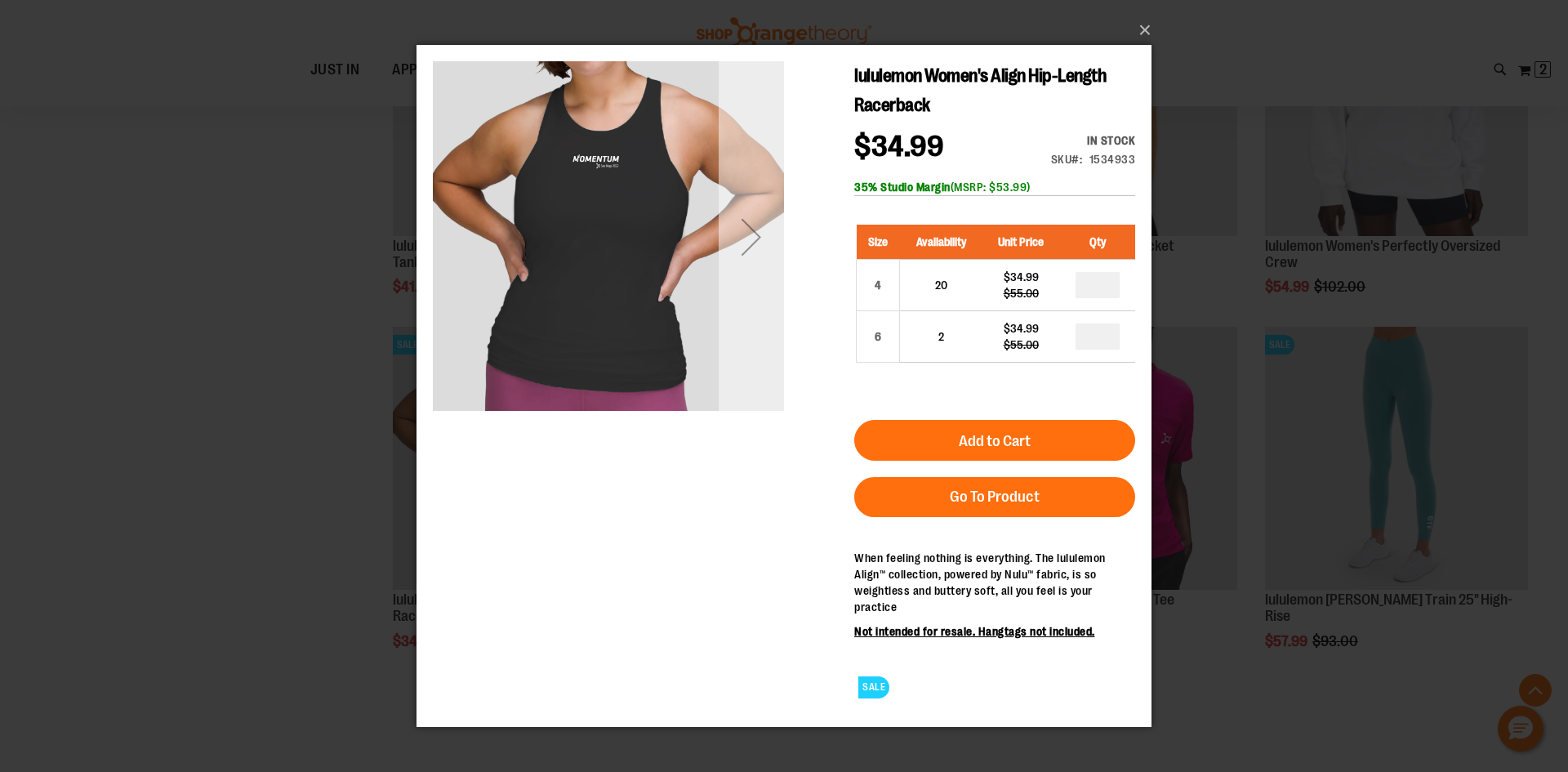
click at [738, 276] on div "Next" at bounding box center [751, 236] width 66 height 351
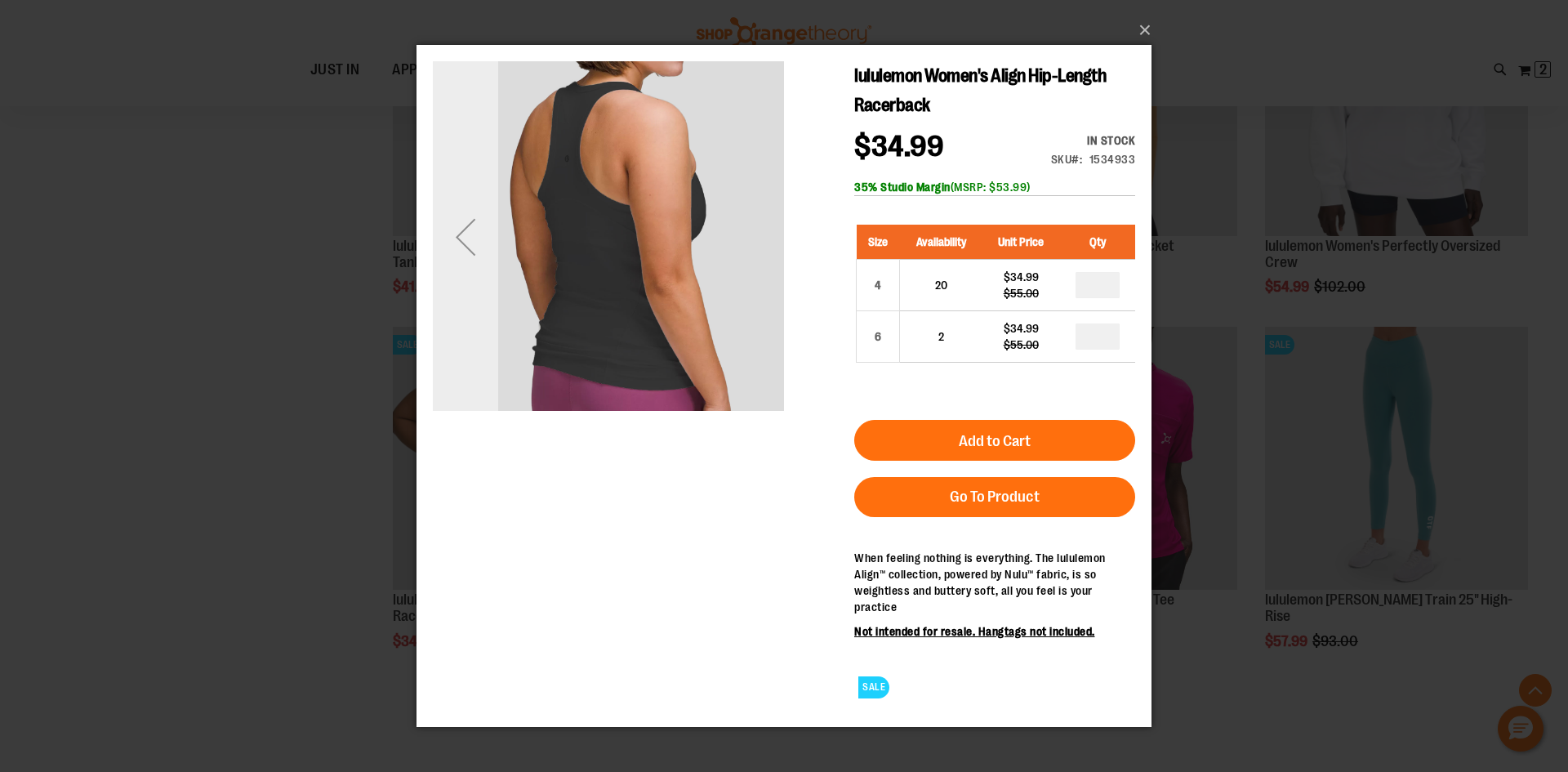
click at [449, 229] on div "Previous" at bounding box center [465, 236] width 66 height 66
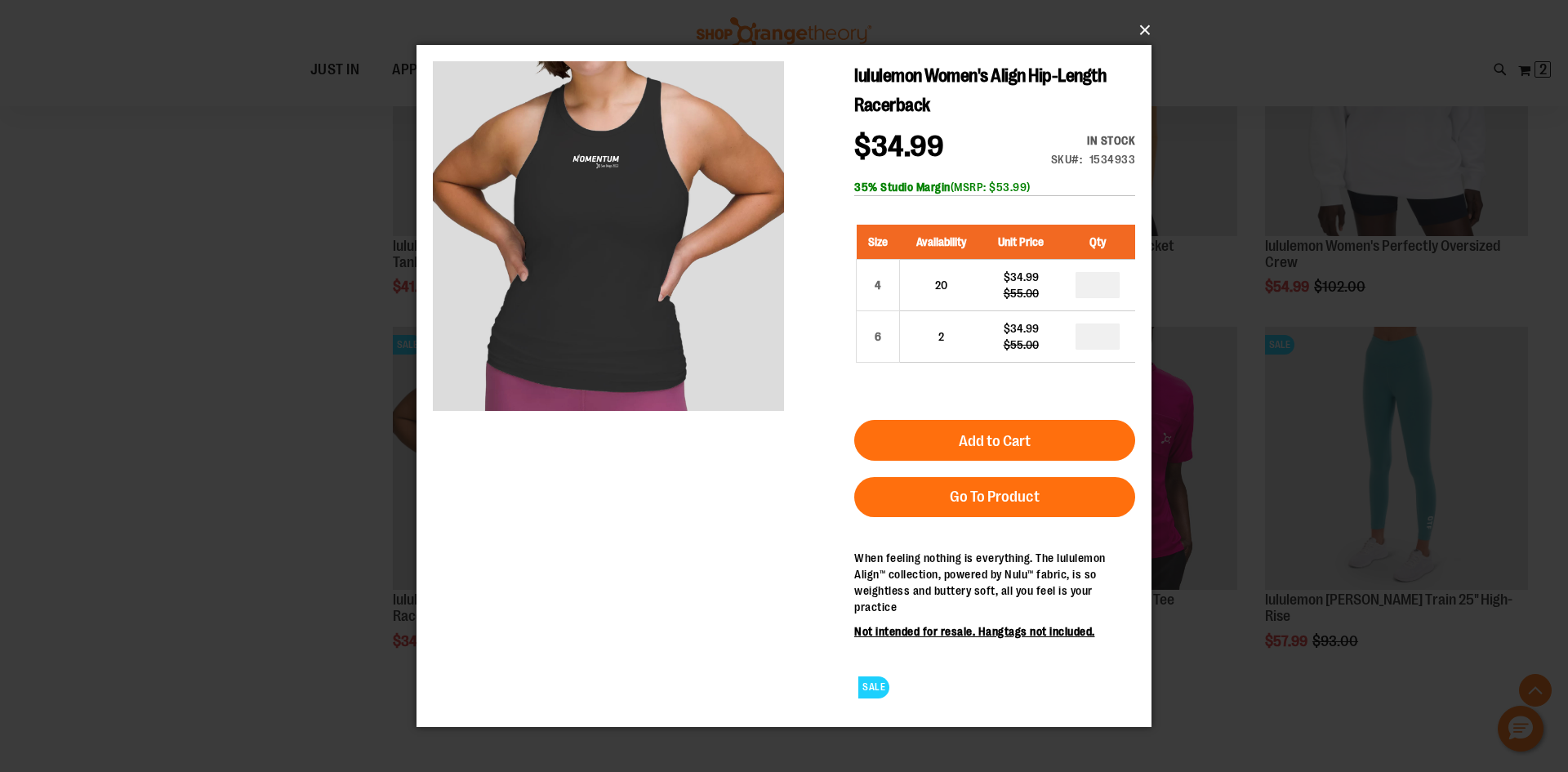
click at [1146, 23] on button "×" at bounding box center [789, 29] width 735 height 36
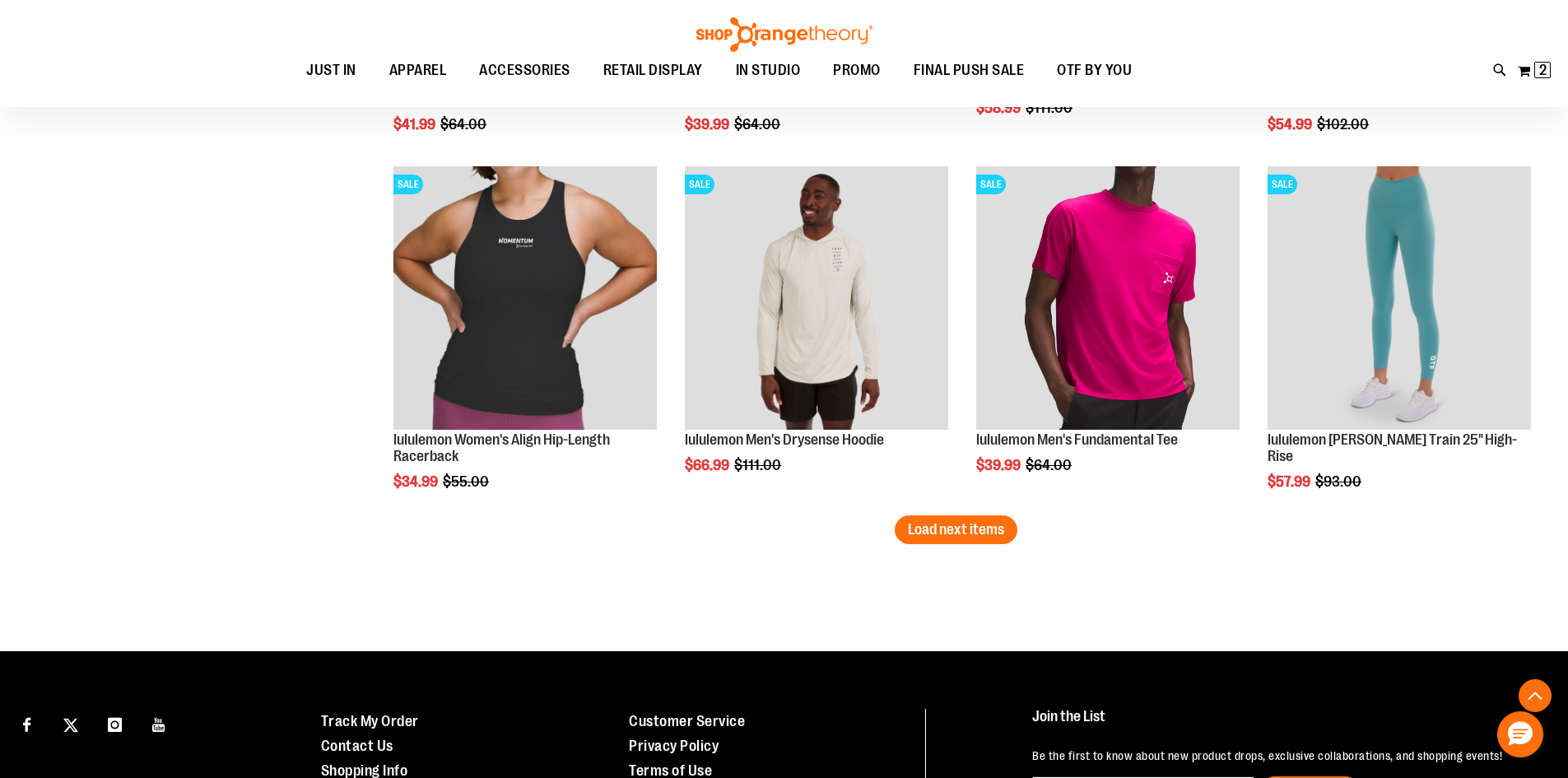
scroll to position [4096, 0]
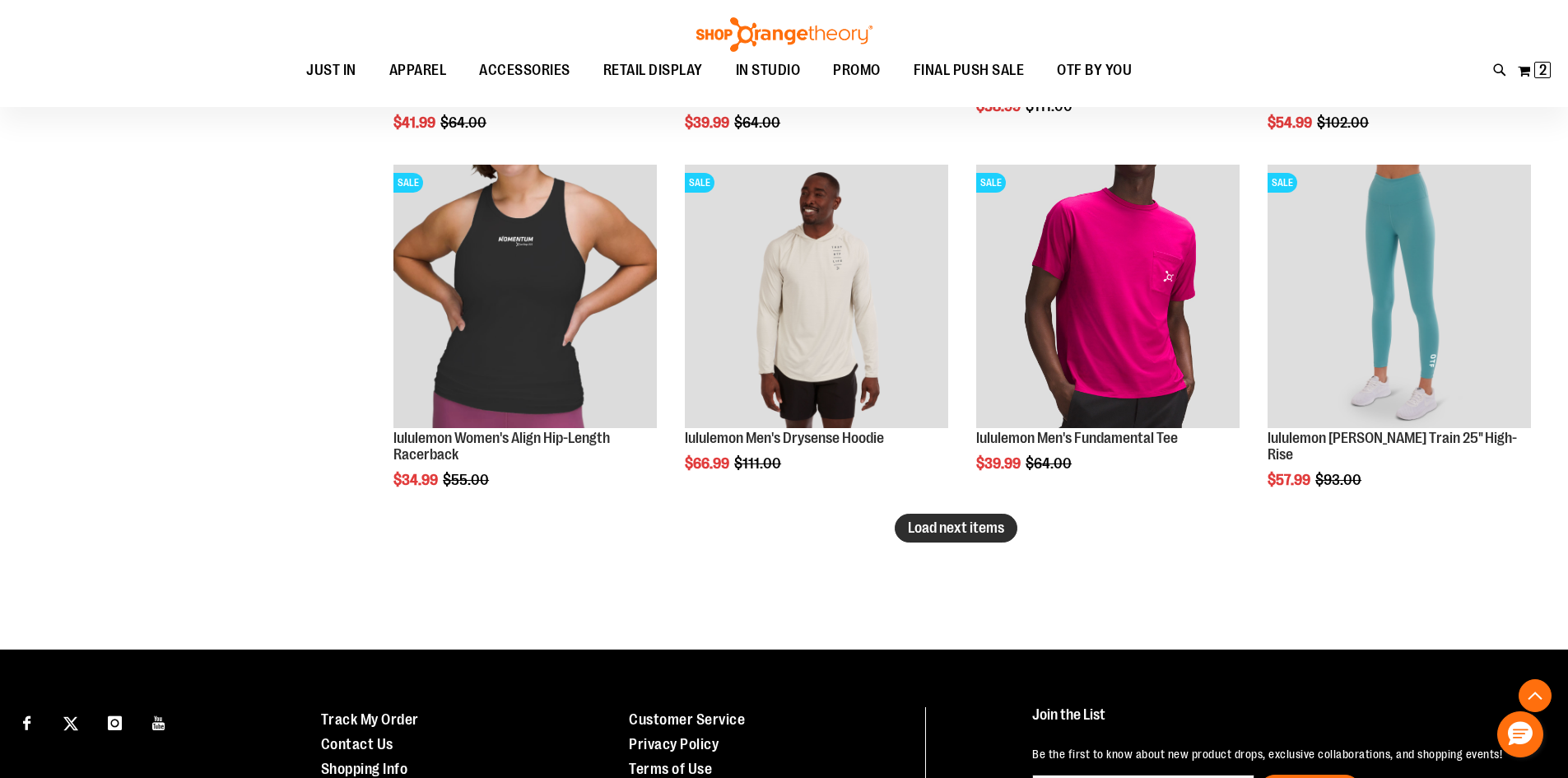
click at [976, 523] on span "Load next items" at bounding box center [956, 528] width 96 height 17
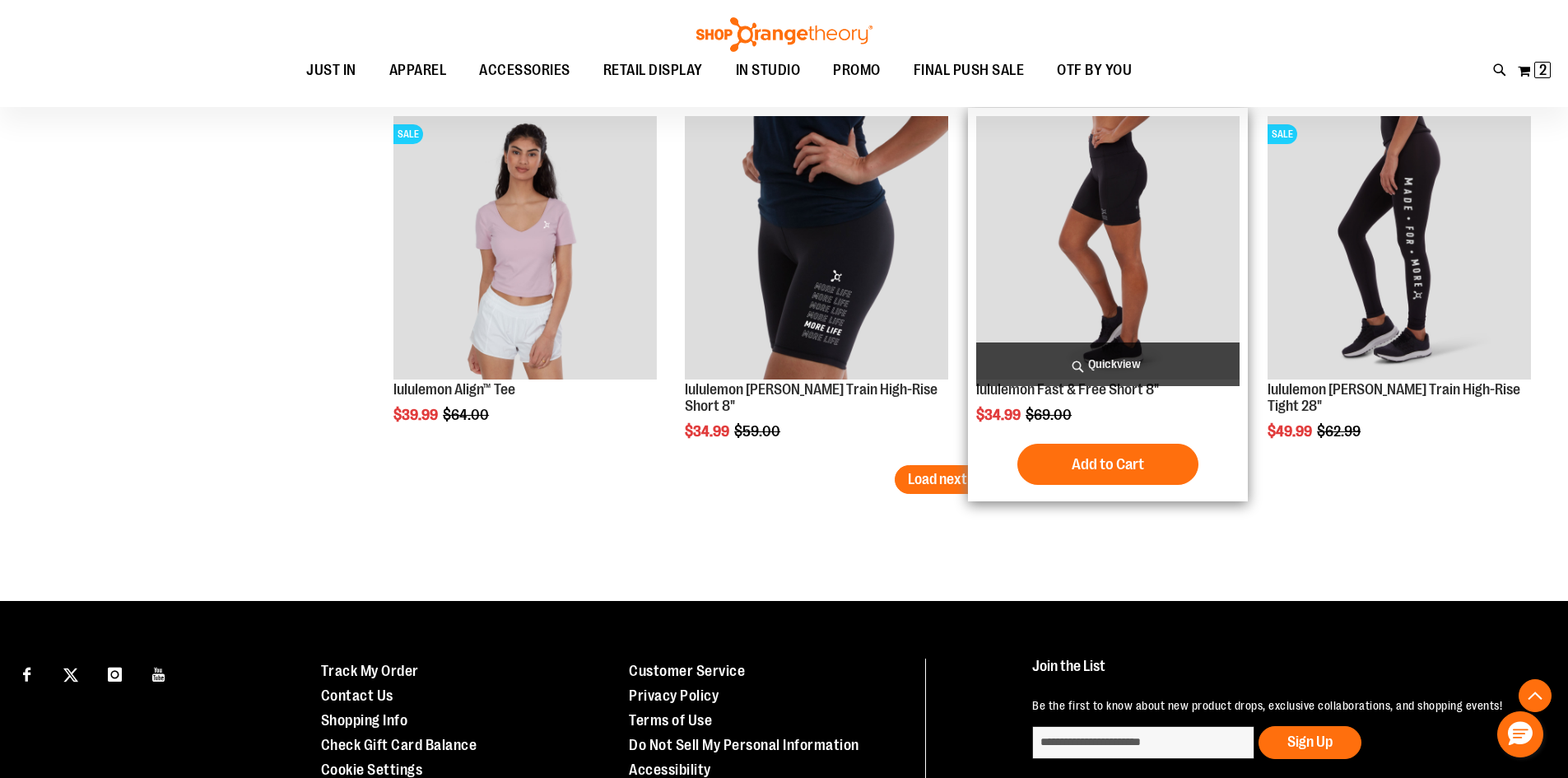
scroll to position [5249, 0]
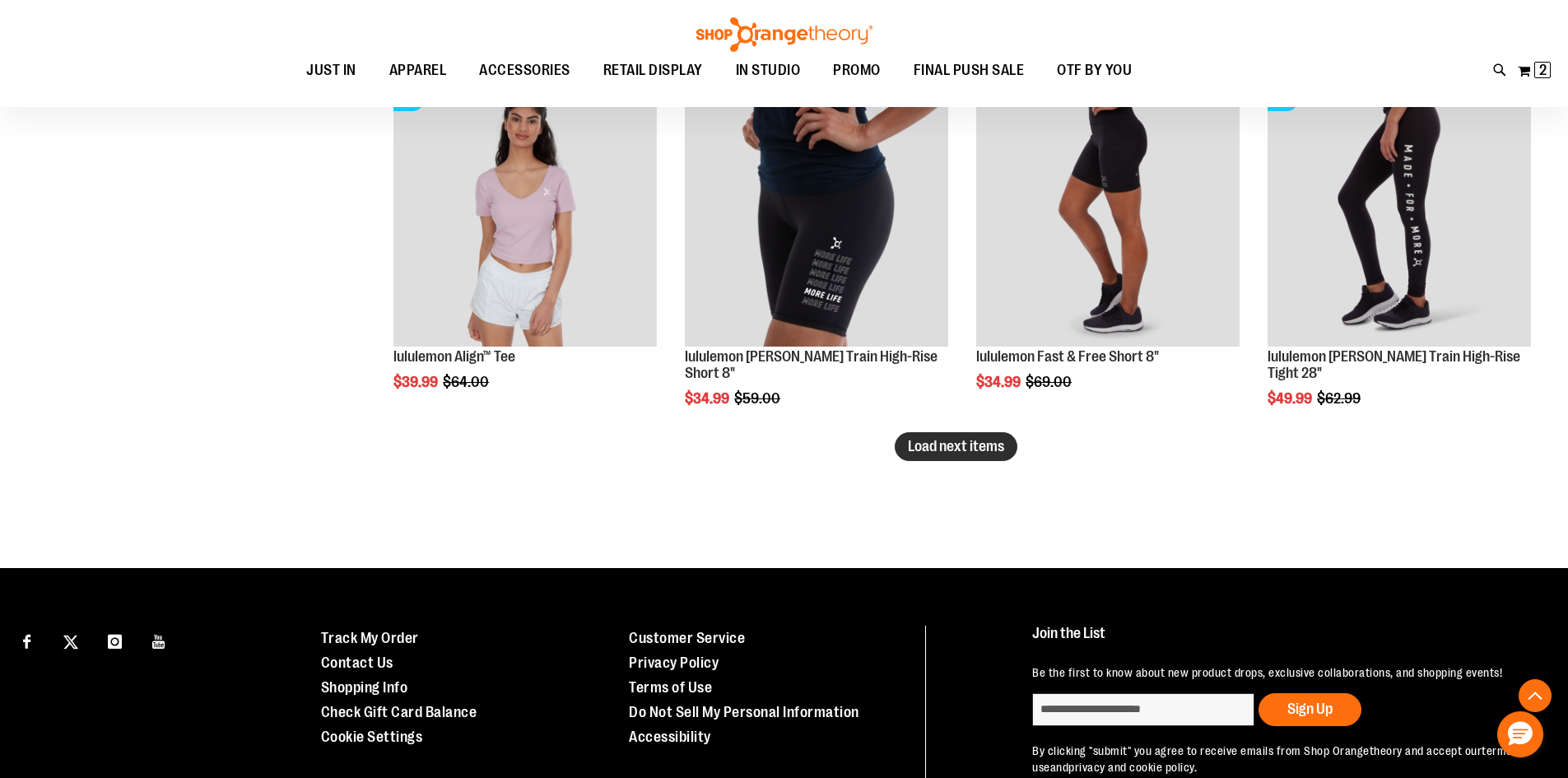
click at [930, 449] on span "Load next items" at bounding box center [956, 446] width 96 height 17
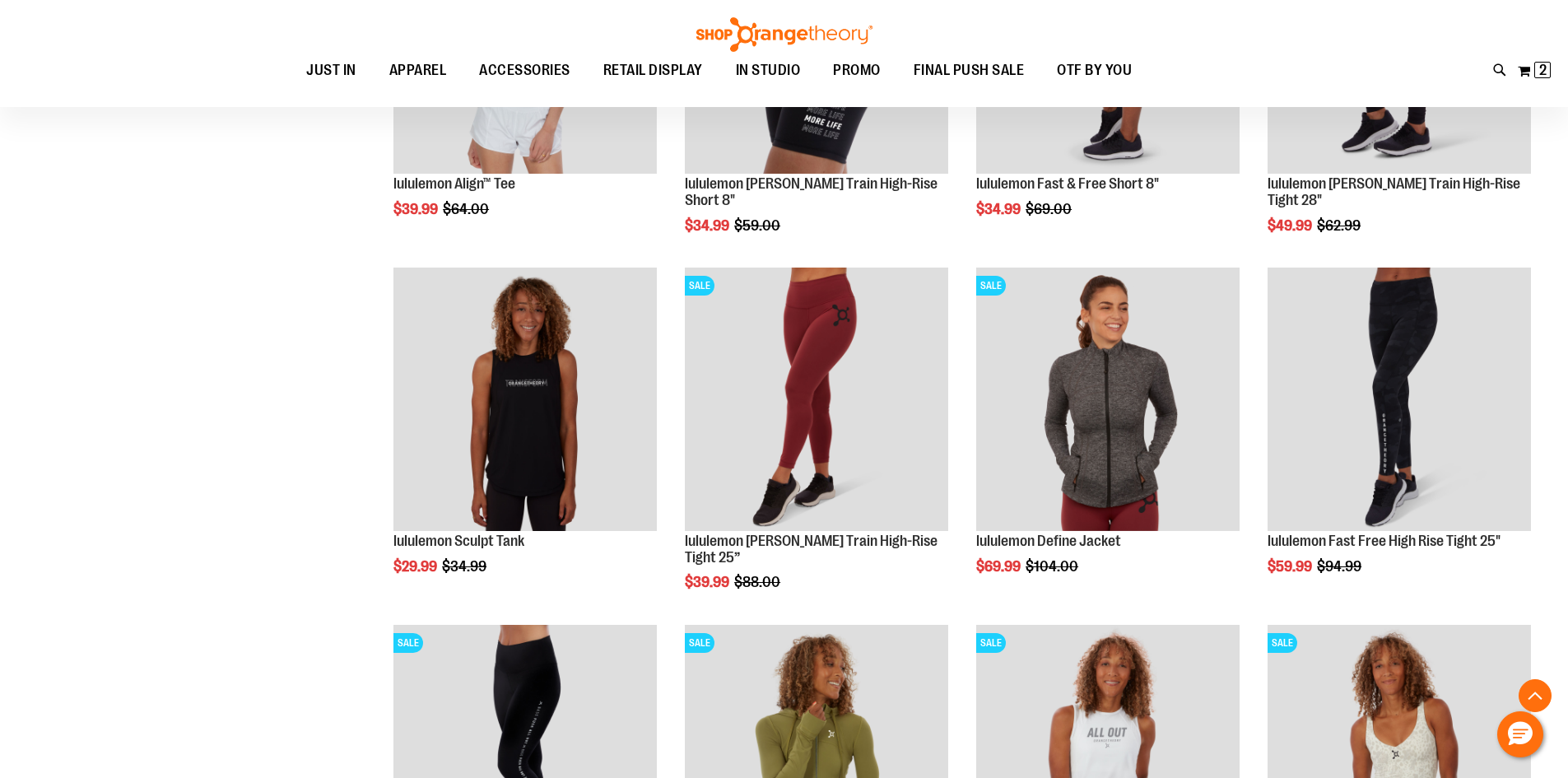
scroll to position [5413, 0]
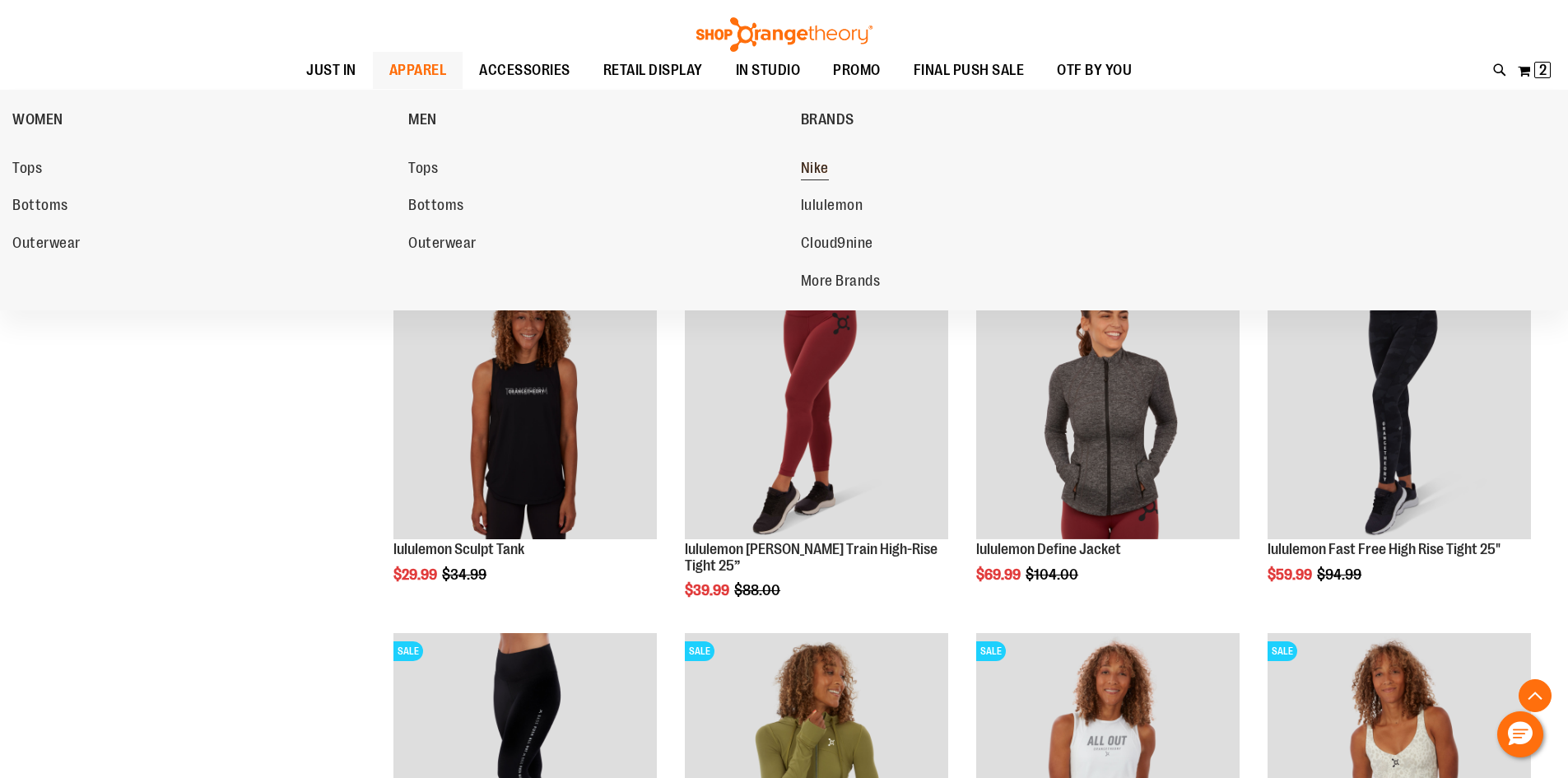
click at [828, 169] on link "Nike" at bounding box center [991, 169] width 380 height 29
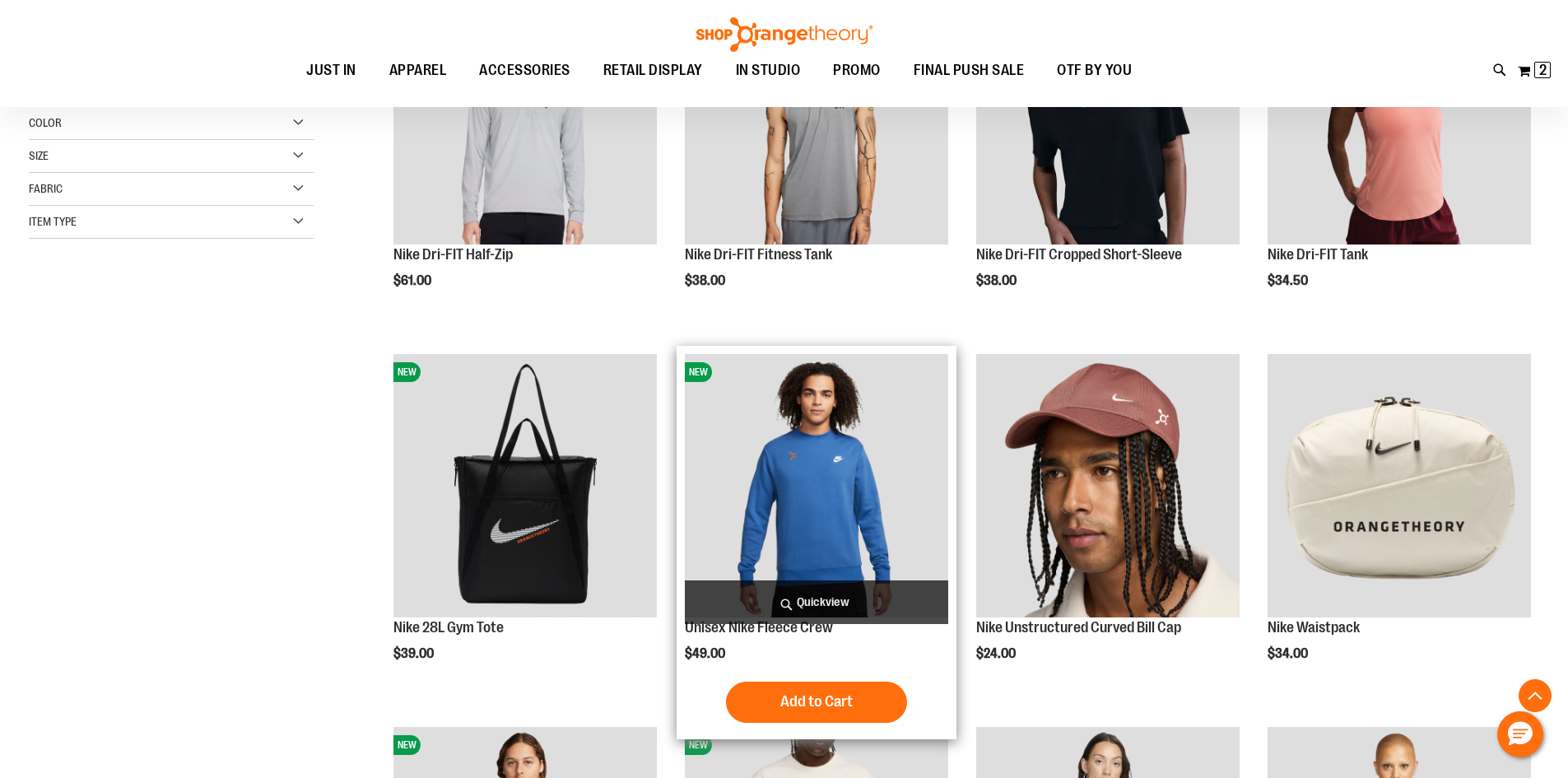
scroll to position [493, 0]
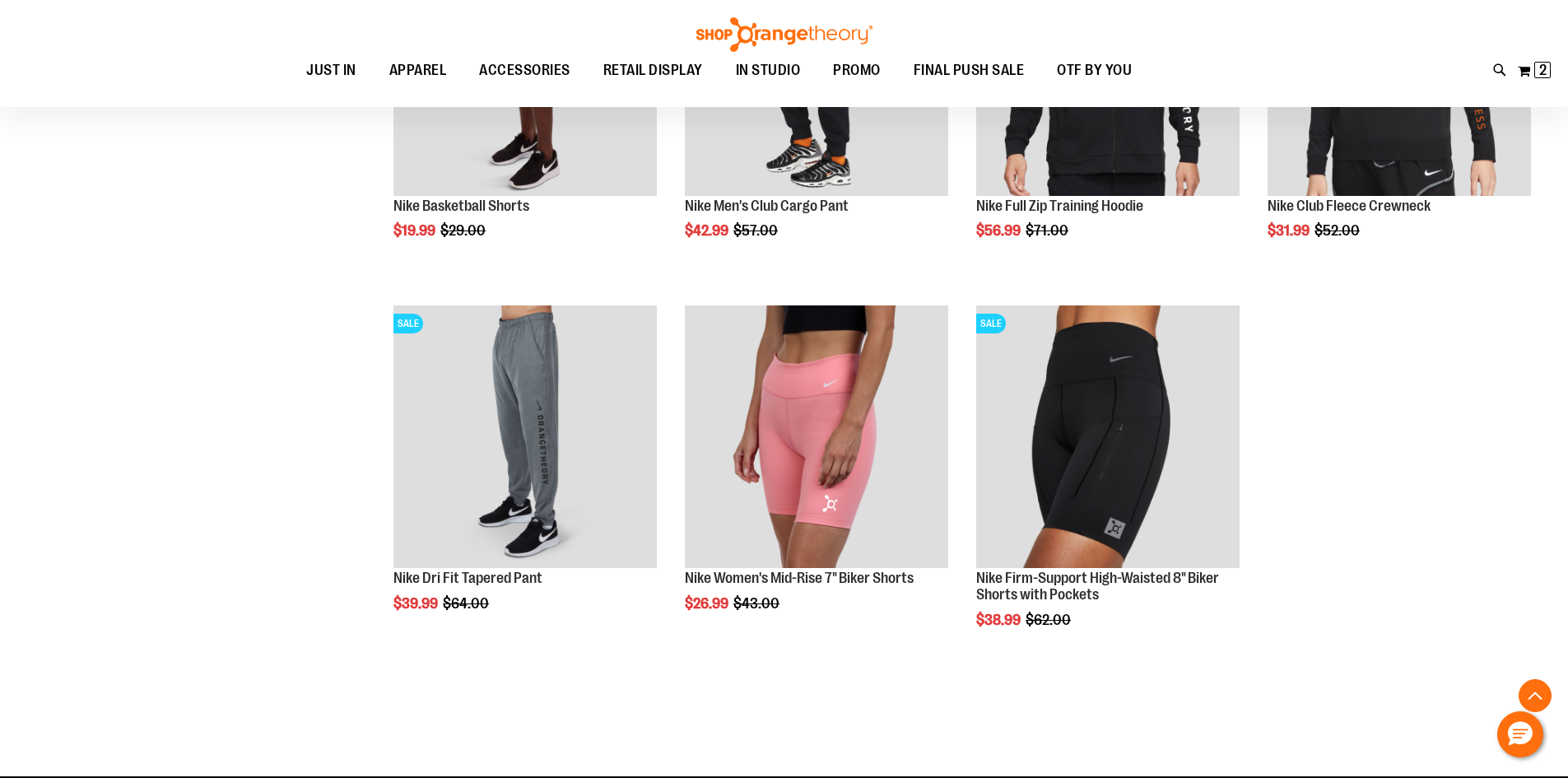
scroll to position [1892, 0]
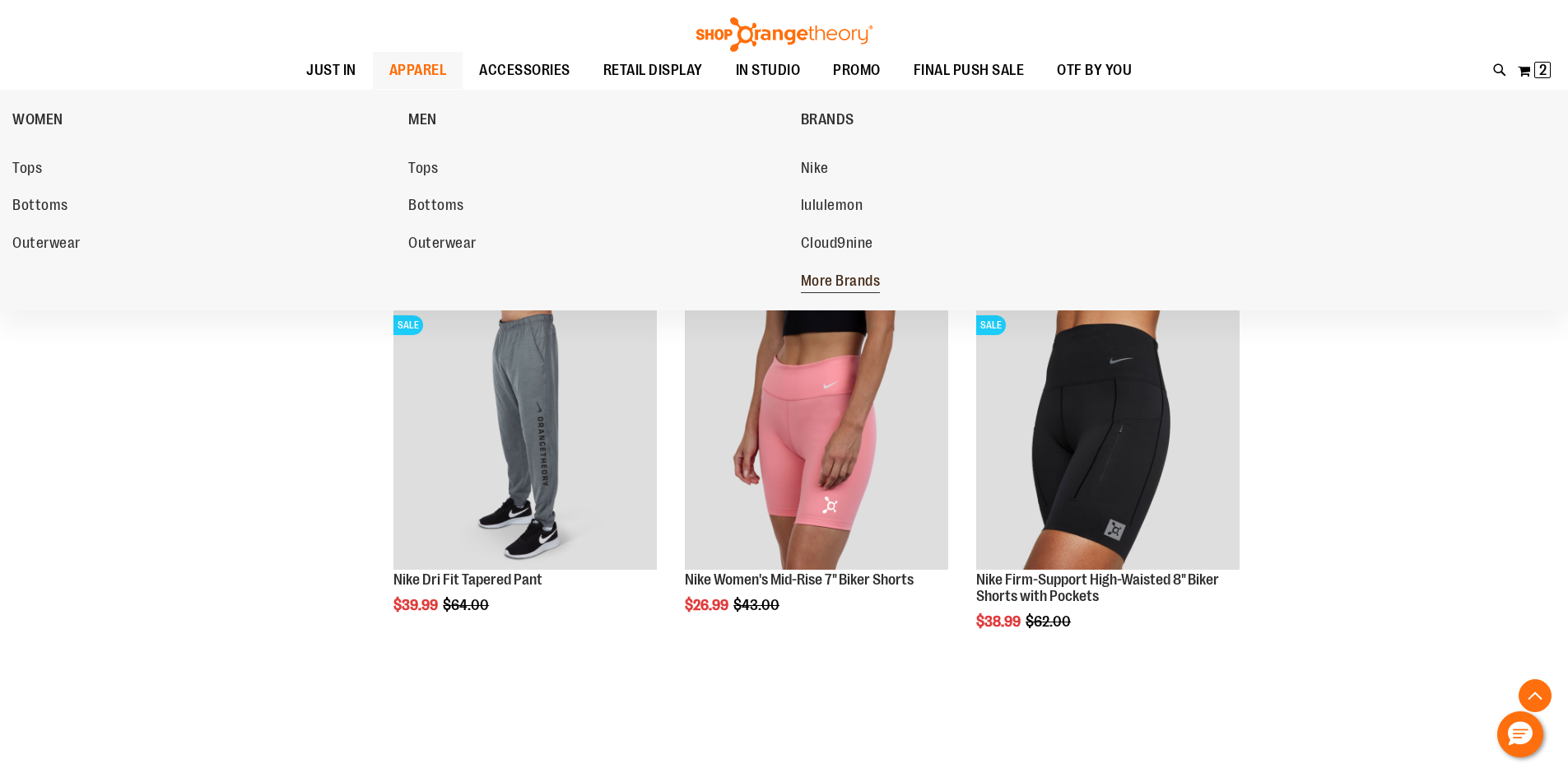
type input "**********"
click at [822, 283] on span "More Brands" at bounding box center [840, 283] width 80 height 20
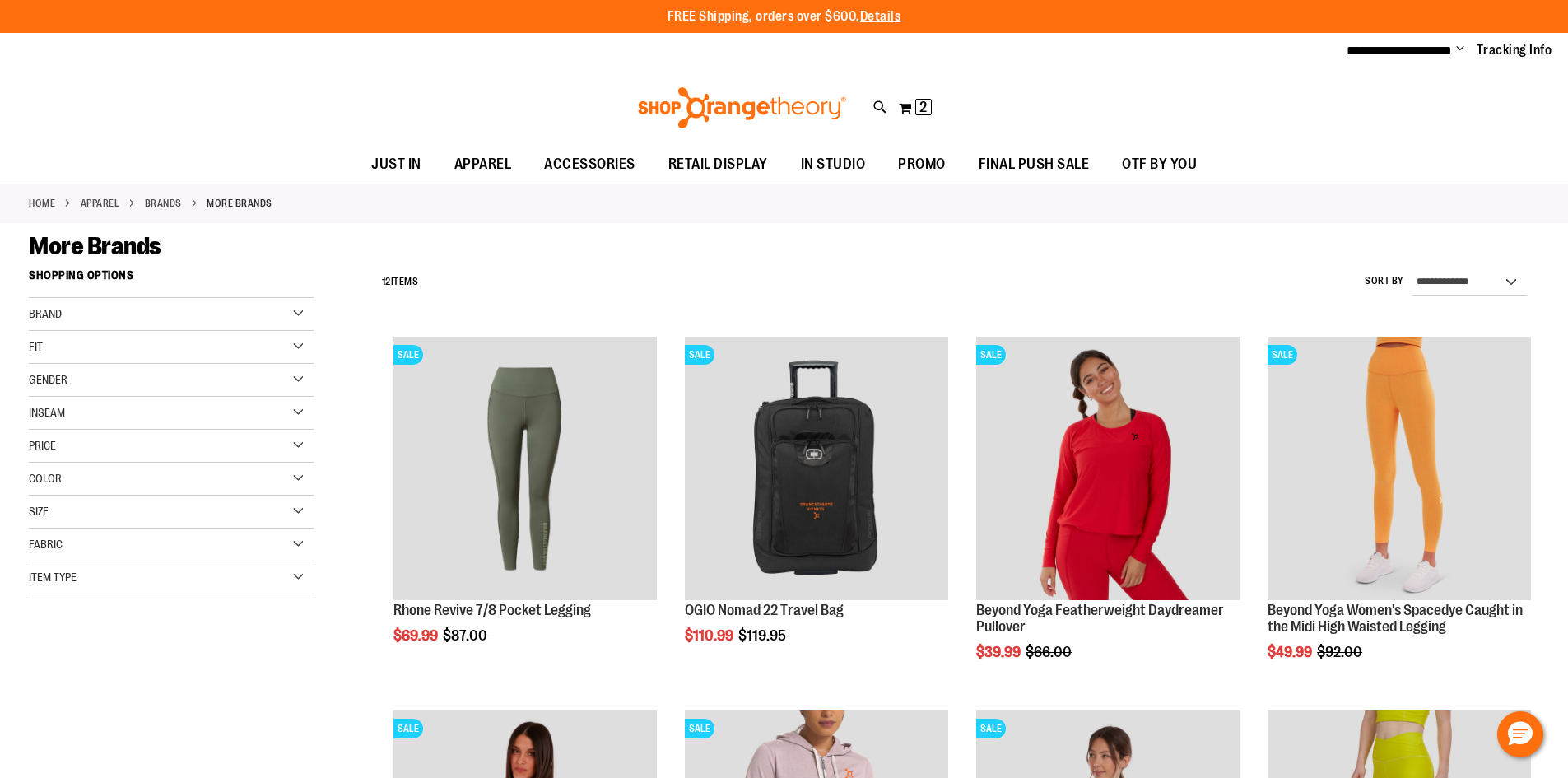
type input "**********"
click at [104, 309] on div "Brand" at bounding box center [171, 315] width 284 height 33
click at [51, 380] on link "Vuori" at bounding box center [161, 382] width 273 height 17
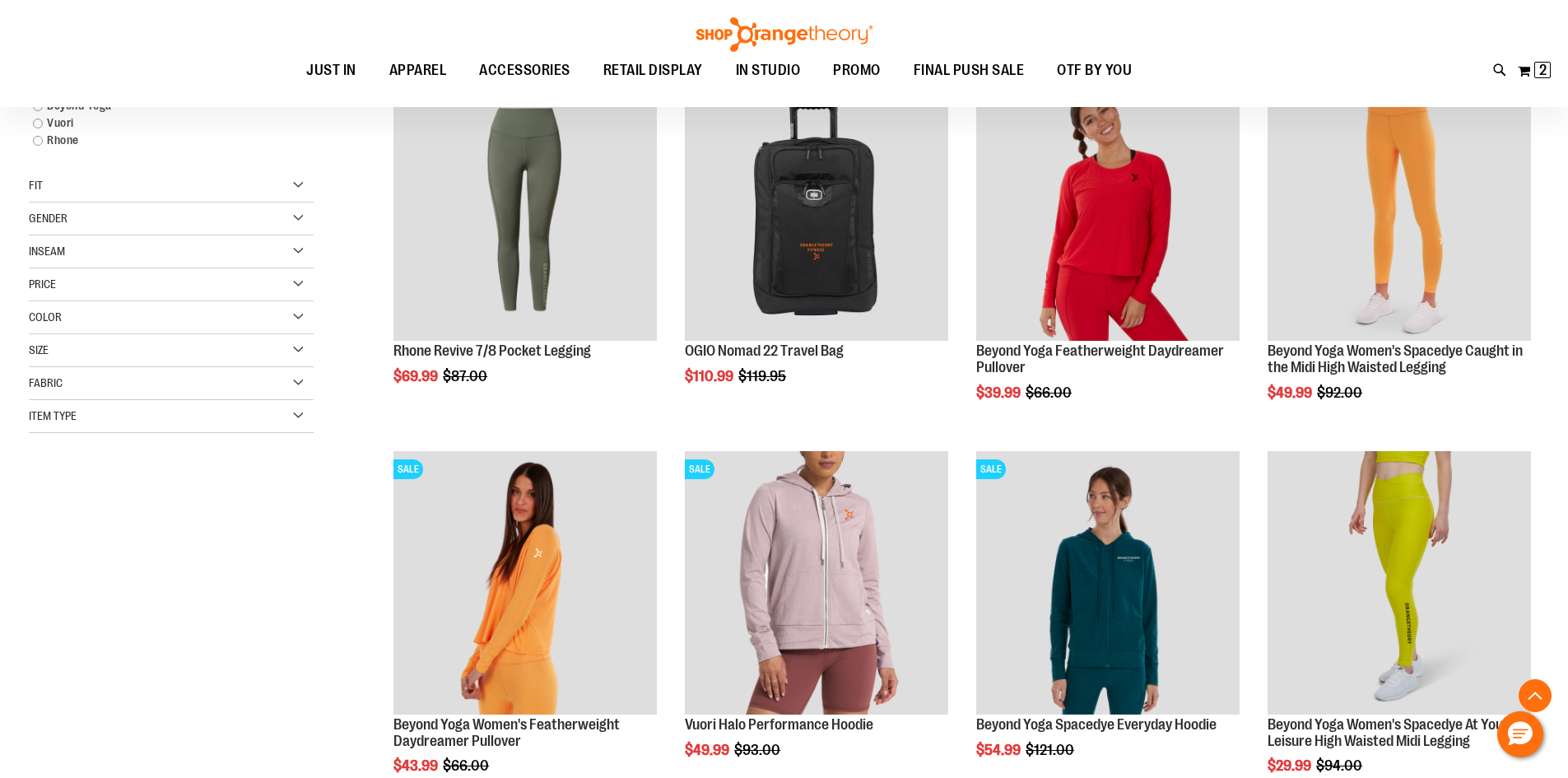
scroll to position [260, 0]
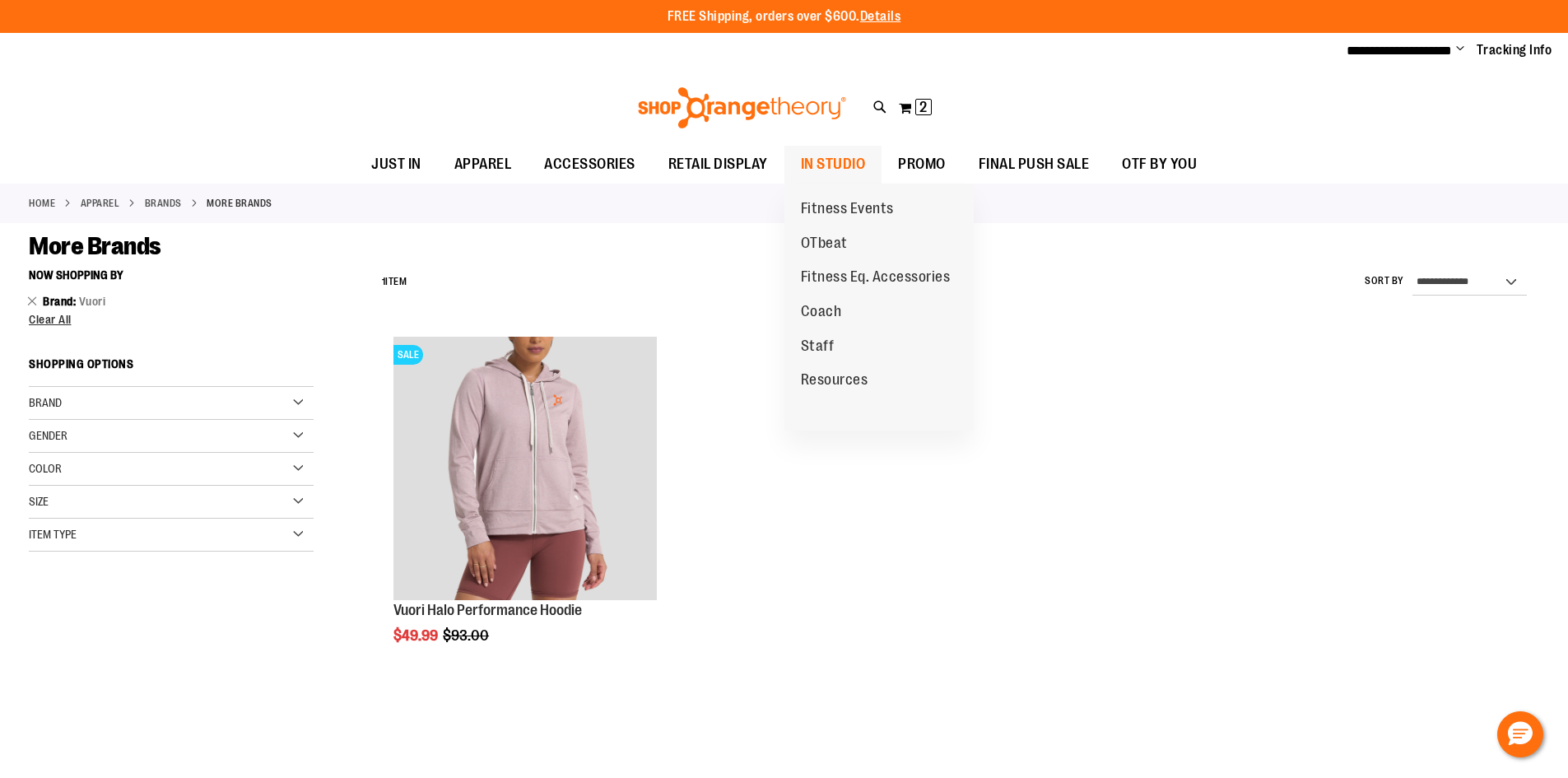
click at [841, 164] on span "IN STUDIO" at bounding box center [833, 164] width 65 height 37
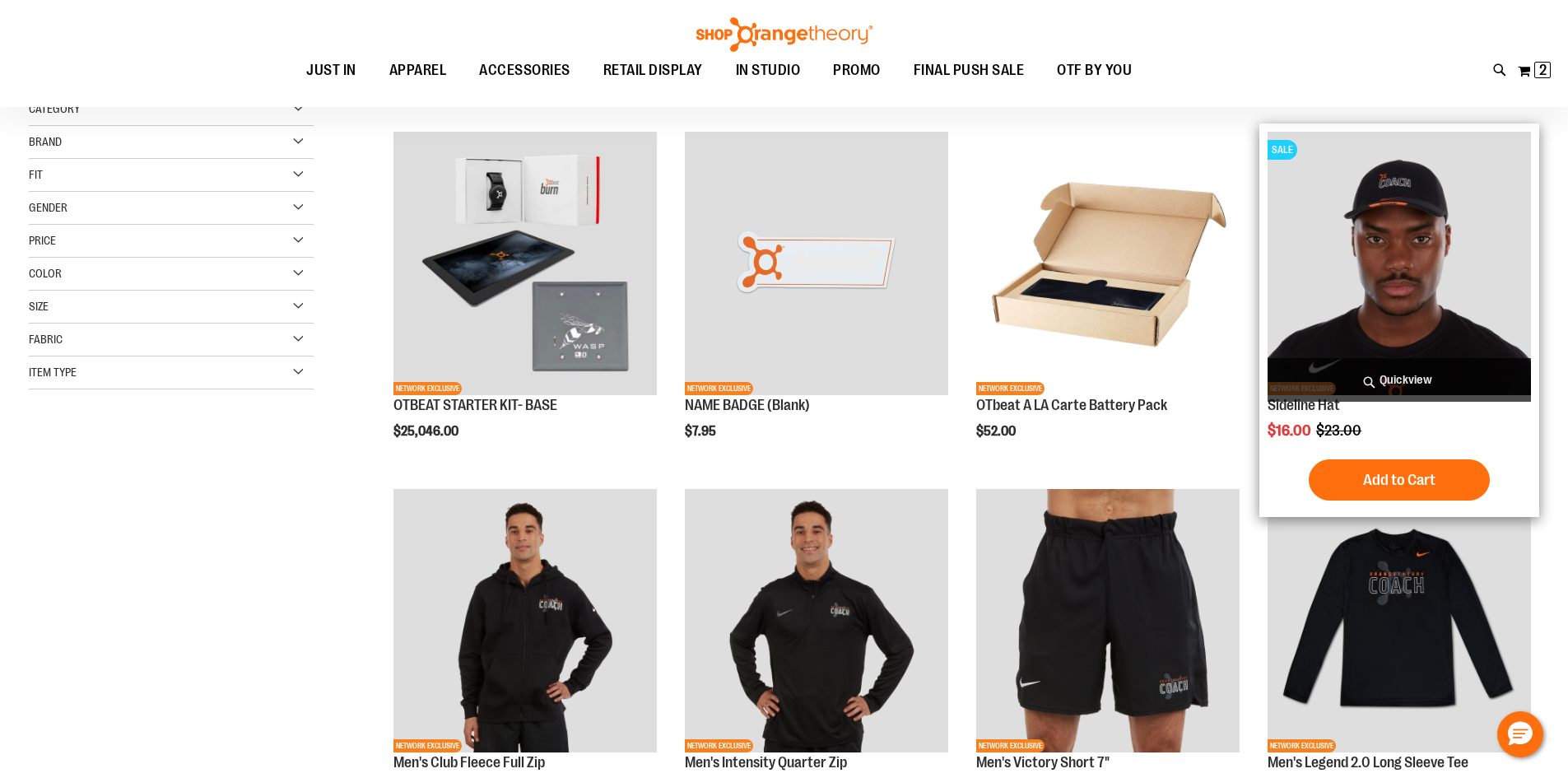
scroll to position [246, 0]
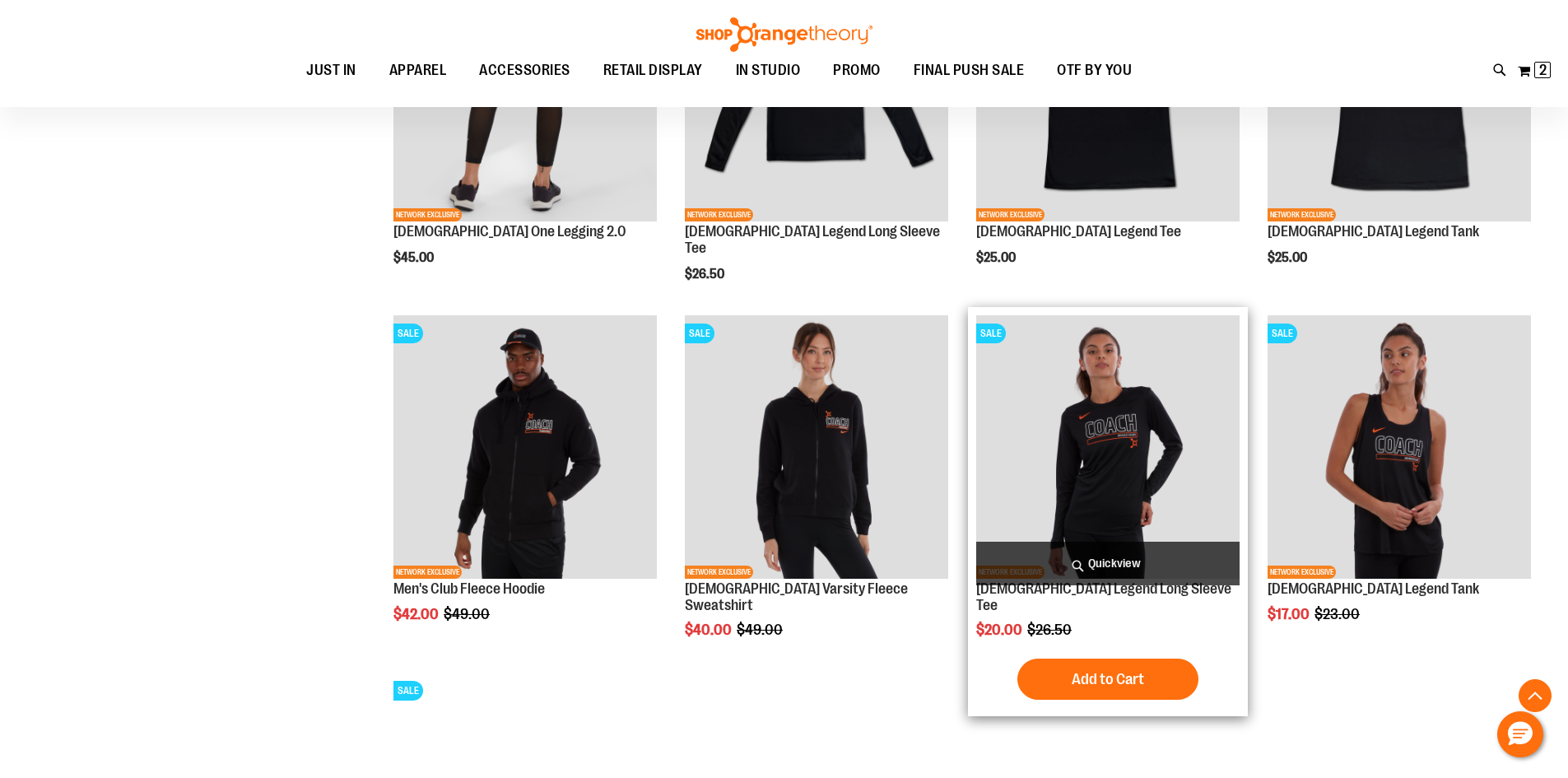
scroll to position [1481, 0]
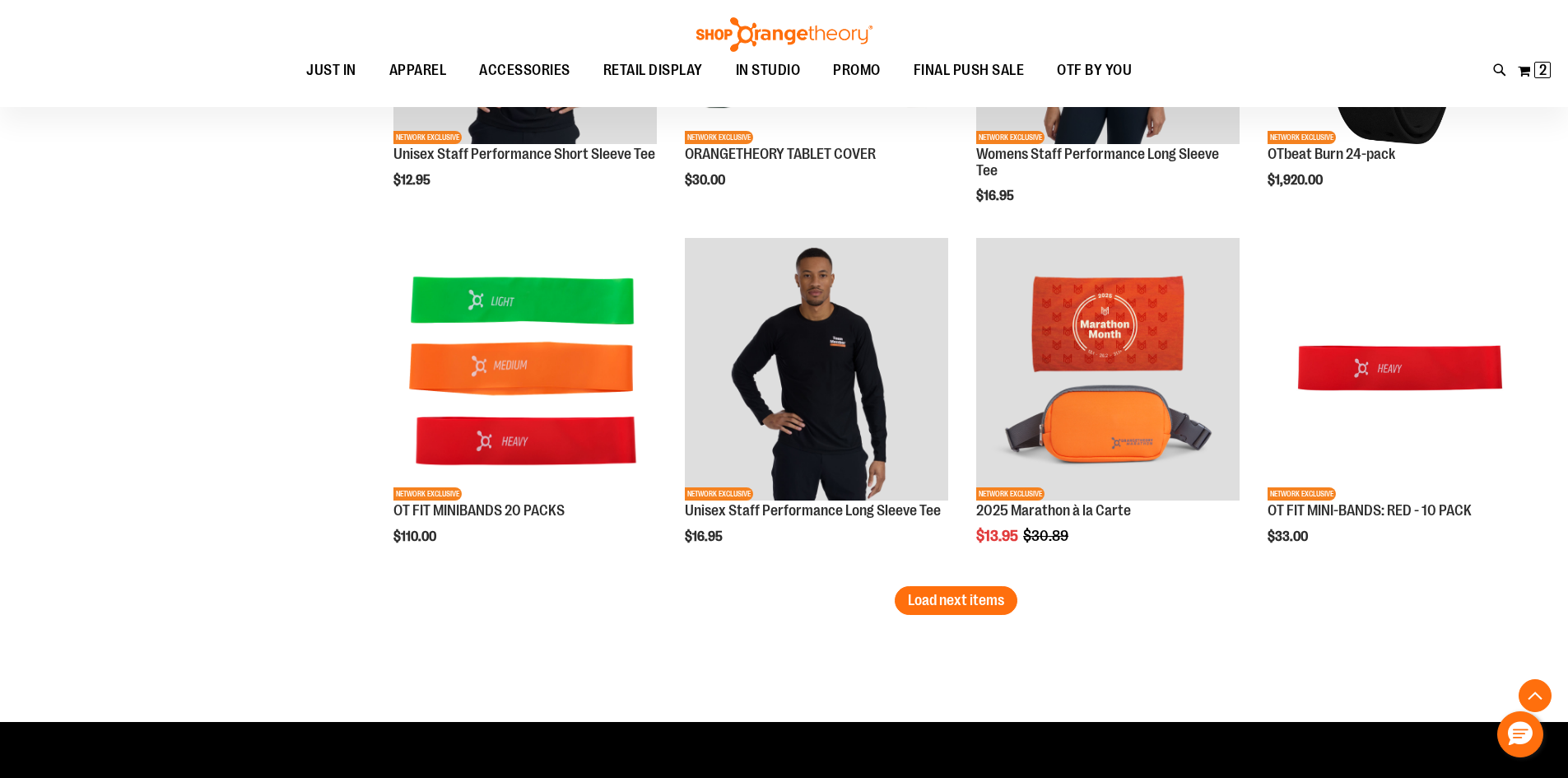
scroll to position [2962, 0]
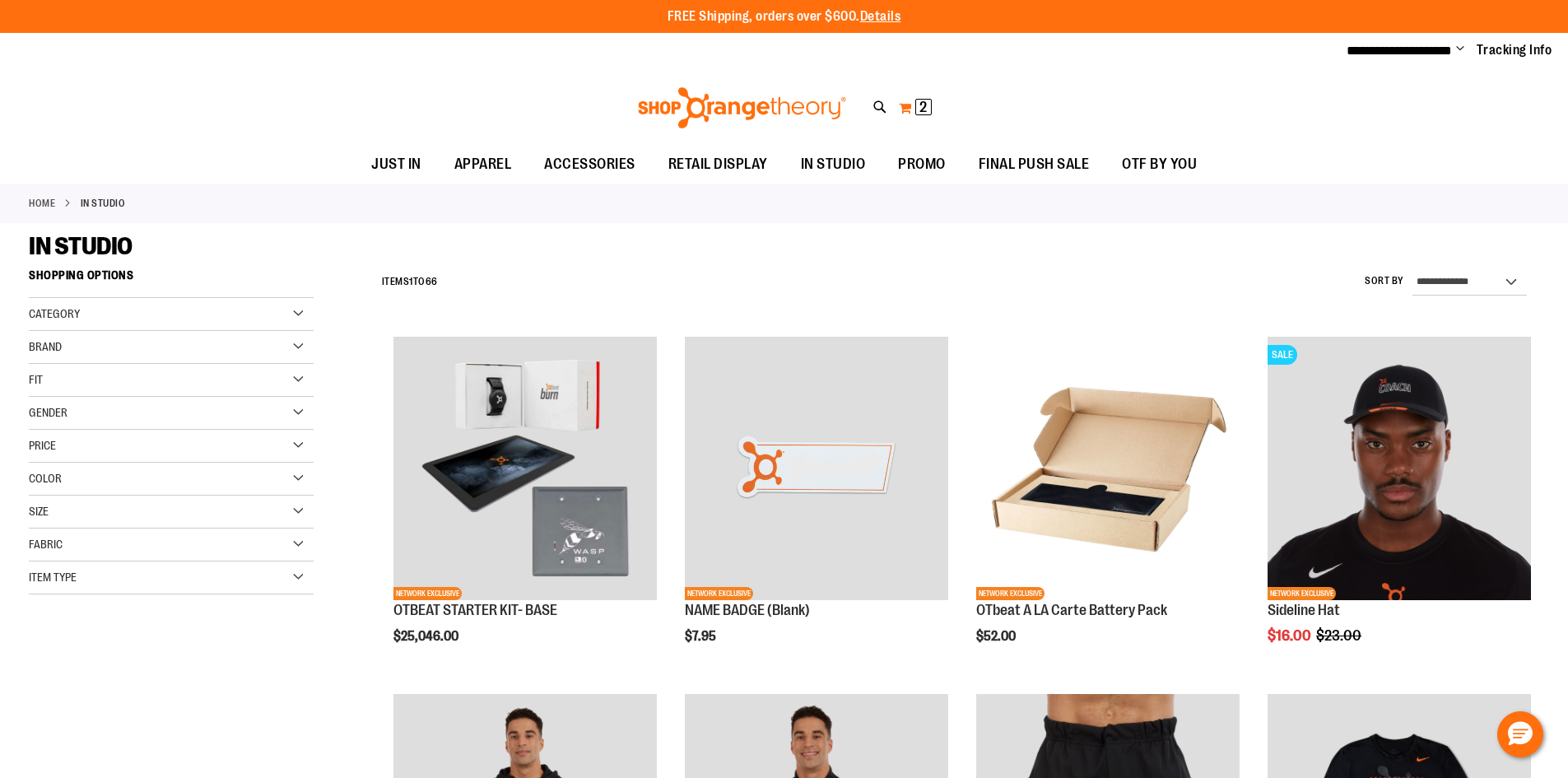
type input "**********"
click at [922, 96] on button "My Cart 2 2 items" at bounding box center [916, 107] width 35 height 27
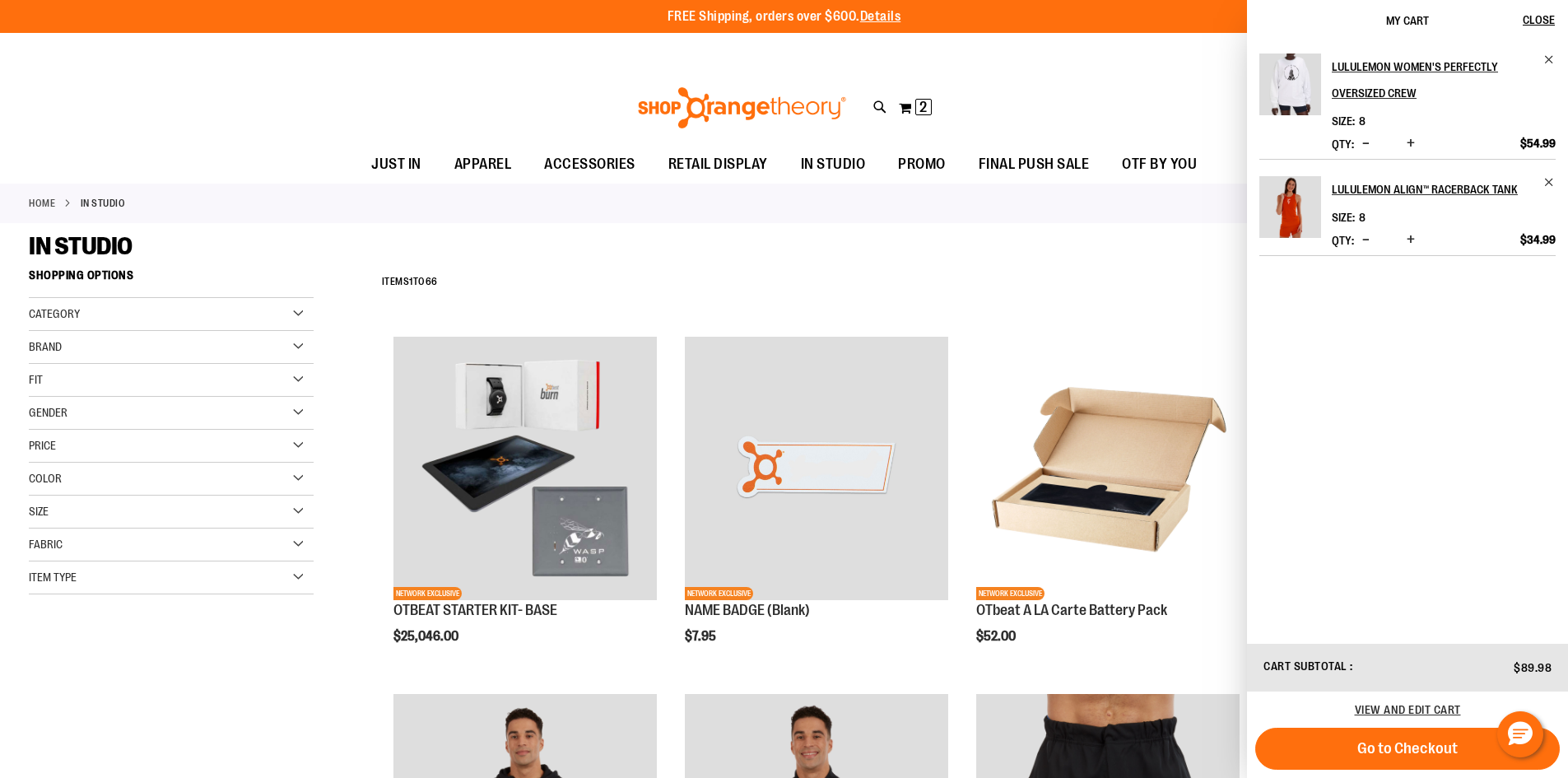
click at [1307, 190] on img "Product" at bounding box center [1290, 206] width 61 height 61
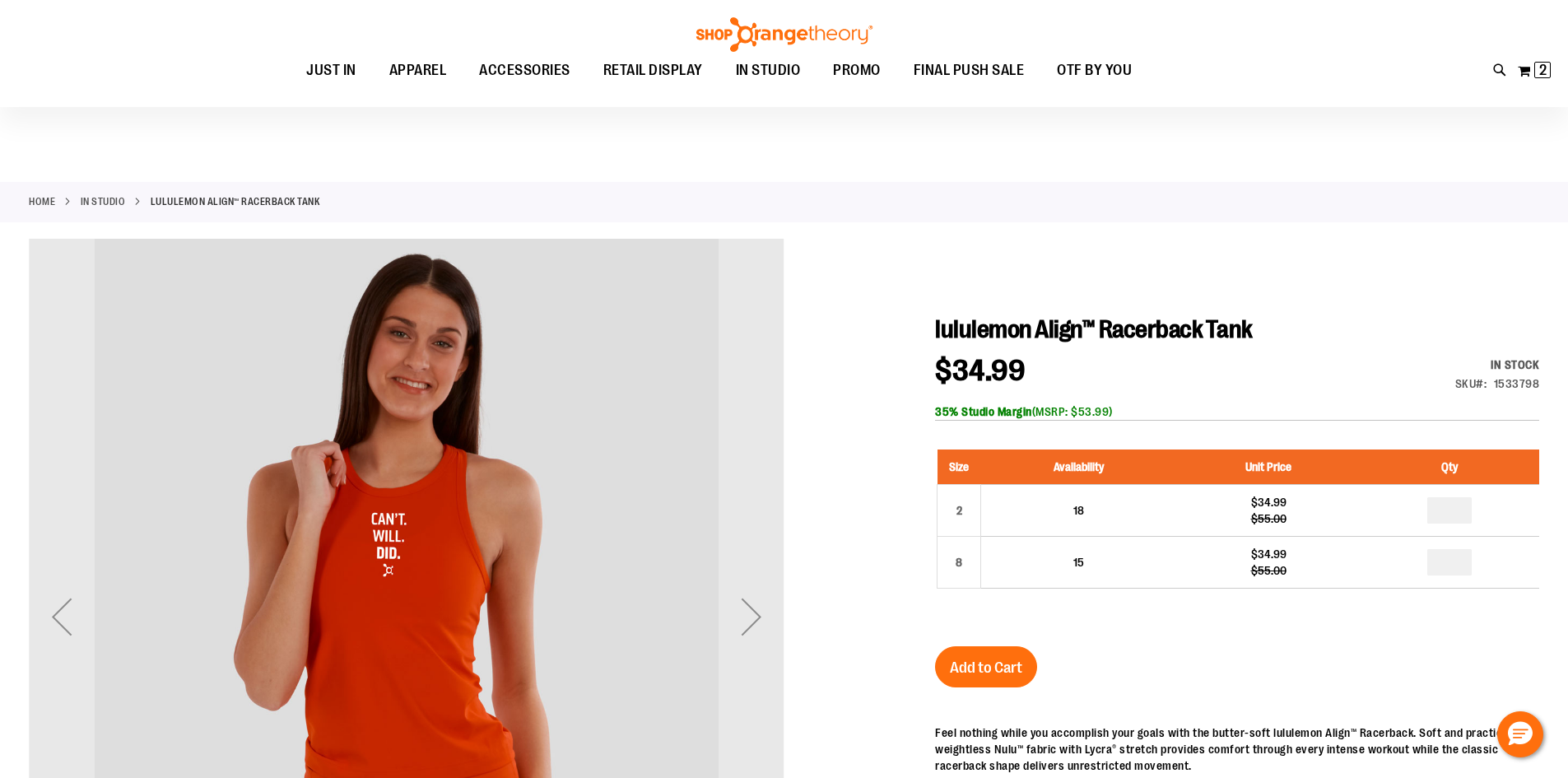
scroll to position [164, 0]
